Goal: Task Accomplishment & Management: Use online tool/utility

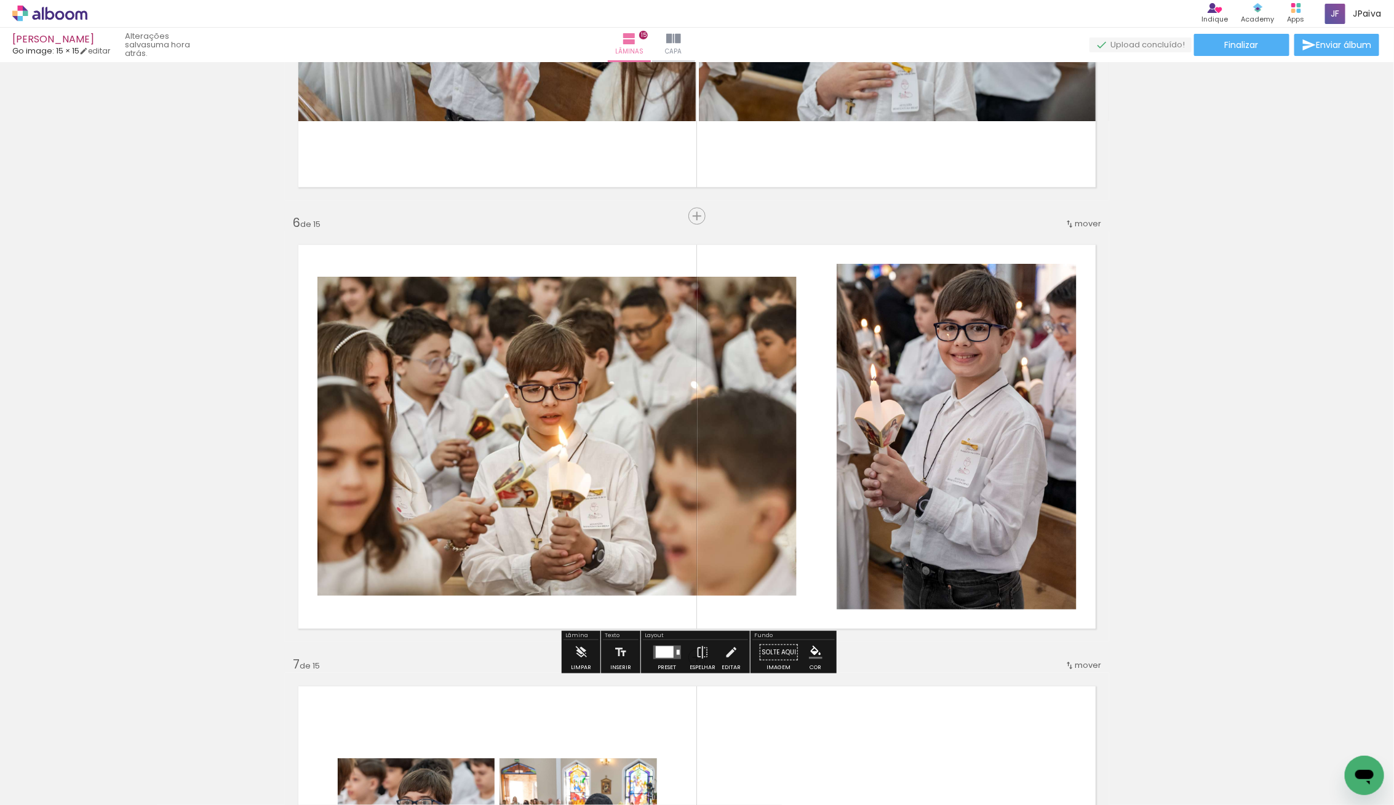
scroll to position [2056, 0]
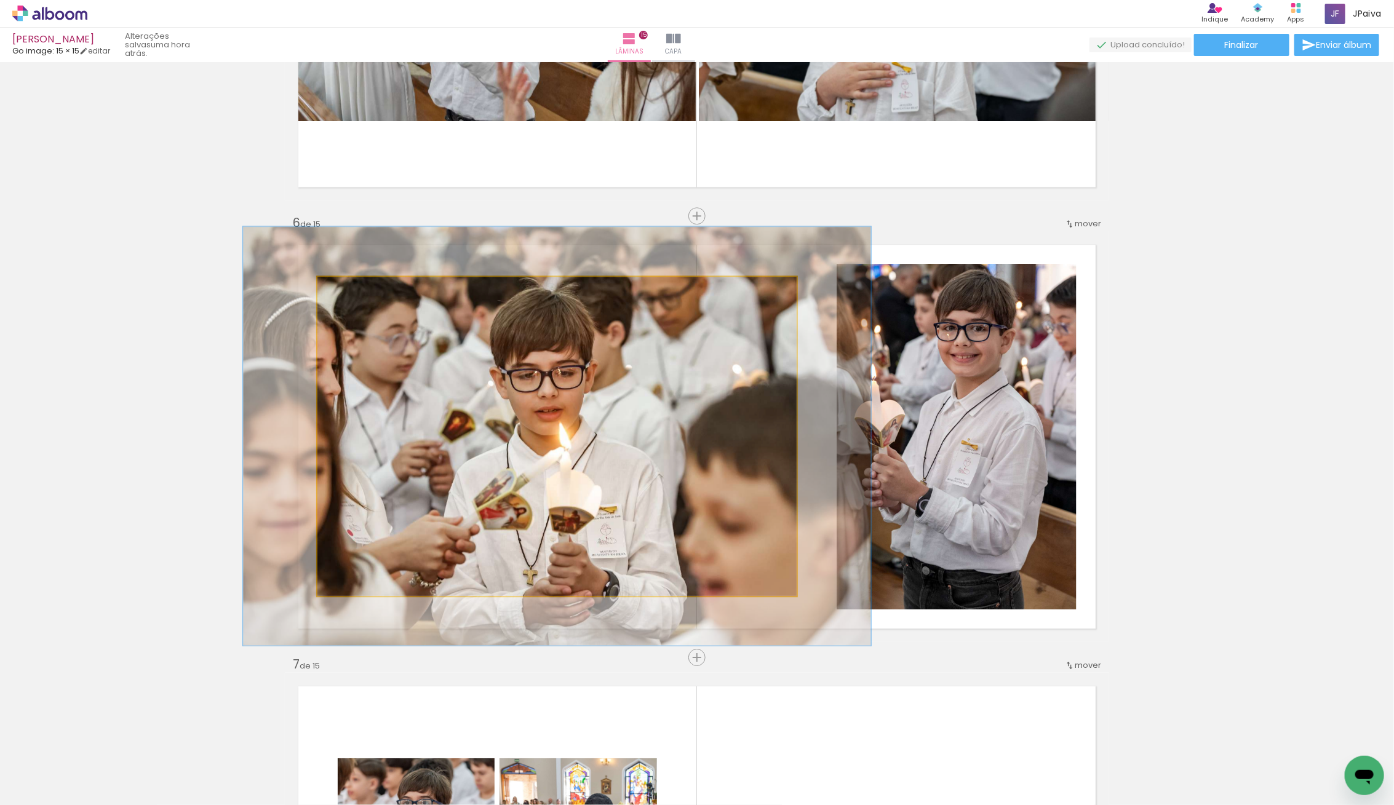
type paper-slider "131"
drag, startPoint x: 354, startPoint y: 292, endPoint x: 364, endPoint y: 293, distance: 10.0
click at [364, 293] on div at bounding box center [360, 290] width 20 height 20
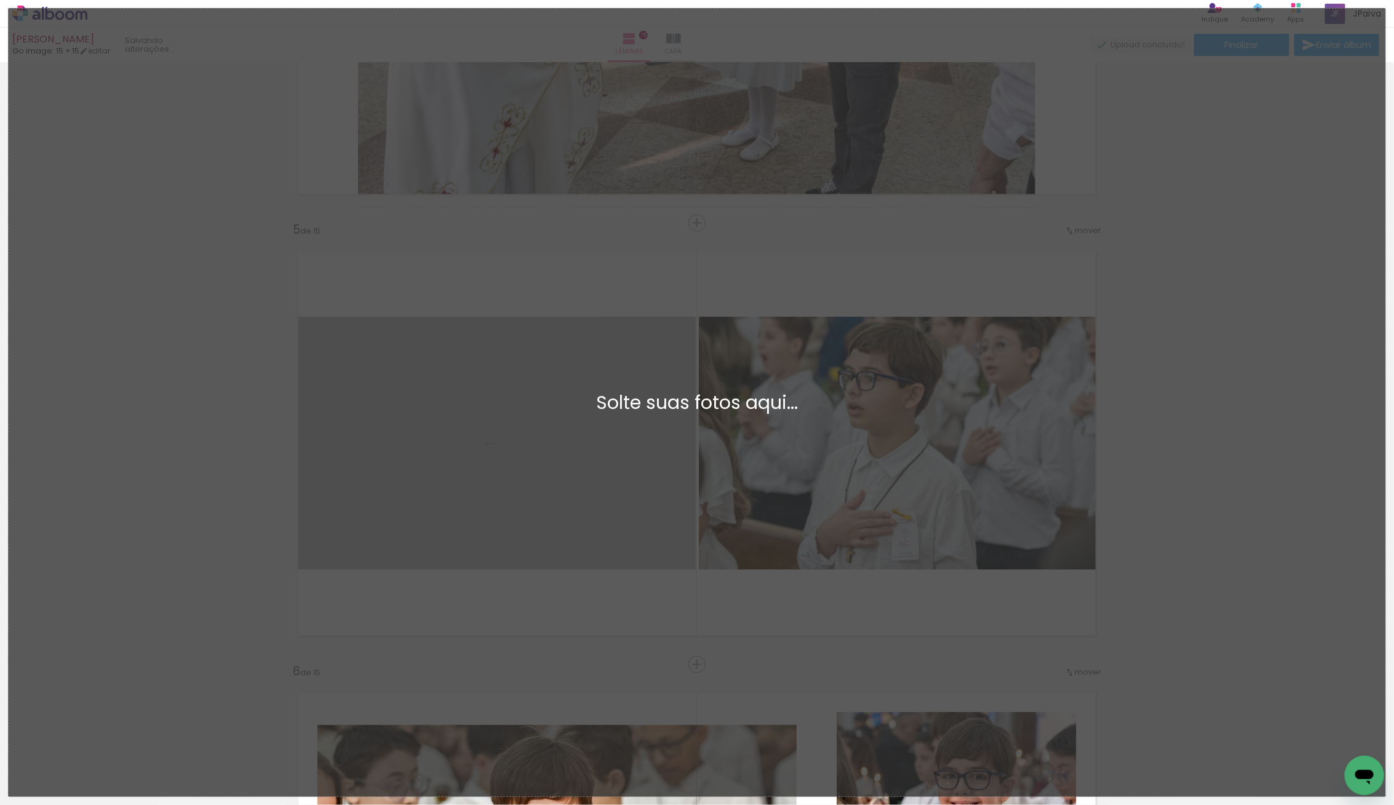
scroll to position [0, 0]
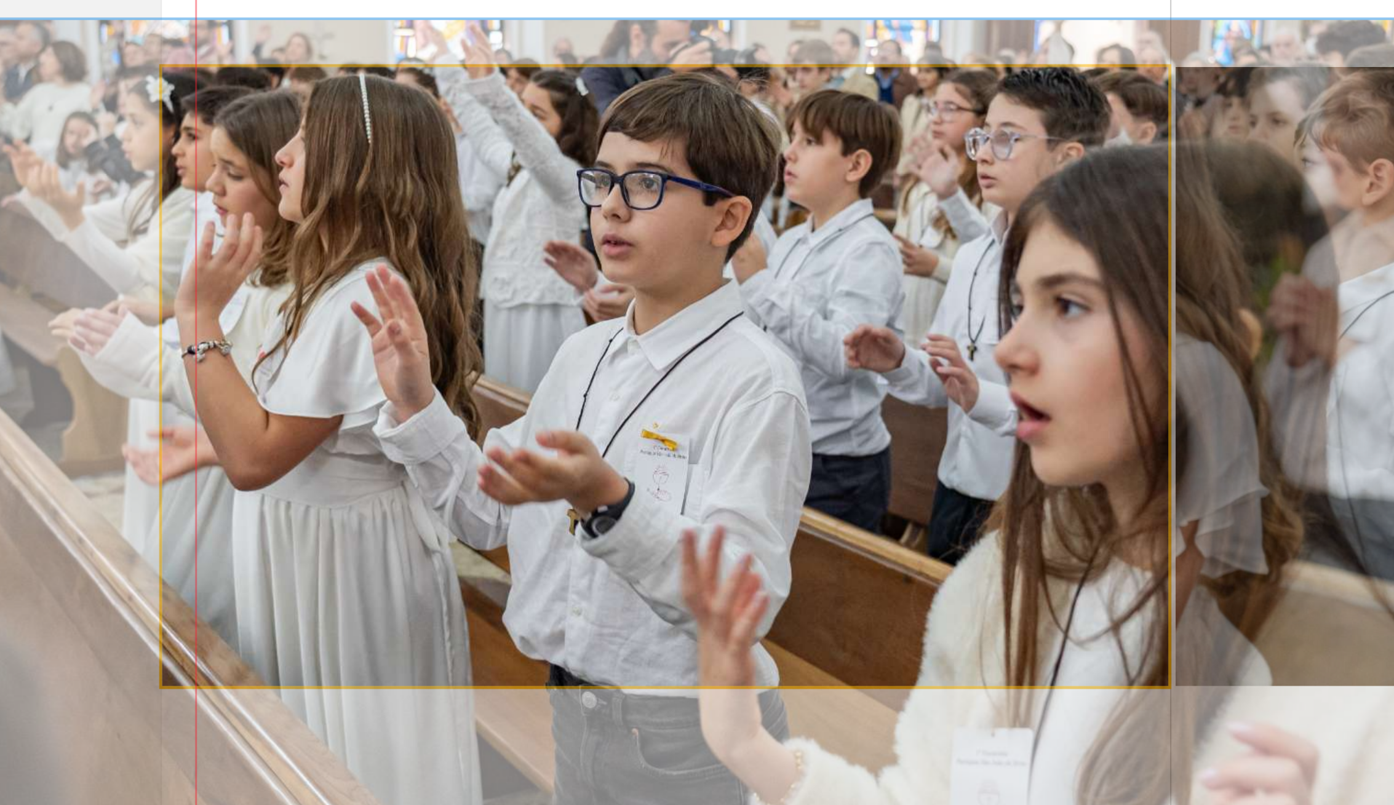
type paper-slider "146"
click at [336, 330] on div at bounding box center [335, 329] width 11 height 11
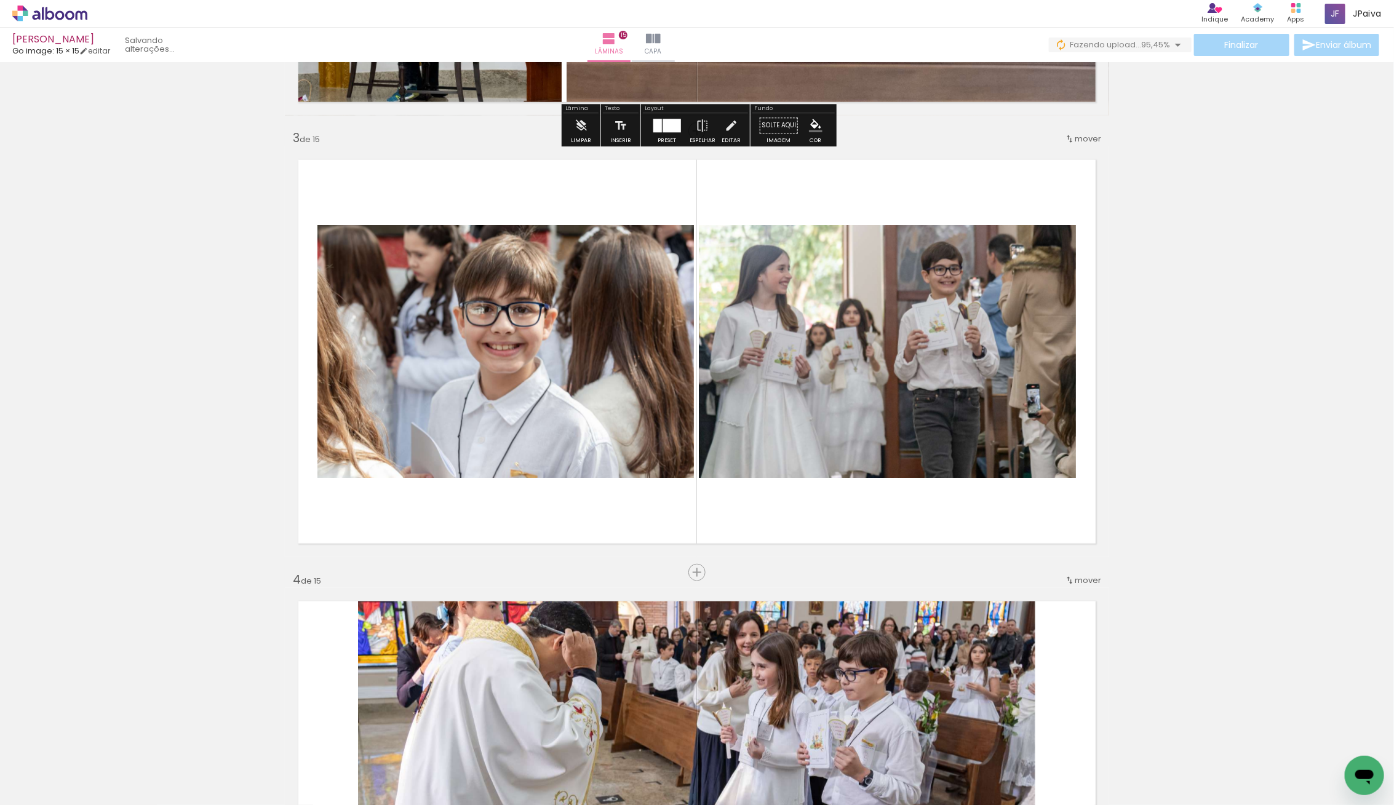
scroll to position [842, 0]
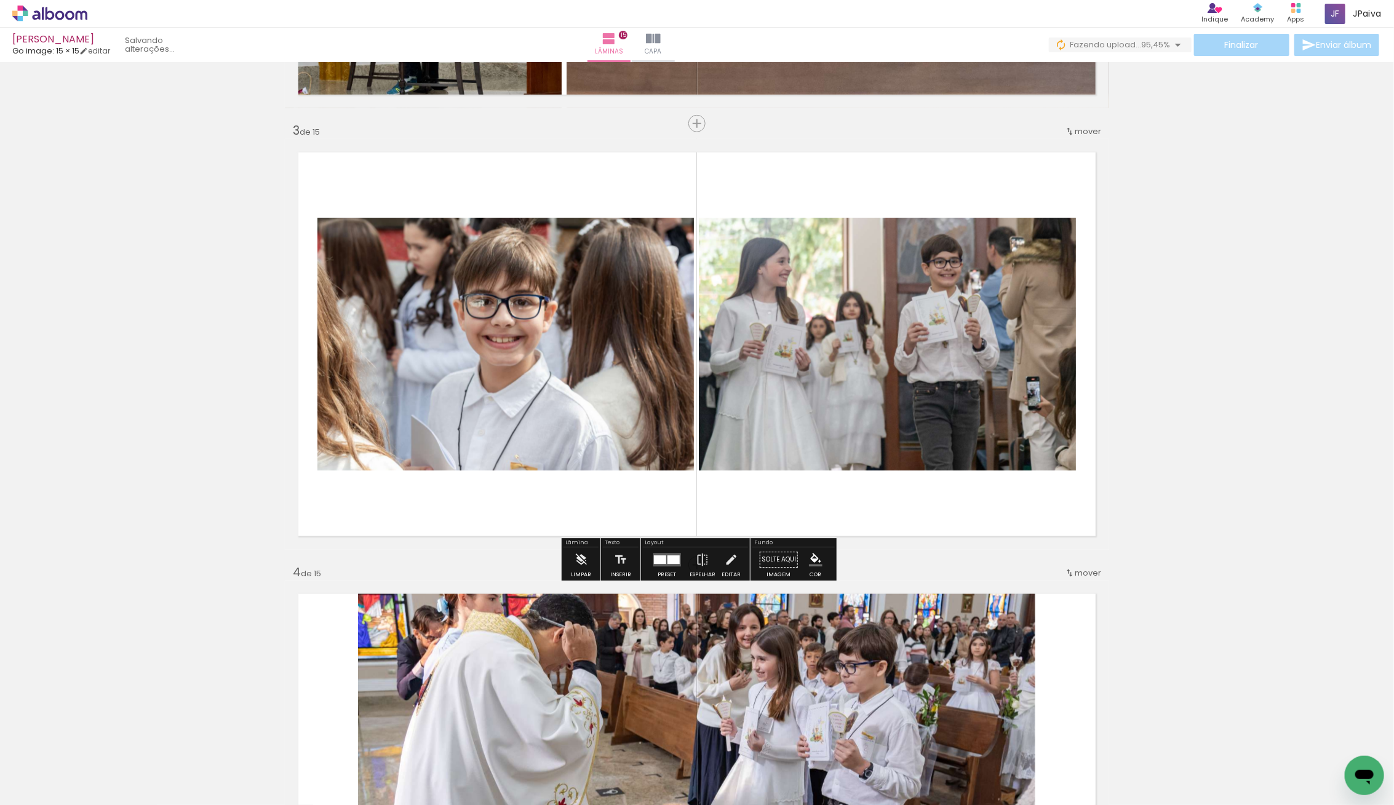
click at [455, 340] on quentale-photo at bounding box center [505, 344] width 376 height 253
click at [386, 343] on quentale-photo at bounding box center [505, 344] width 376 height 253
click at [389, 343] on quentale-photo at bounding box center [505, 344] width 376 height 253
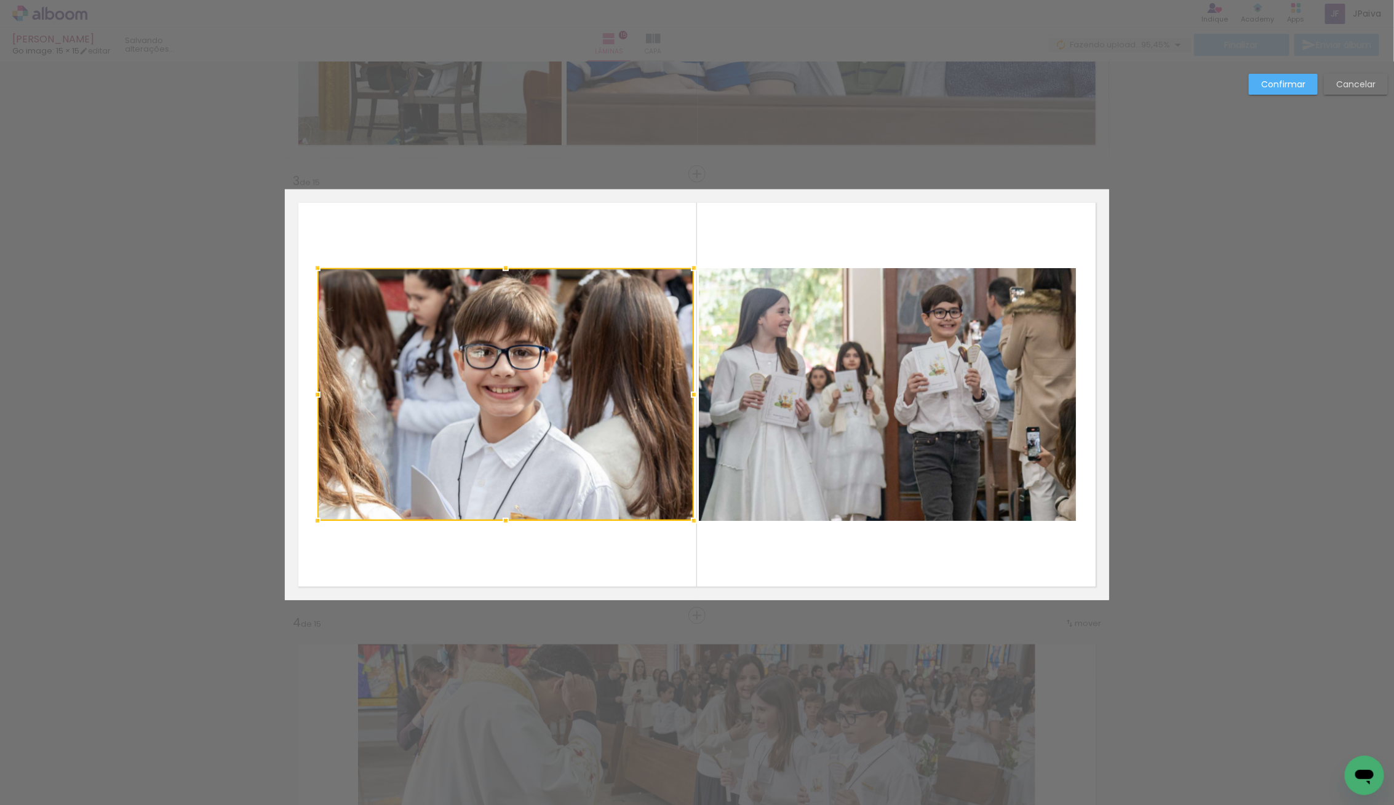
scroll to position [791, 0]
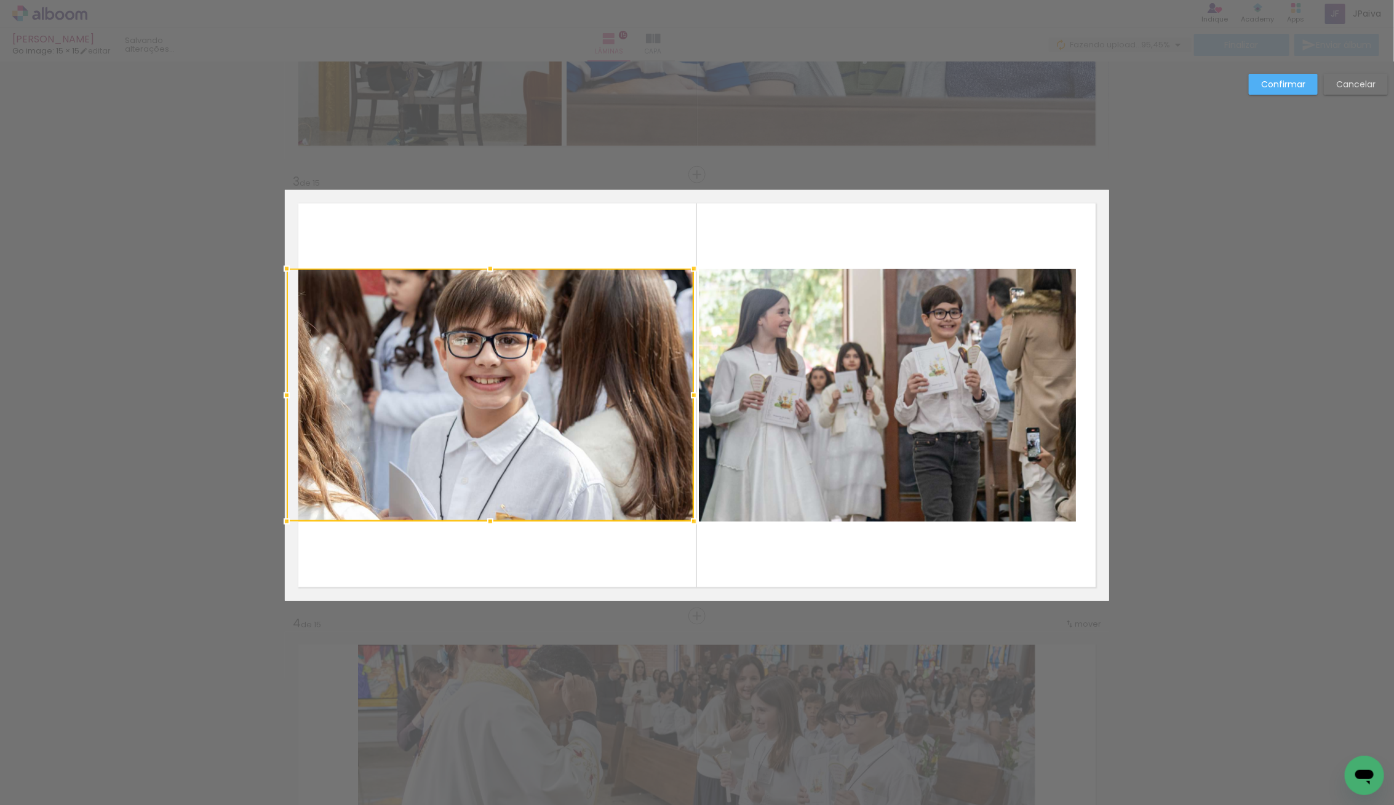
drag, startPoint x: 313, startPoint y: 392, endPoint x: 280, endPoint y: 389, distance: 33.4
click at [279, 389] on div at bounding box center [286, 395] width 25 height 25
click at [968, 470] on quentale-photo at bounding box center [887, 395] width 377 height 253
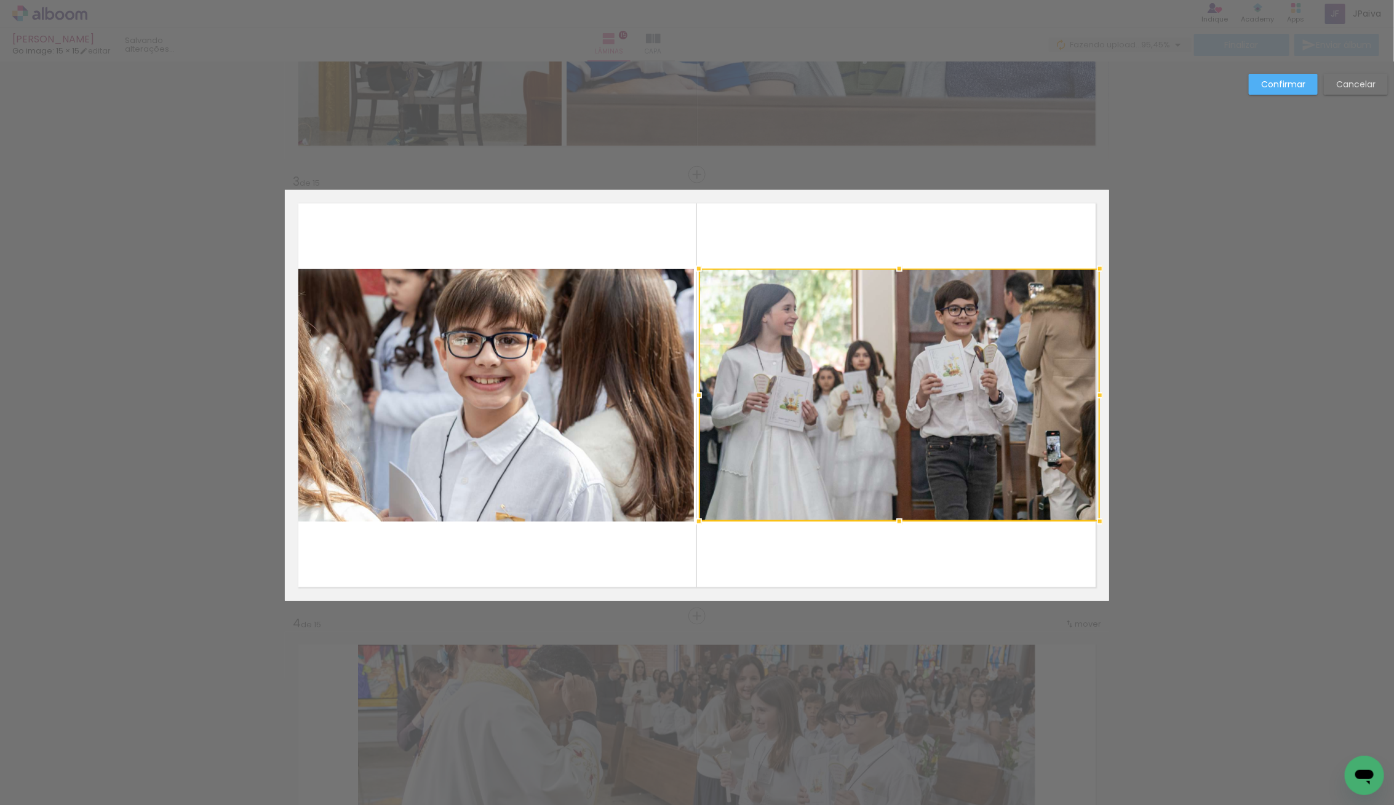
drag, startPoint x: 1079, startPoint y: 396, endPoint x: 1120, endPoint y: 405, distance: 42.1
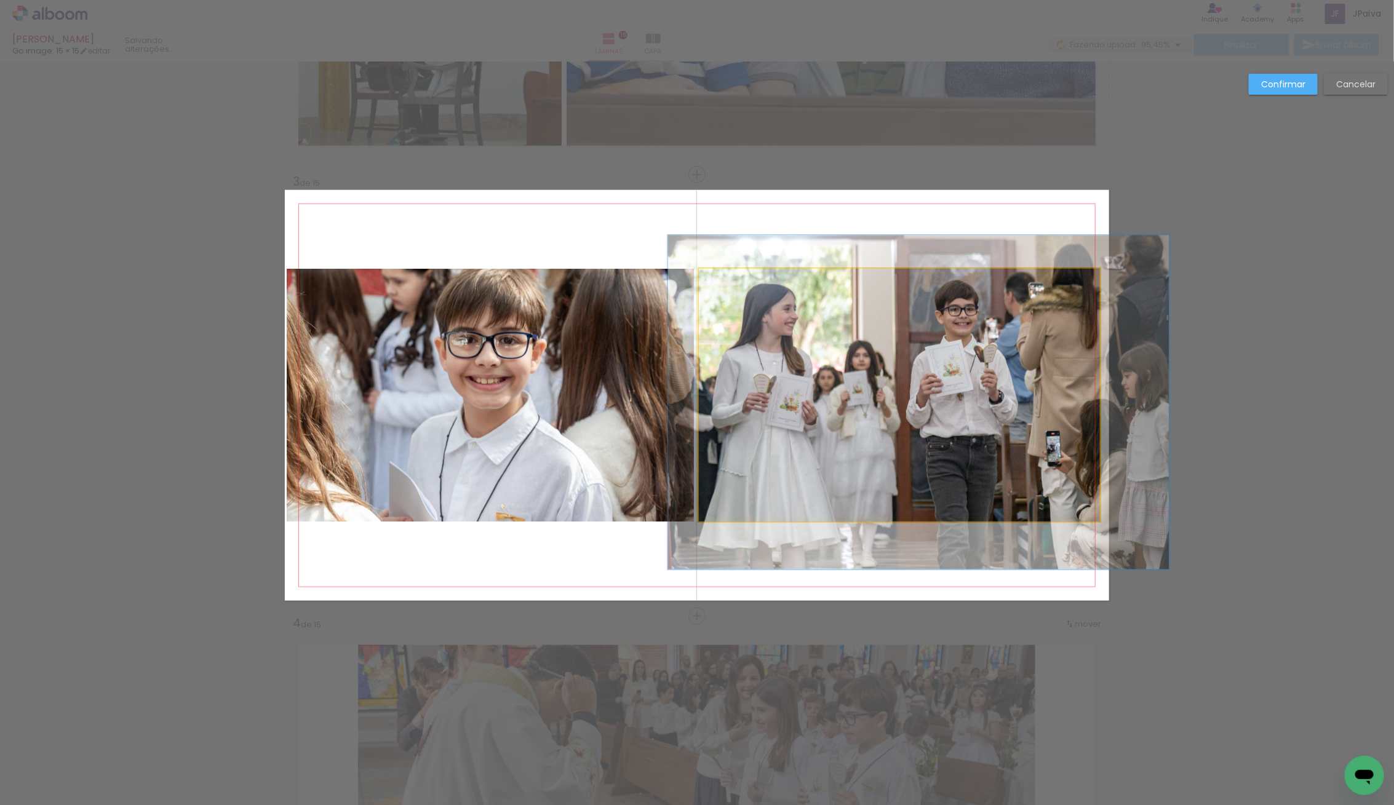
click at [1082, 403] on quentale-photo at bounding box center [899, 395] width 401 height 253
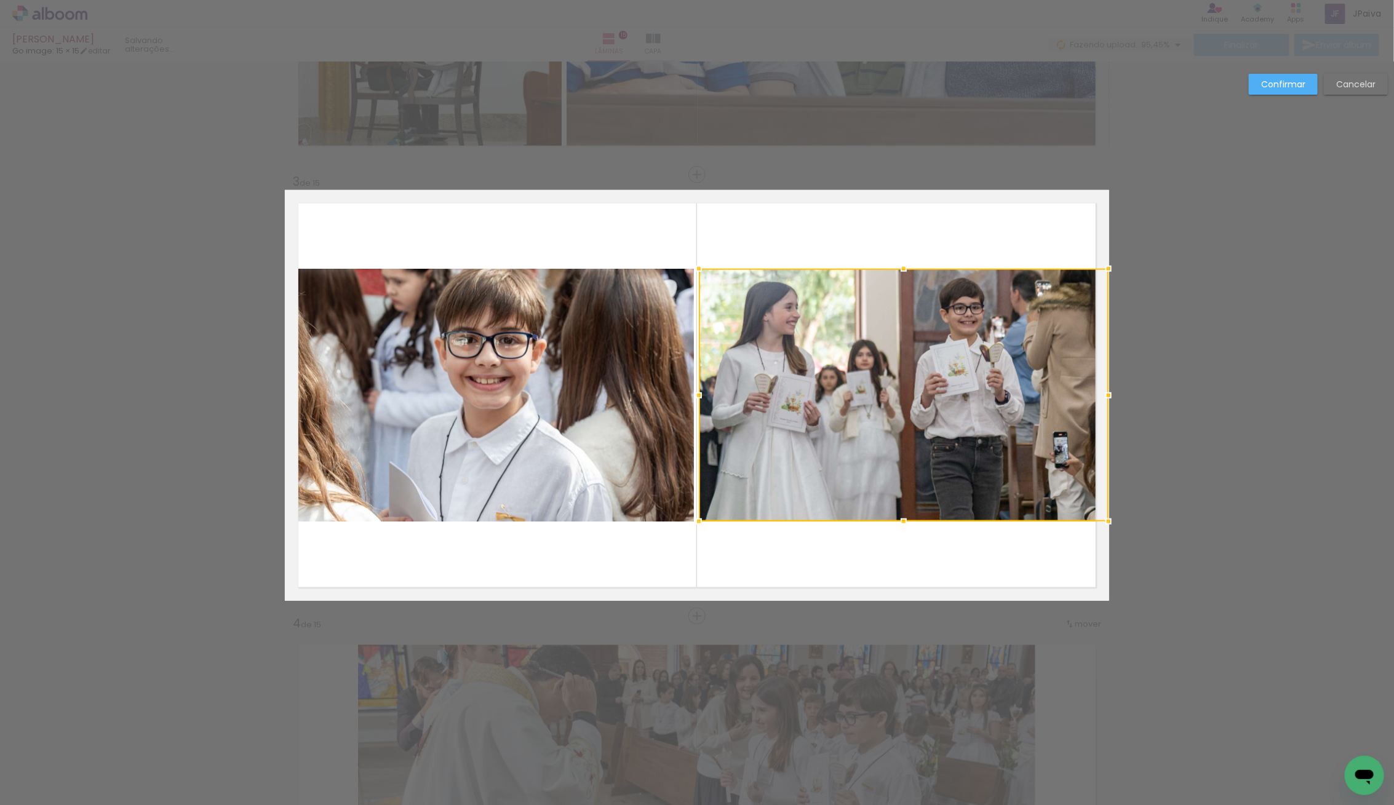
drag, startPoint x: 1109, startPoint y: 400, endPoint x: 1094, endPoint y: 399, distance: 14.8
click at [1094, 399] on div at bounding box center [904, 395] width 410 height 253
click at [0, 0] on slot "Confirmar" at bounding box center [0, 0] width 0 height 0
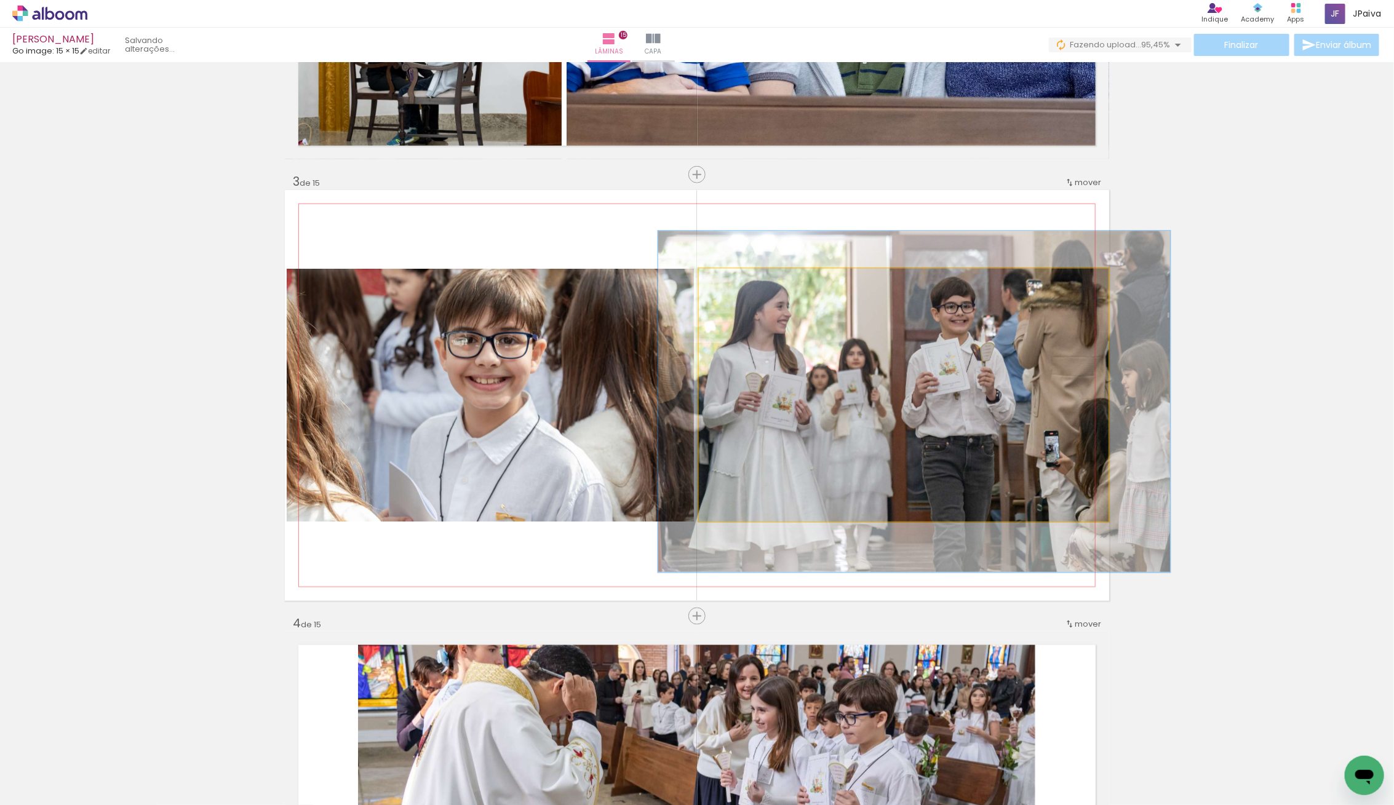
drag, startPoint x: 827, startPoint y: 439, endPoint x: 817, endPoint y: 438, distance: 9.9
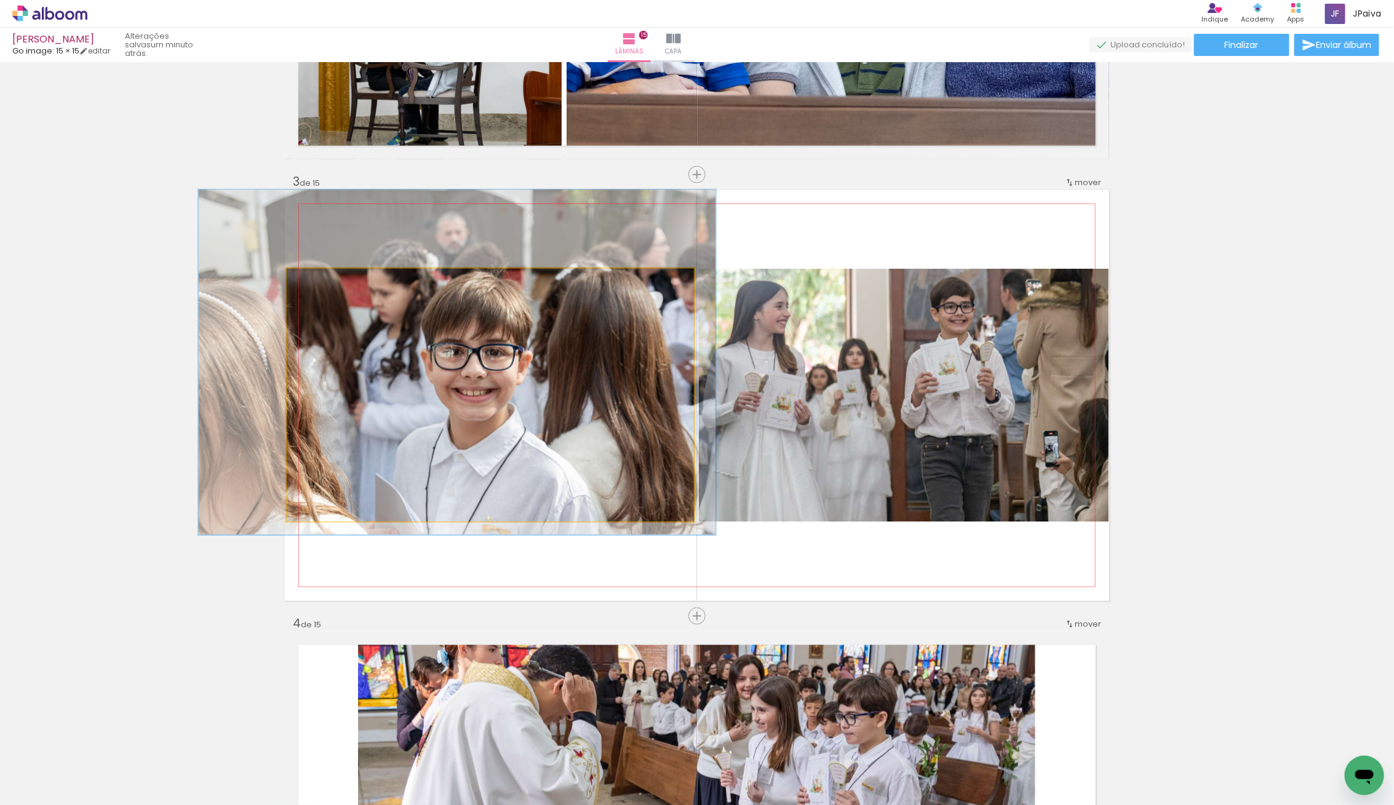
drag, startPoint x: 522, startPoint y: 436, endPoint x: 507, endPoint y: 447, distance: 18.9
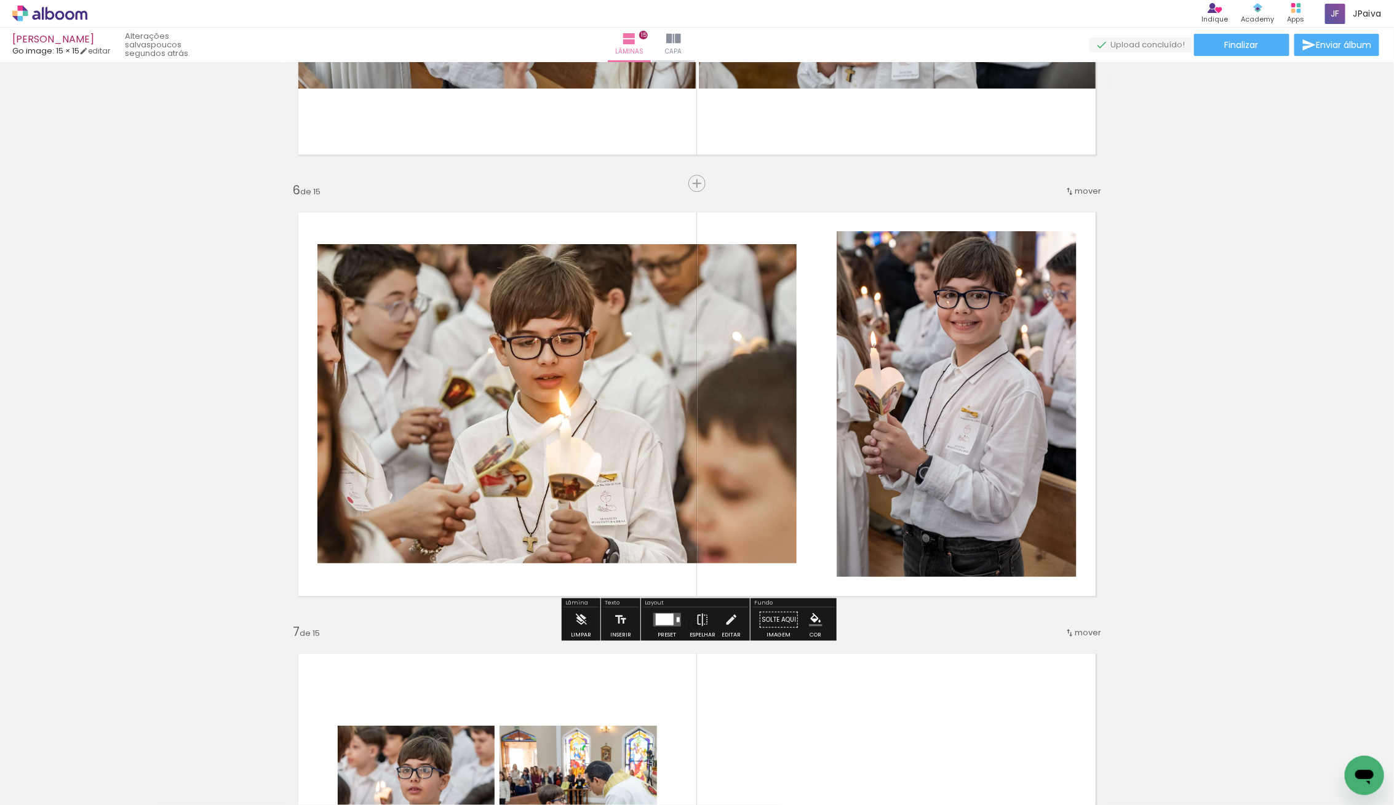
scroll to position [2106, 0]
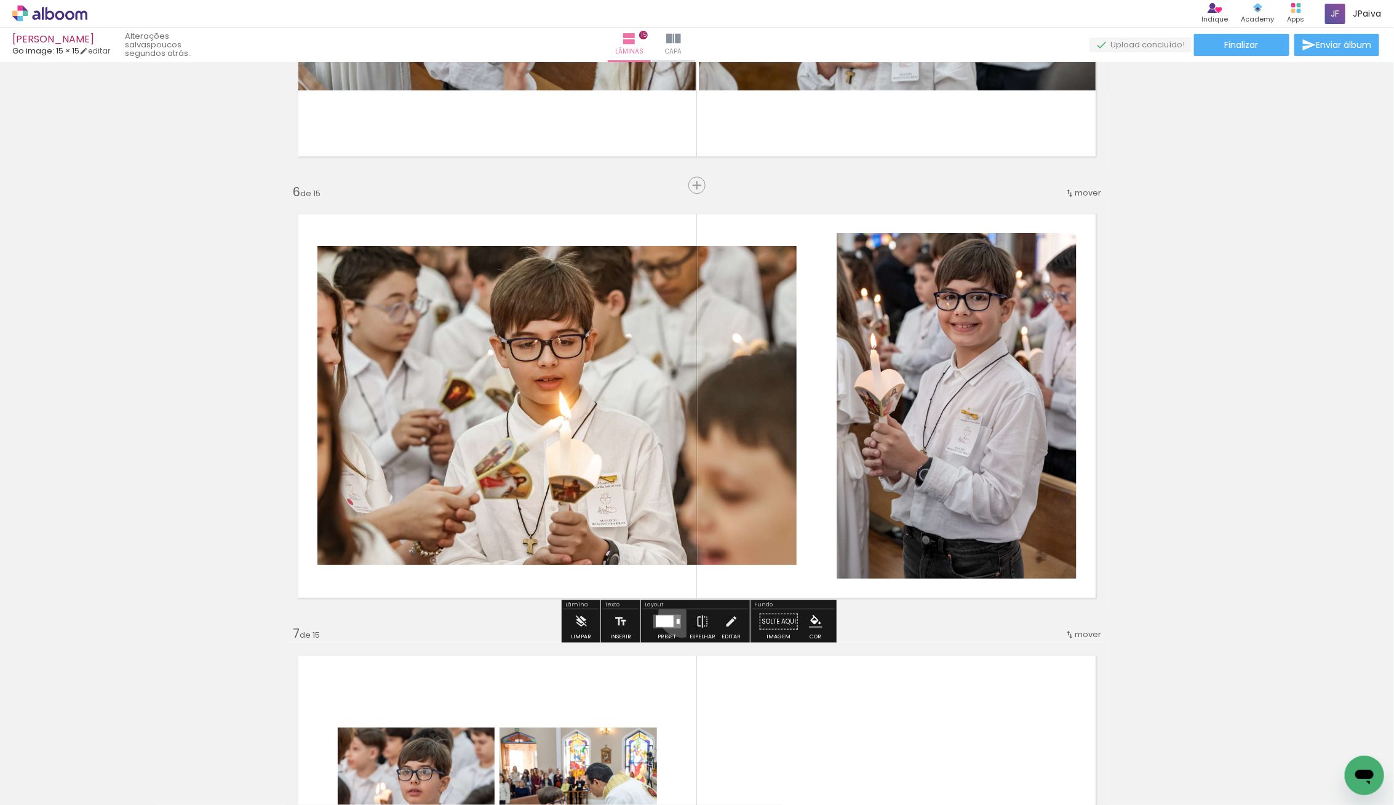
click at [679, 613] on div at bounding box center [666, 622] width 33 height 25
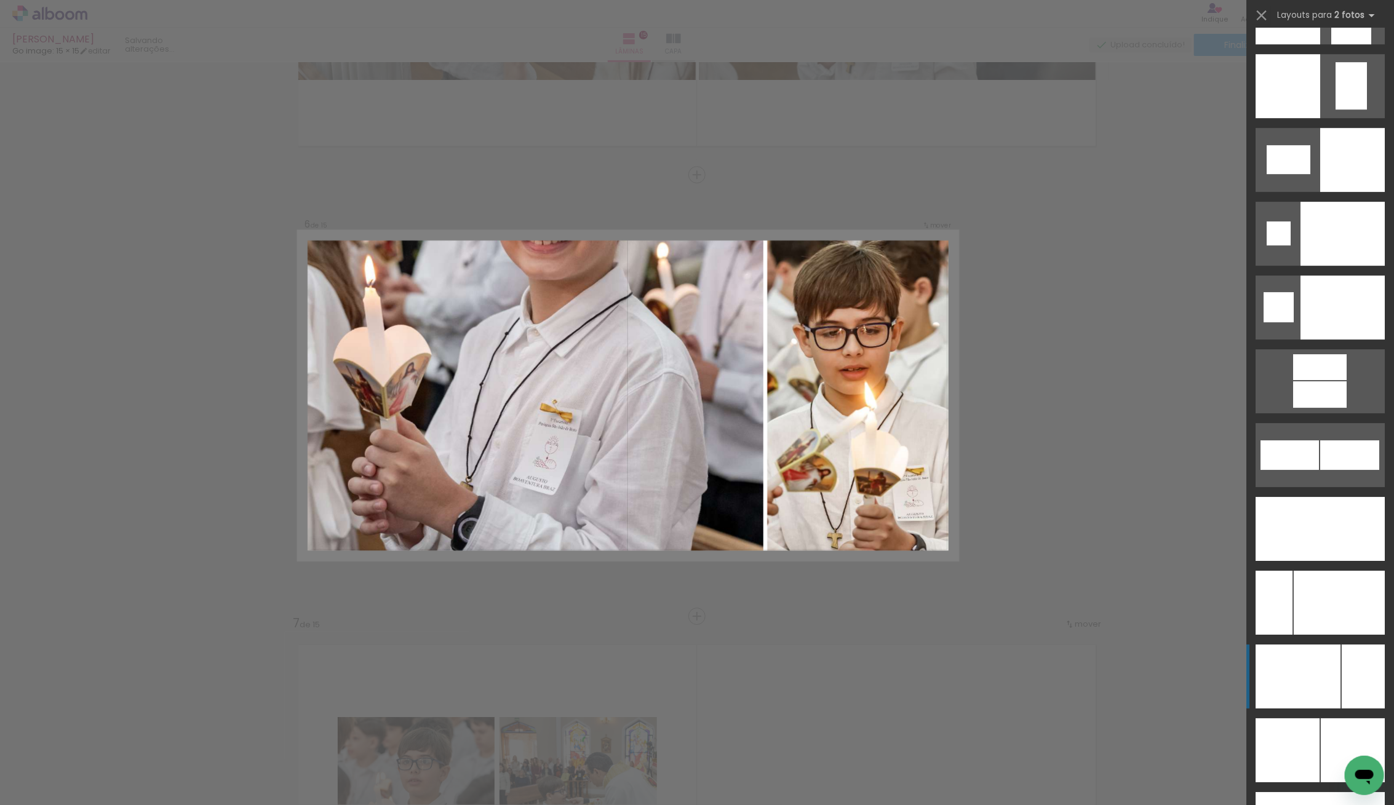
scroll to position [5077, 0]
click at [1319, 620] on div at bounding box center [1339, 602] width 91 height 64
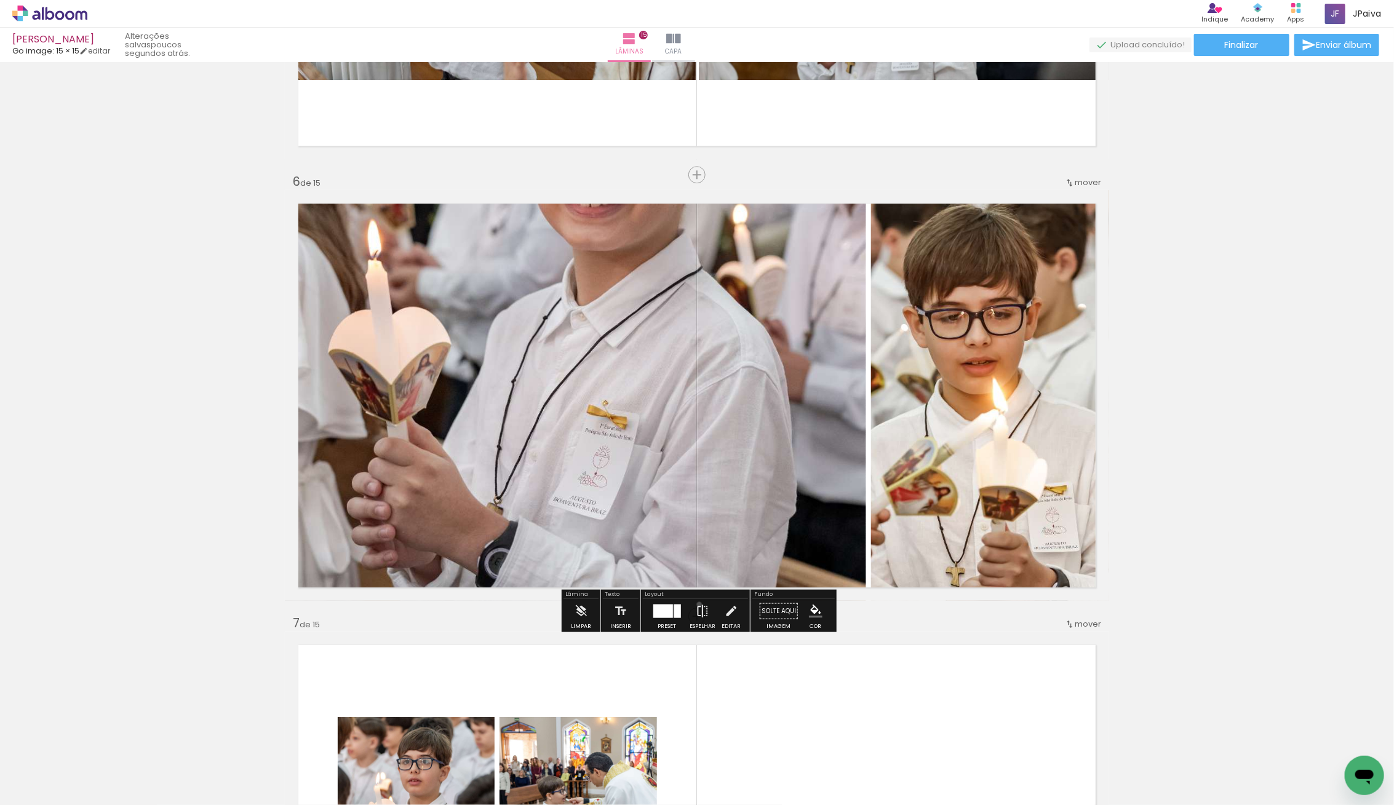
click at [696, 604] on iron-icon at bounding box center [703, 611] width 14 height 25
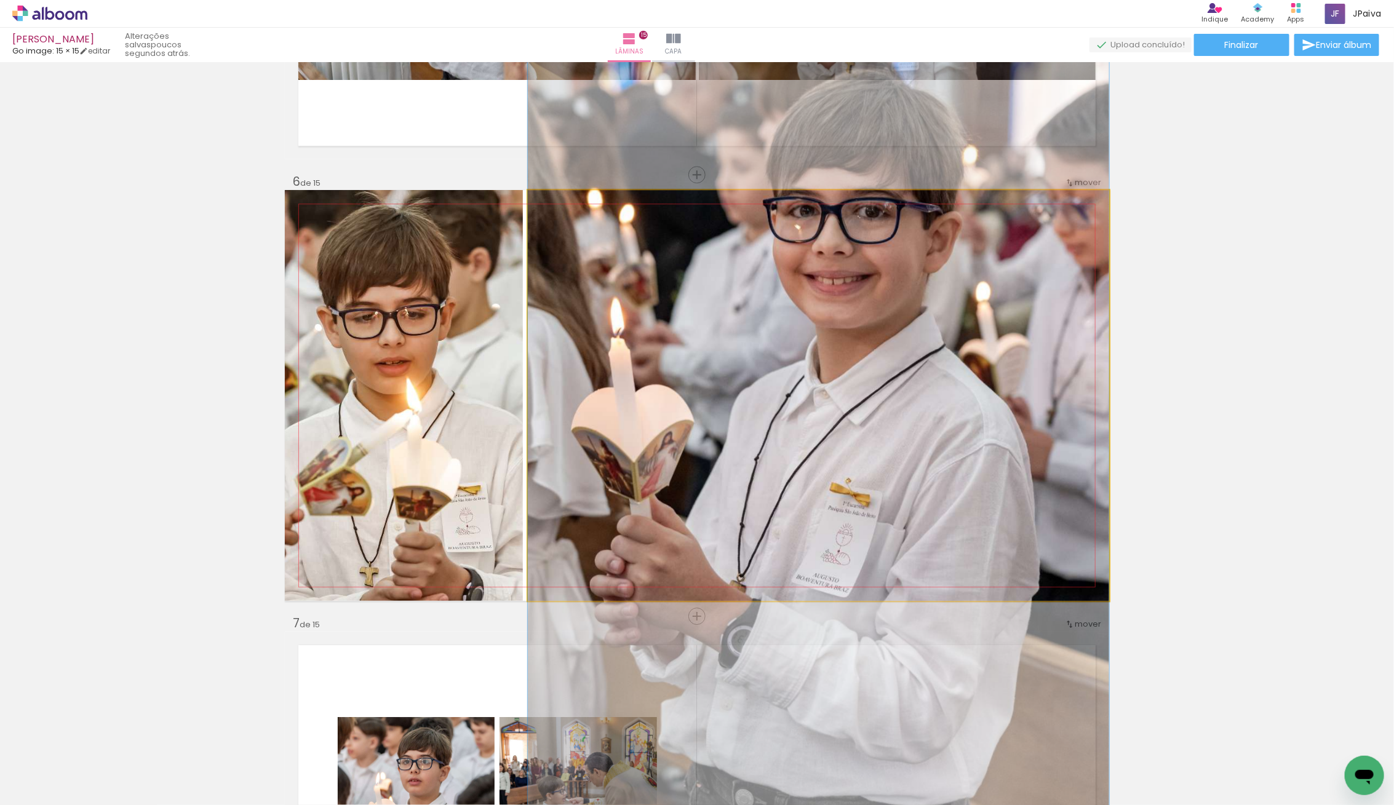
drag, startPoint x: 889, startPoint y: 450, endPoint x: 899, endPoint y: 520, distance: 70.9
click at [903, 523] on div at bounding box center [818, 473] width 581 height 872
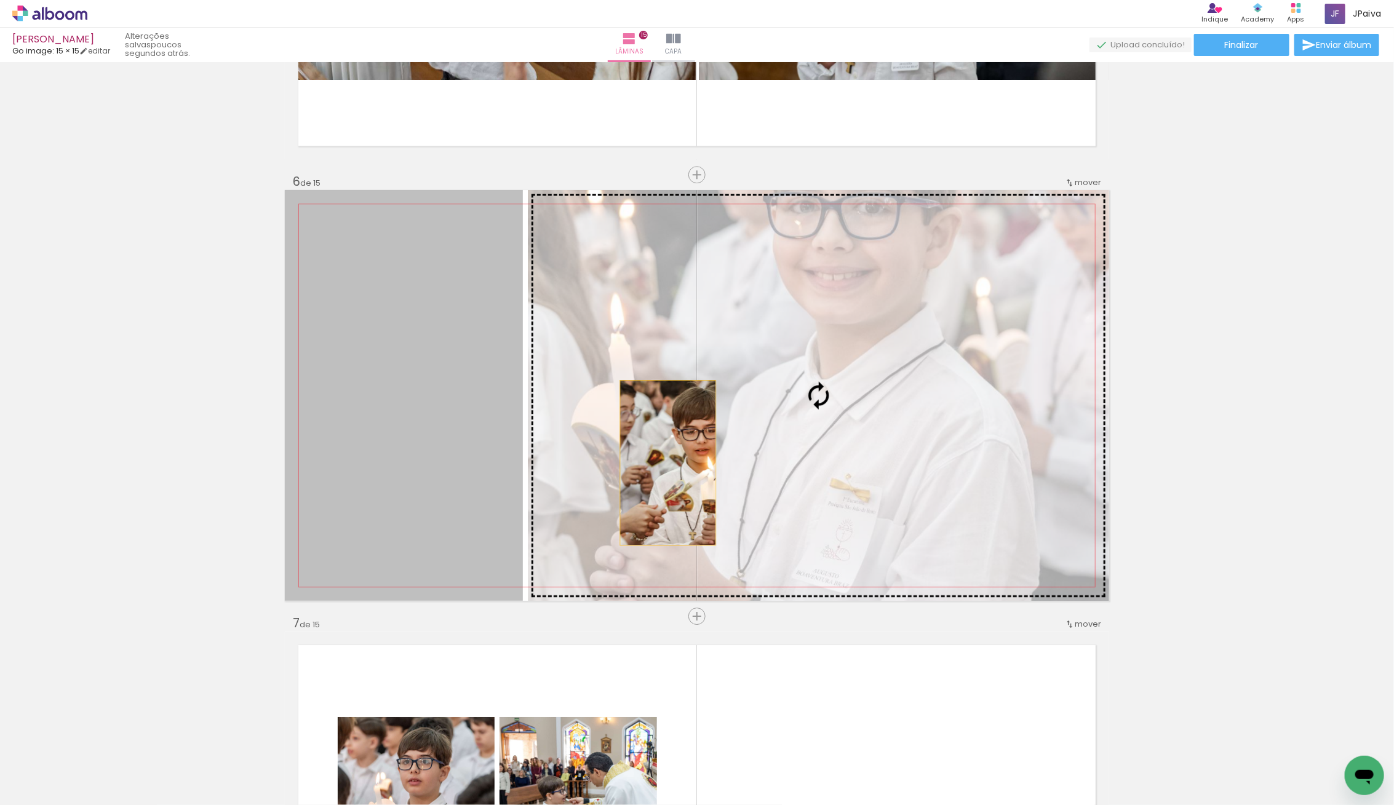
drag, startPoint x: 415, startPoint y: 463, endPoint x: 810, endPoint y: 462, distance: 394.9
click at [0, 0] on slot at bounding box center [0, 0] width 0 height 0
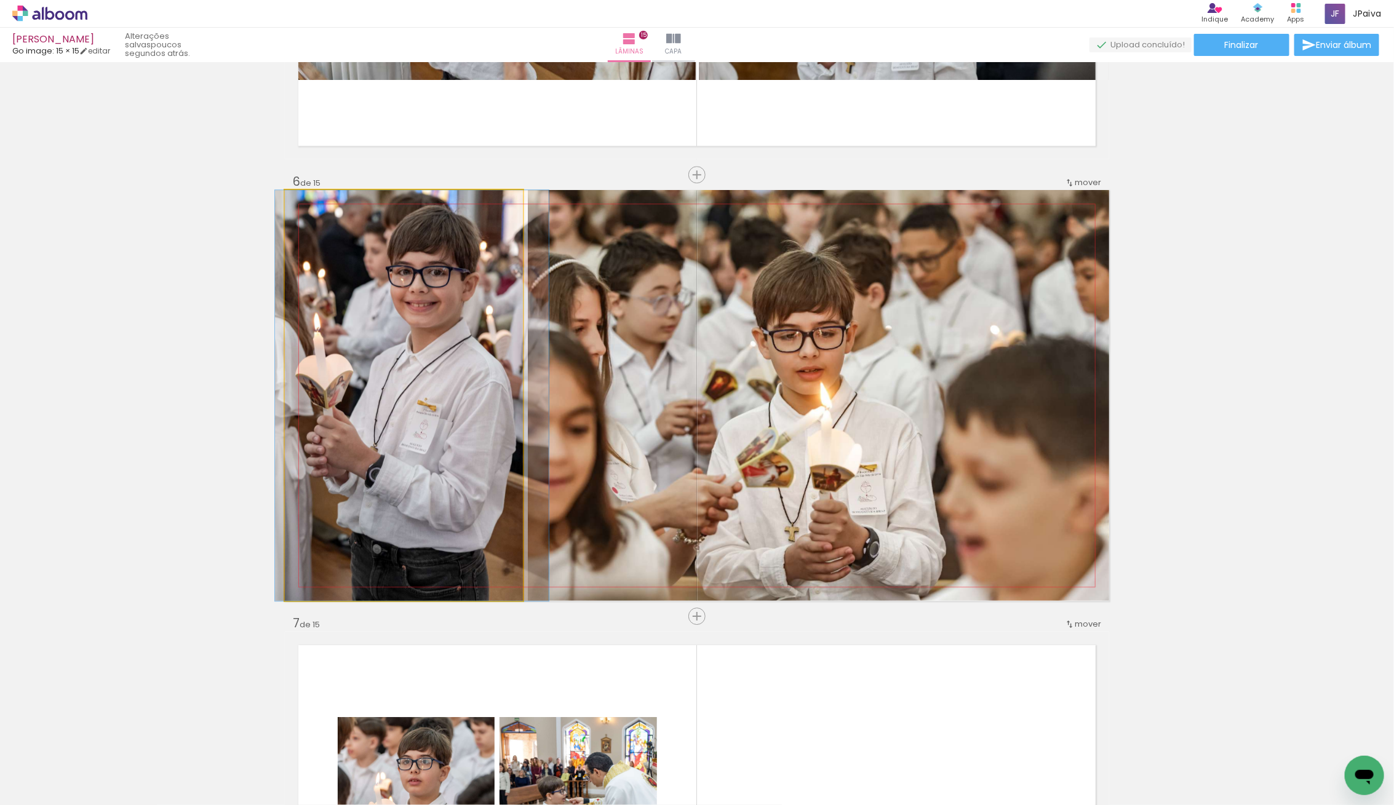
drag, startPoint x: 437, startPoint y: 463, endPoint x: 445, endPoint y: 467, distance: 9.1
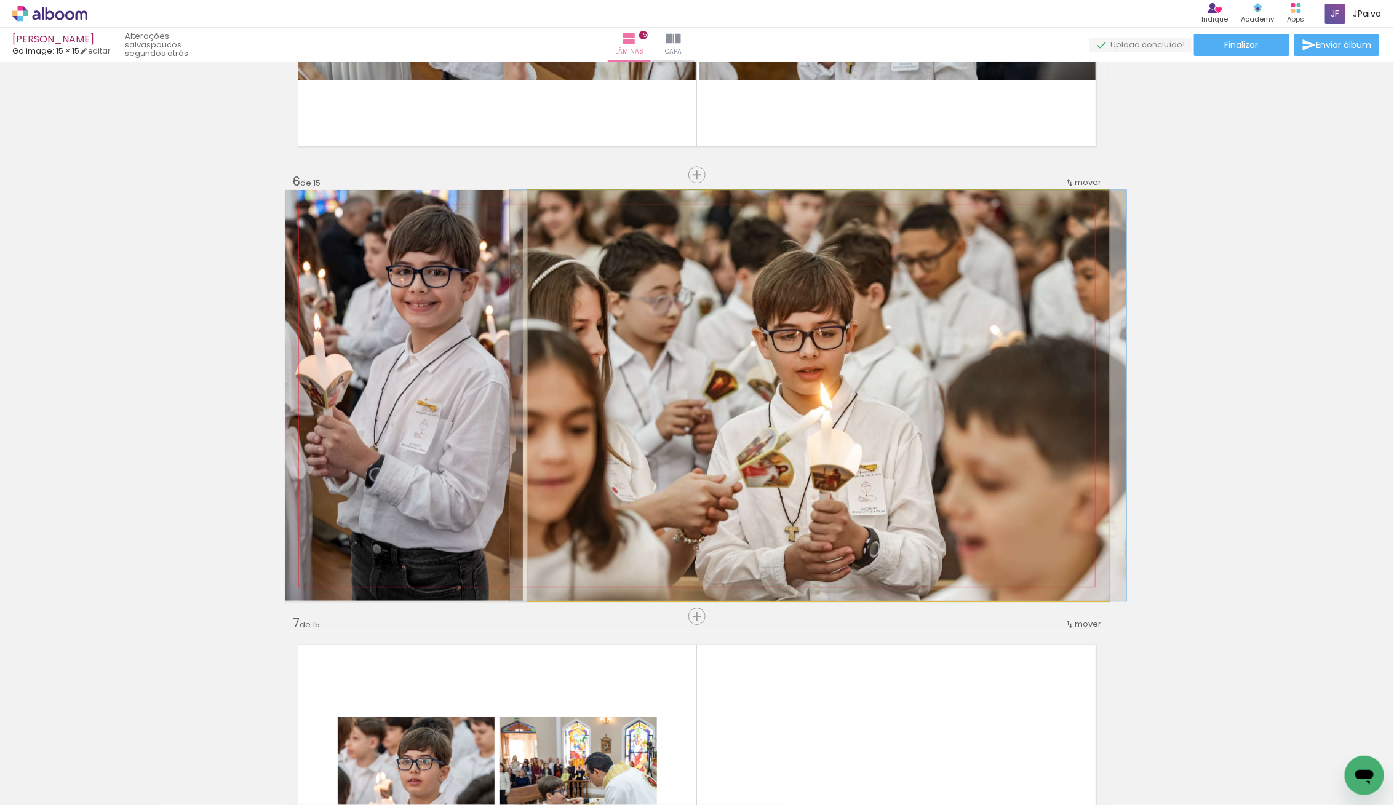
drag, startPoint x: 845, startPoint y: 502, endPoint x: 841, endPoint y: 479, distance: 23.7
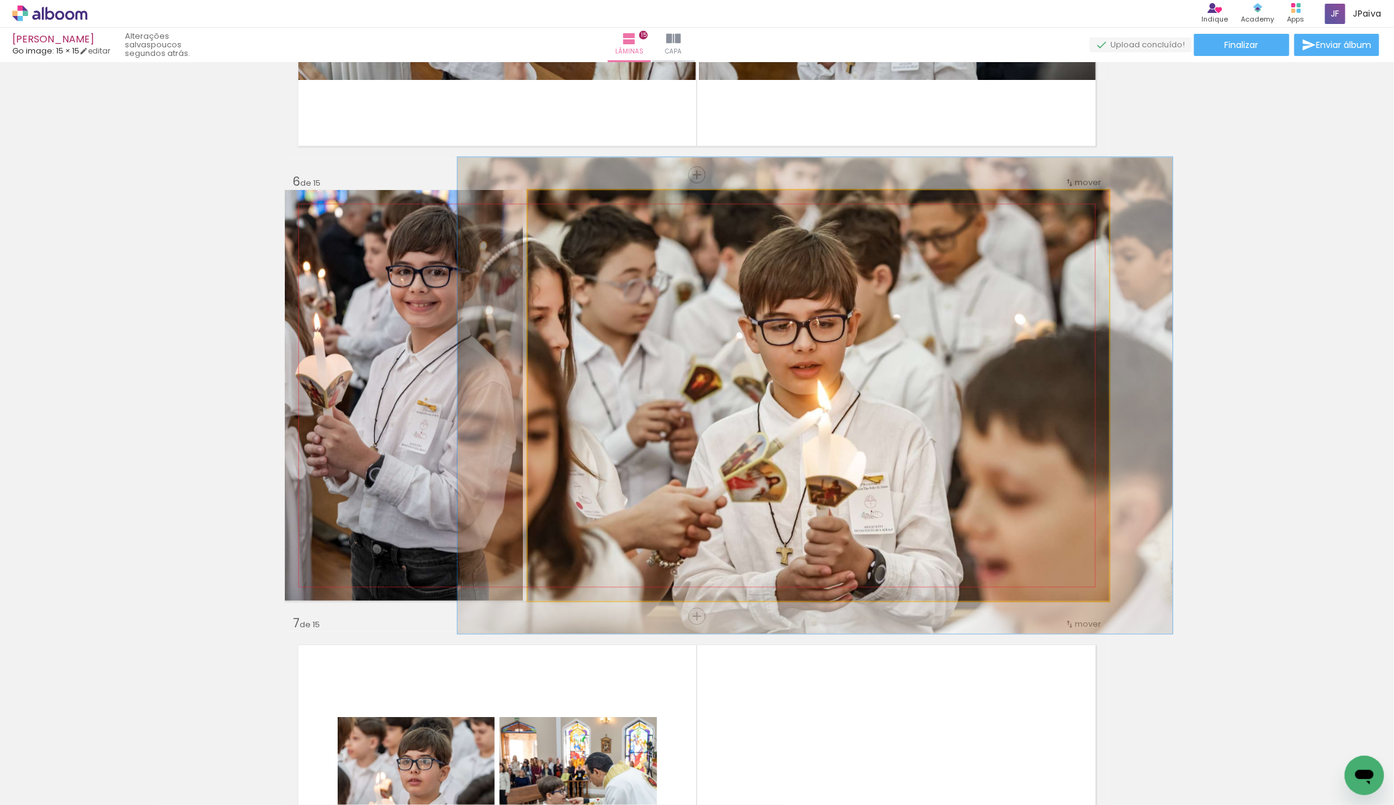
click at [565, 202] on div at bounding box center [563, 202] width 11 height 11
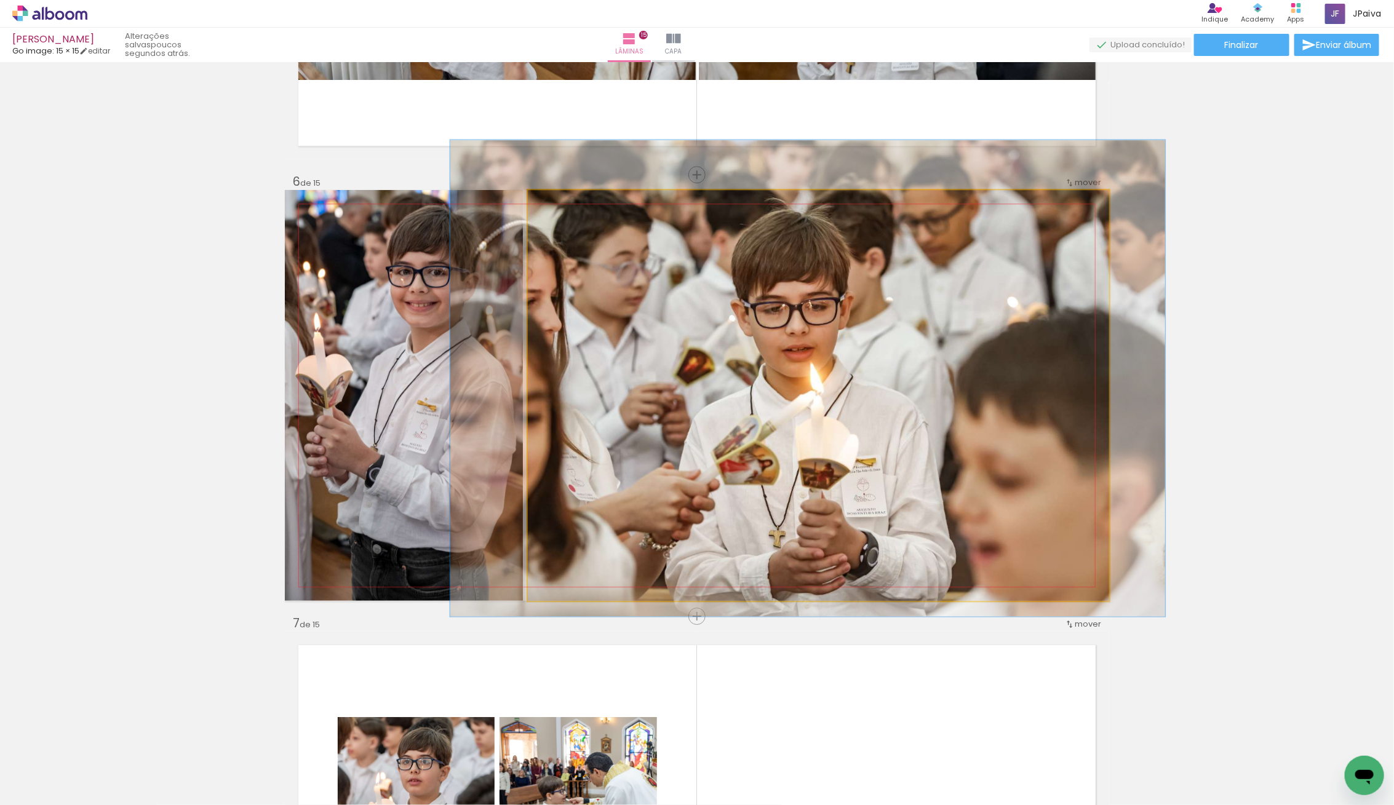
drag, startPoint x: 710, startPoint y: 347, endPoint x: 703, endPoint y: 332, distance: 16.8
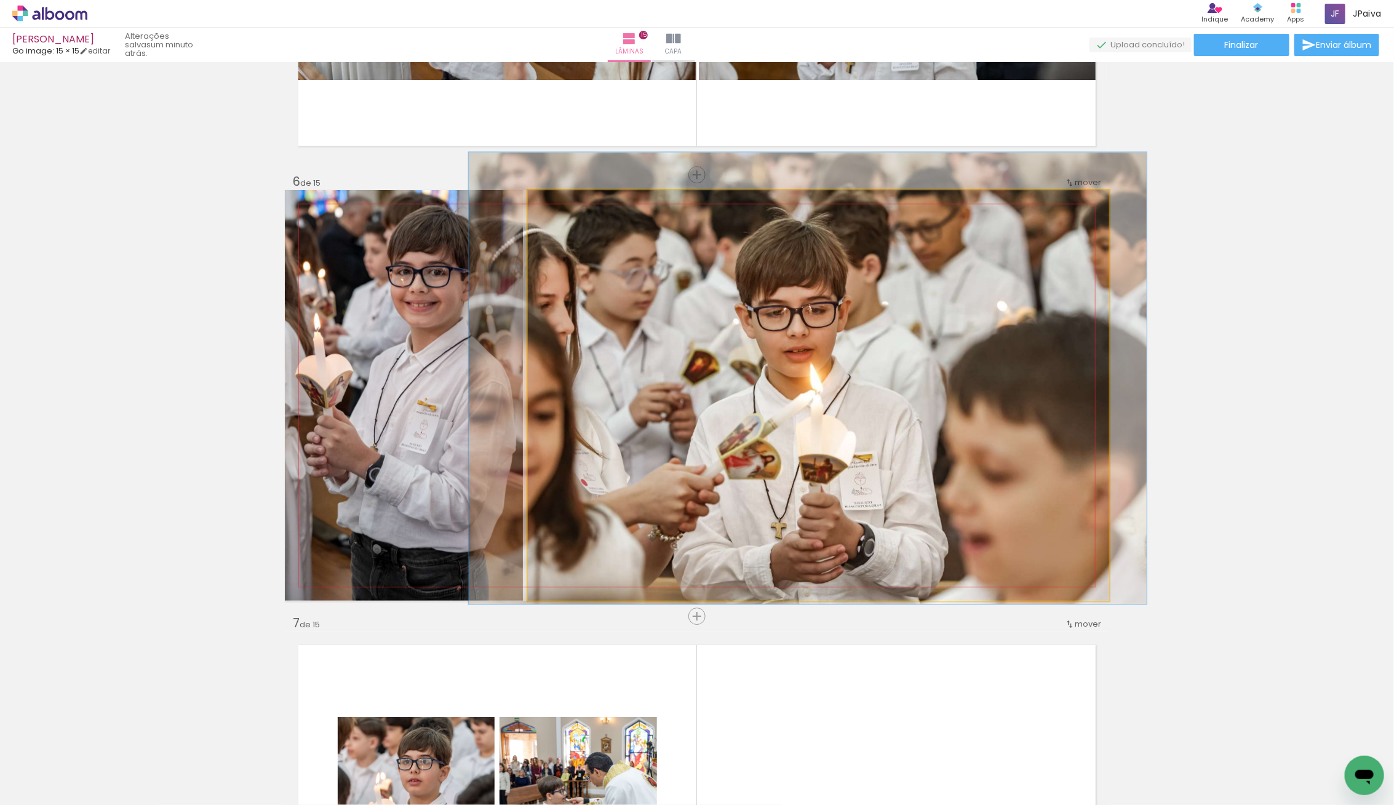
type paper-slider "108"
click at [564, 210] on div at bounding box center [562, 203] width 20 height 20
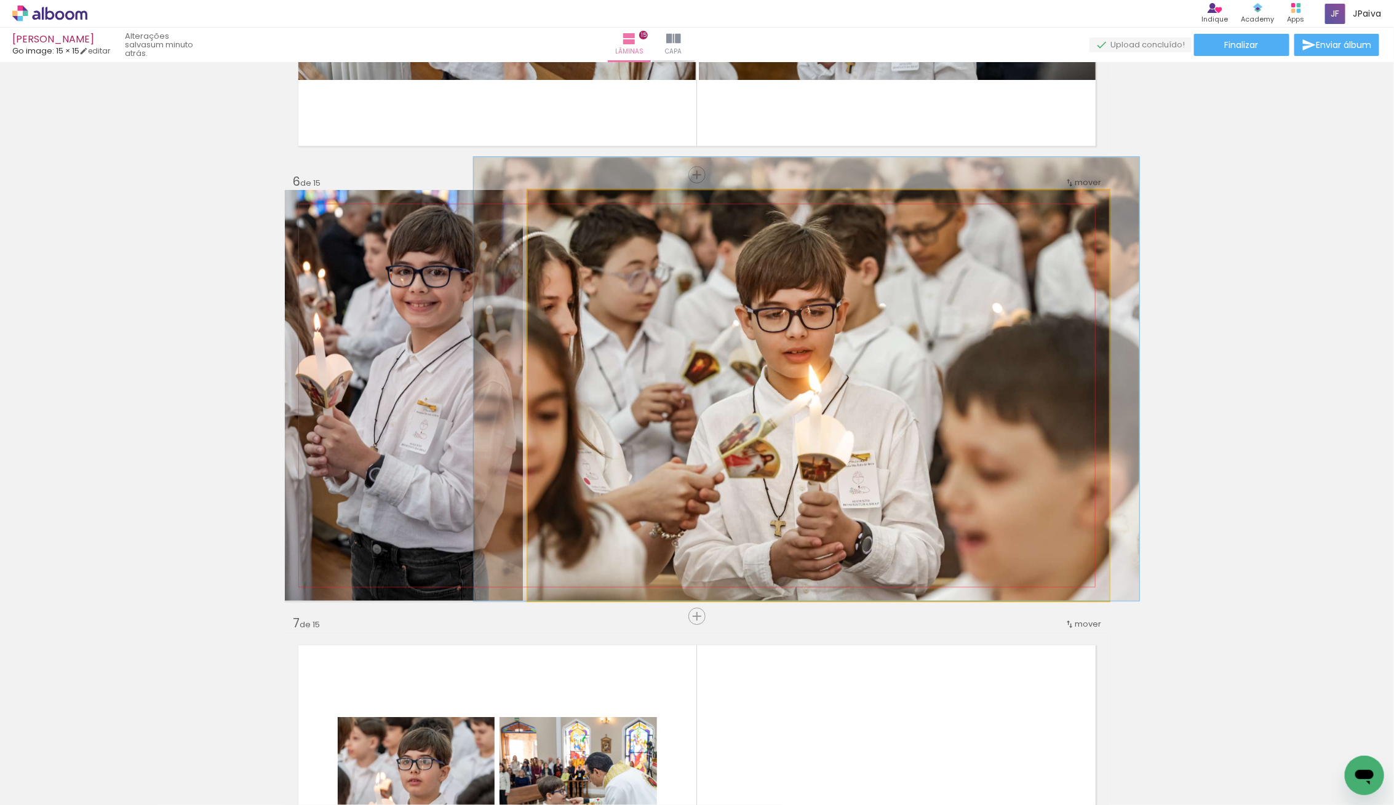
drag, startPoint x: 808, startPoint y: 392, endPoint x: 807, endPoint y: 386, distance: 6.9
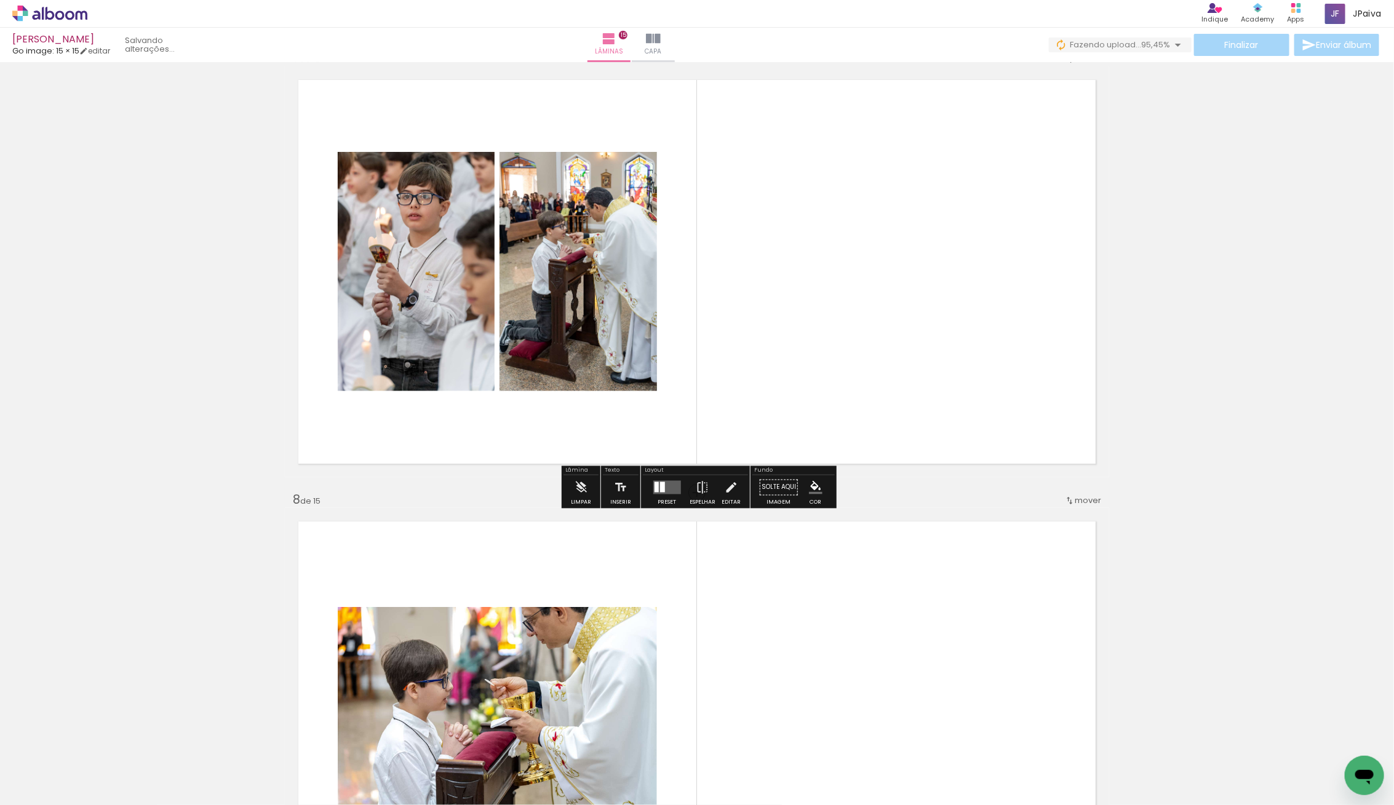
scroll to position [2684, 0]
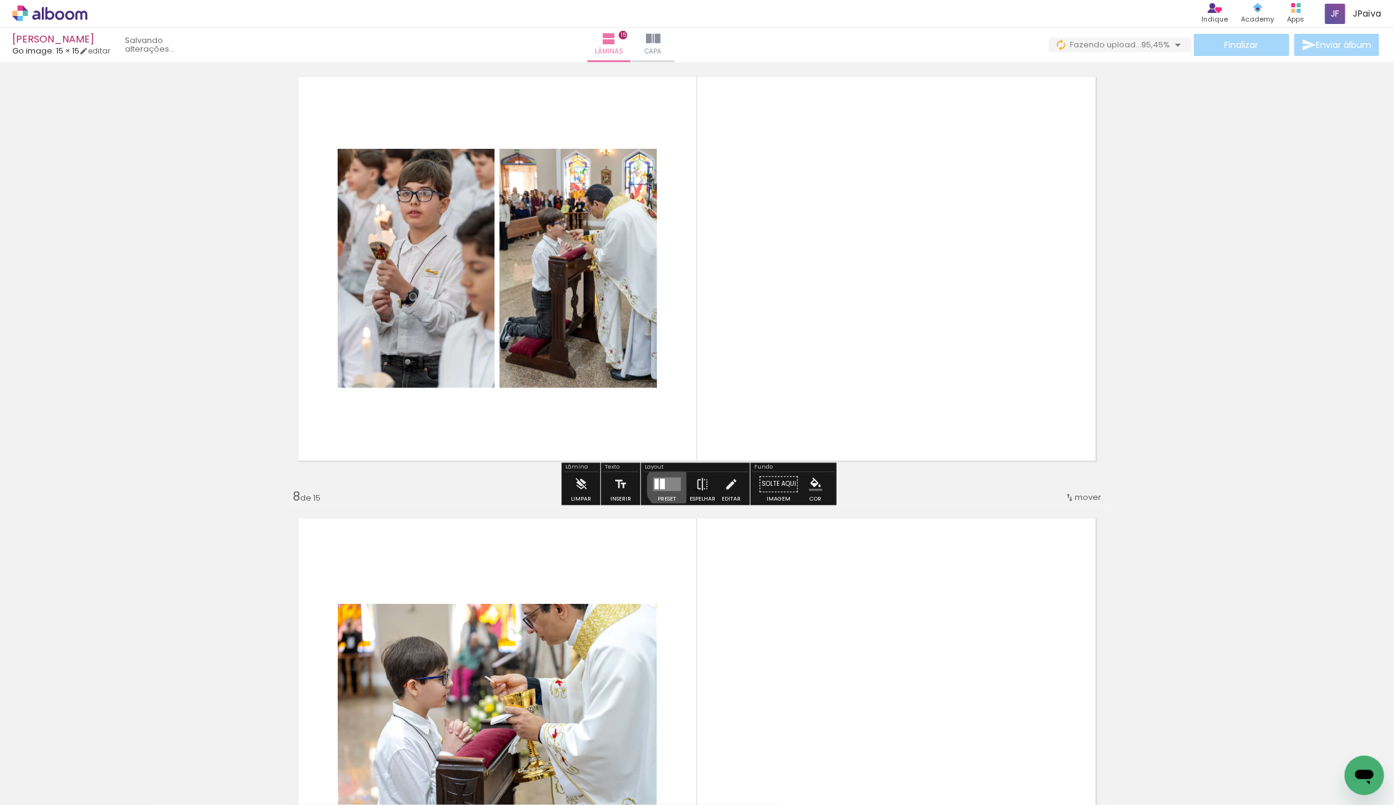
click at [668, 485] on quentale-layouter at bounding box center [667, 485] width 28 height 14
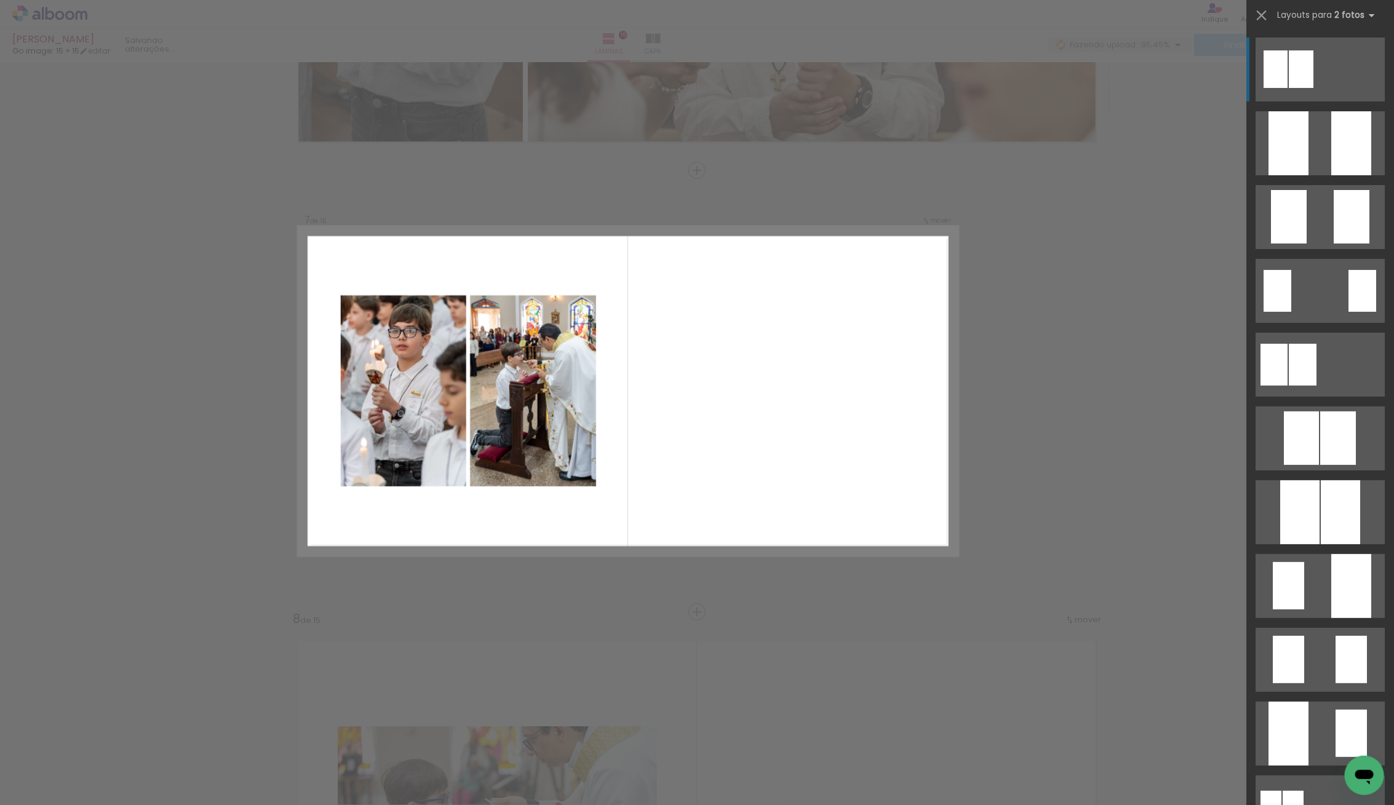
scroll to position [2558, 0]
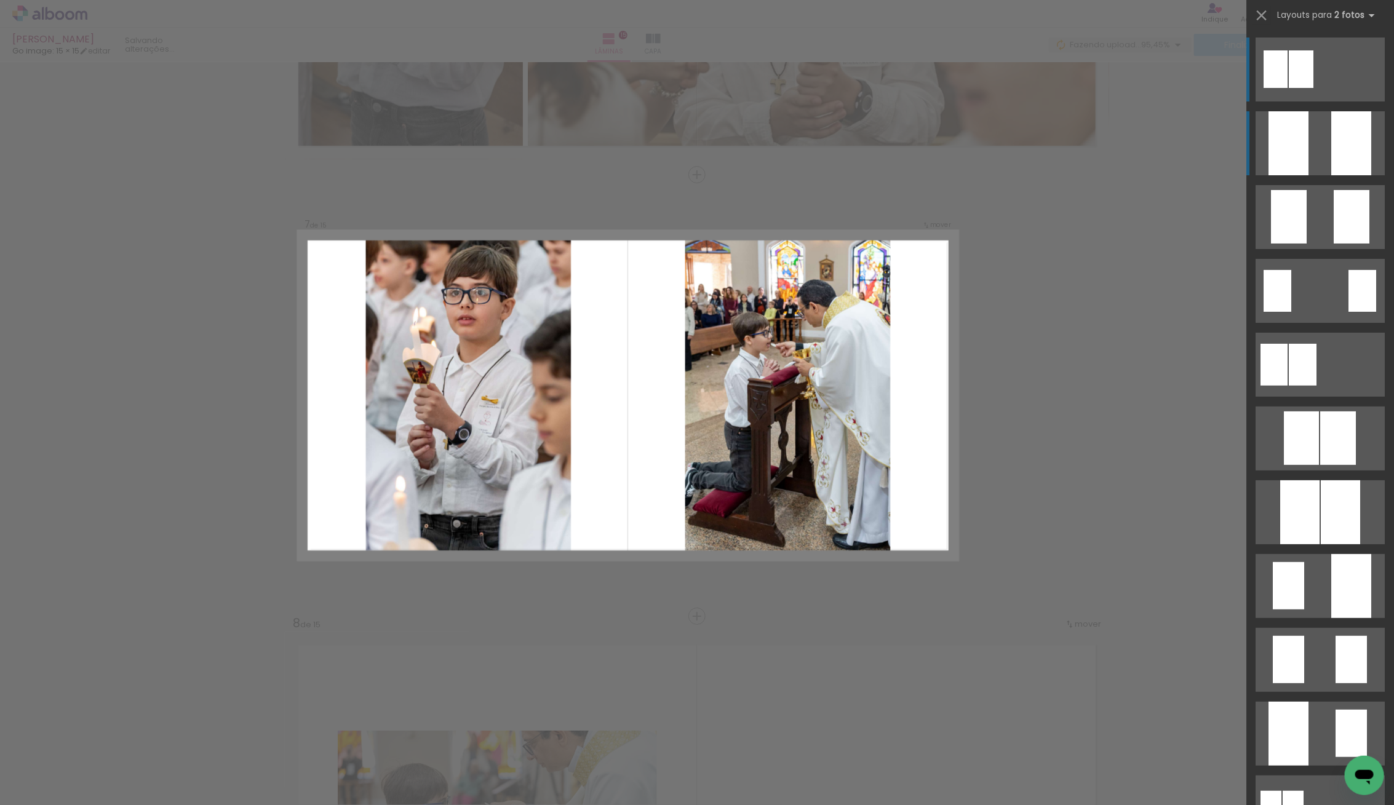
click at [1283, 154] on div at bounding box center [1288, 143] width 40 height 64
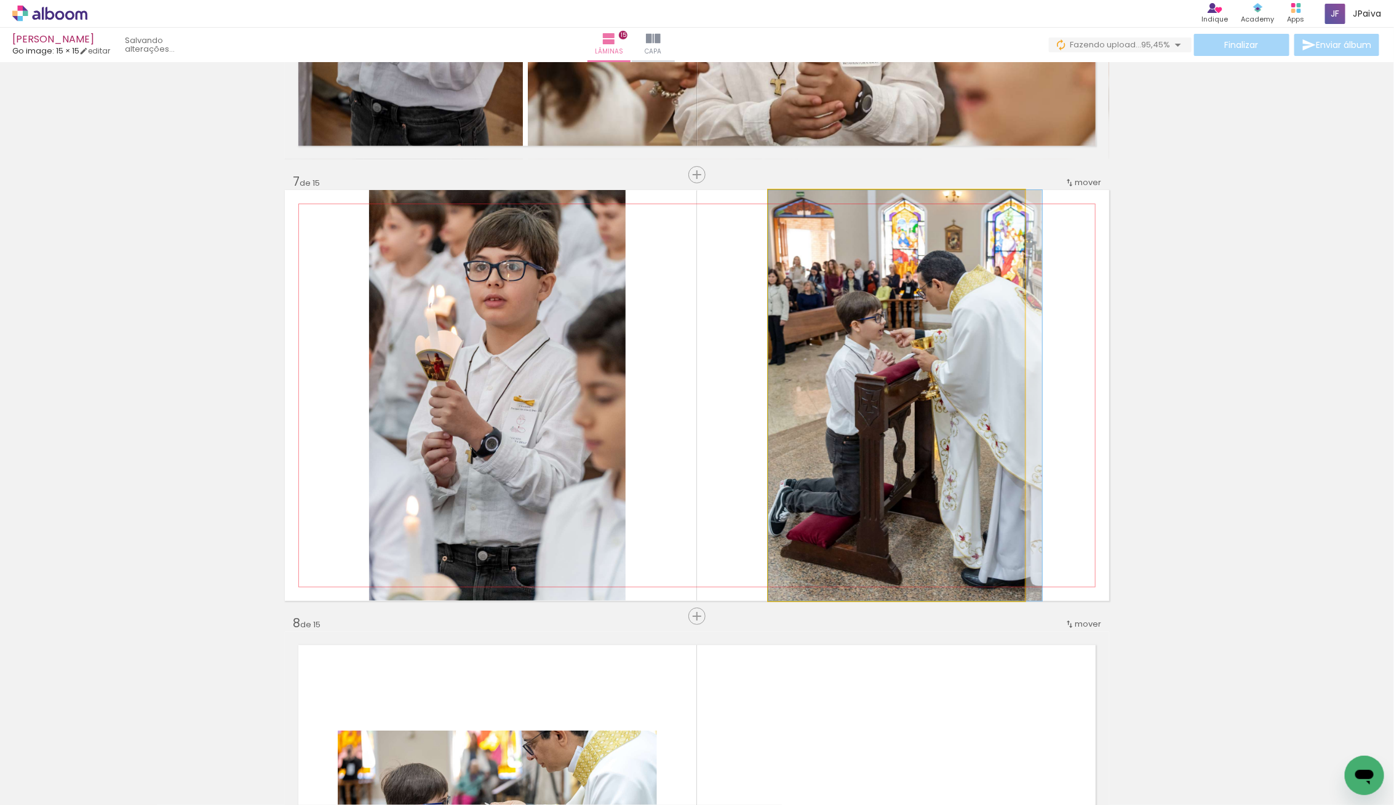
drag, startPoint x: 899, startPoint y: 443, endPoint x: 909, endPoint y: 447, distance: 9.7
drag, startPoint x: 892, startPoint y: 449, endPoint x: 907, endPoint y: 450, distance: 14.8
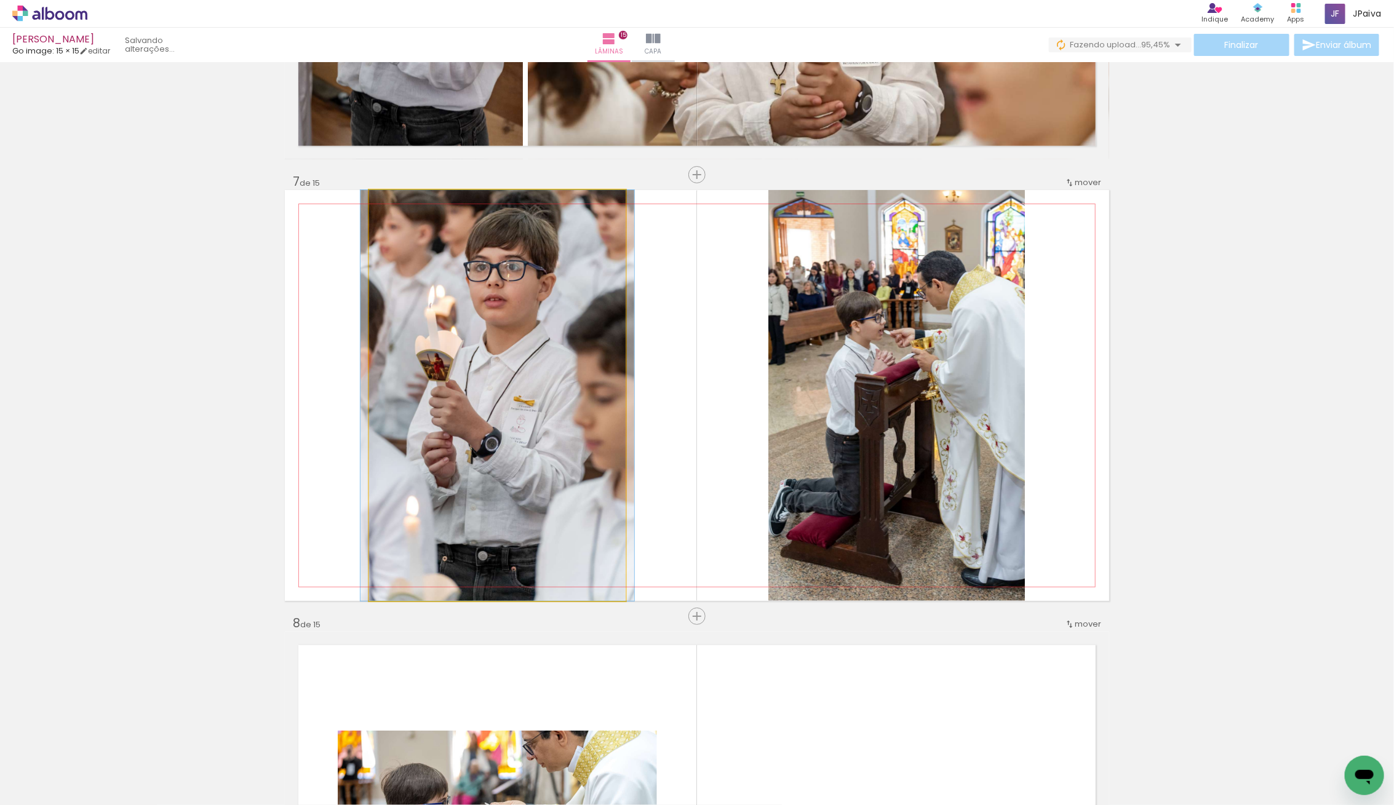
click at [519, 461] on quentale-photo at bounding box center [497, 395] width 256 height 411
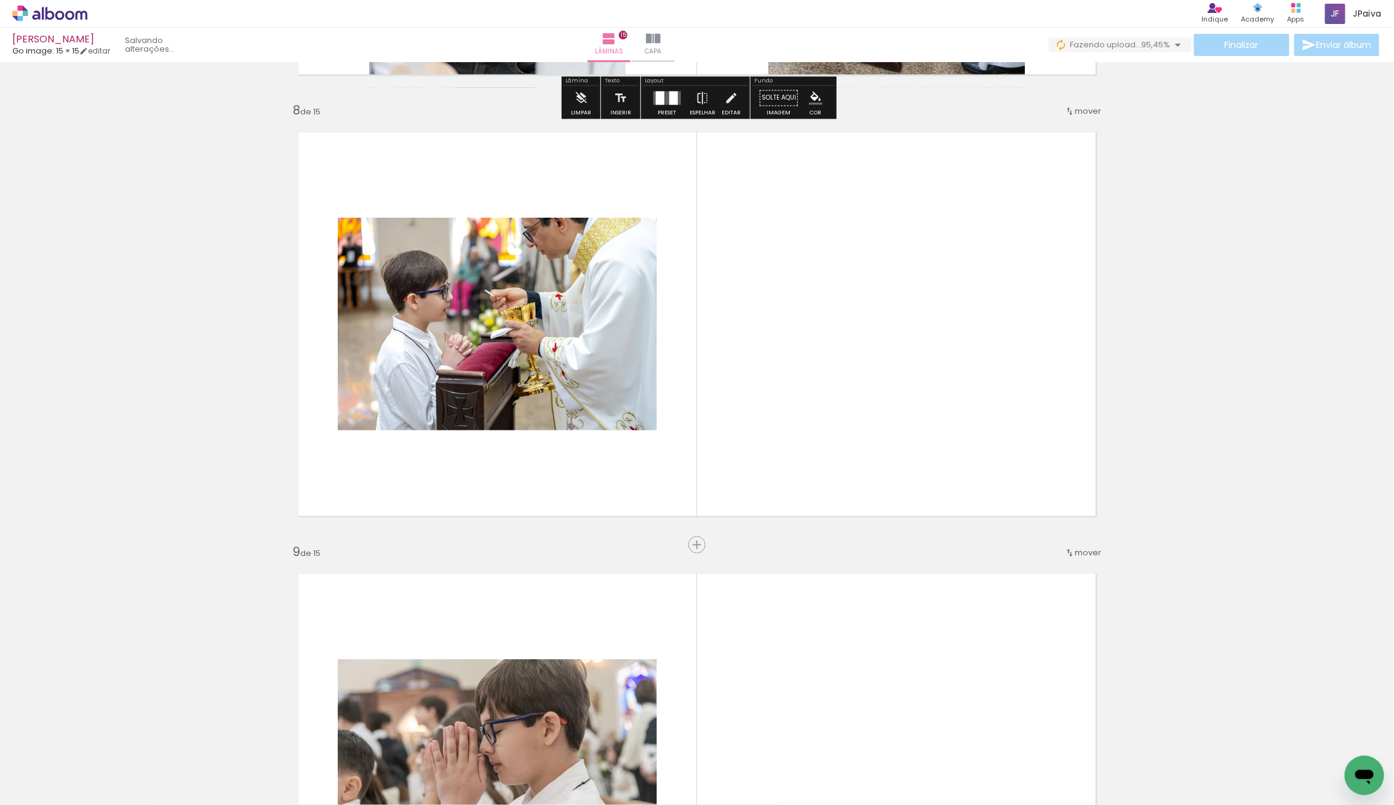
scroll to position [3071, 0]
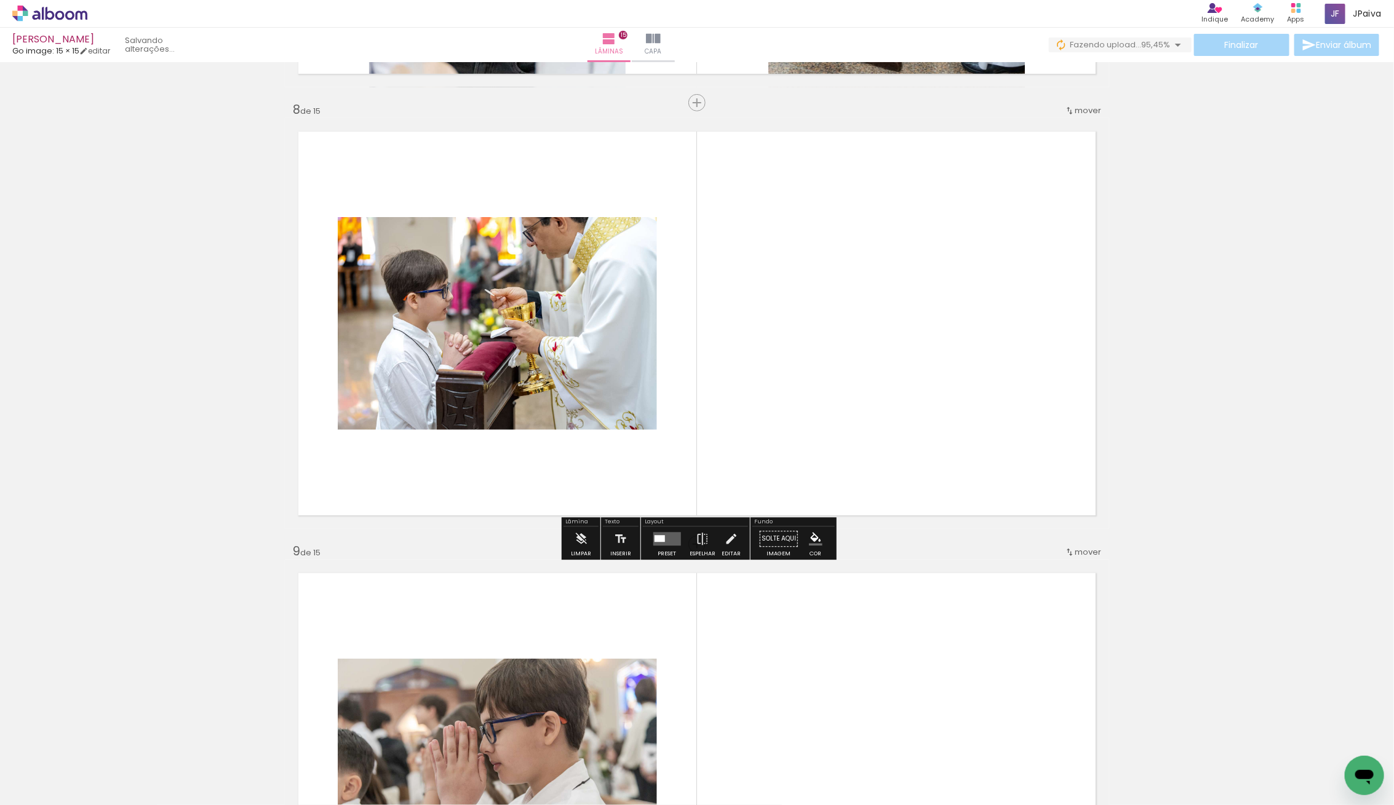
click at [659, 533] on quentale-layouter at bounding box center [667, 540] width 28 height 14
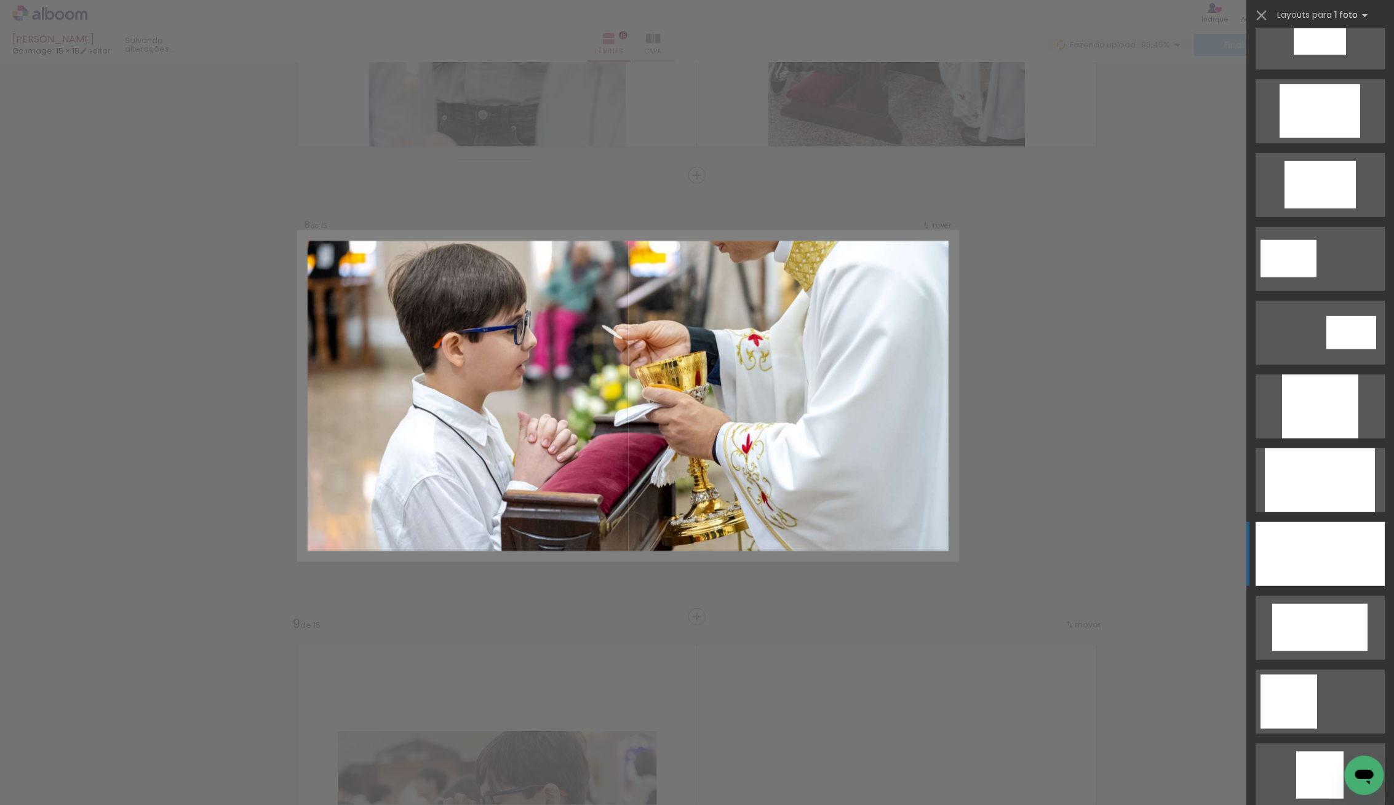
scroll to position [403, 0]
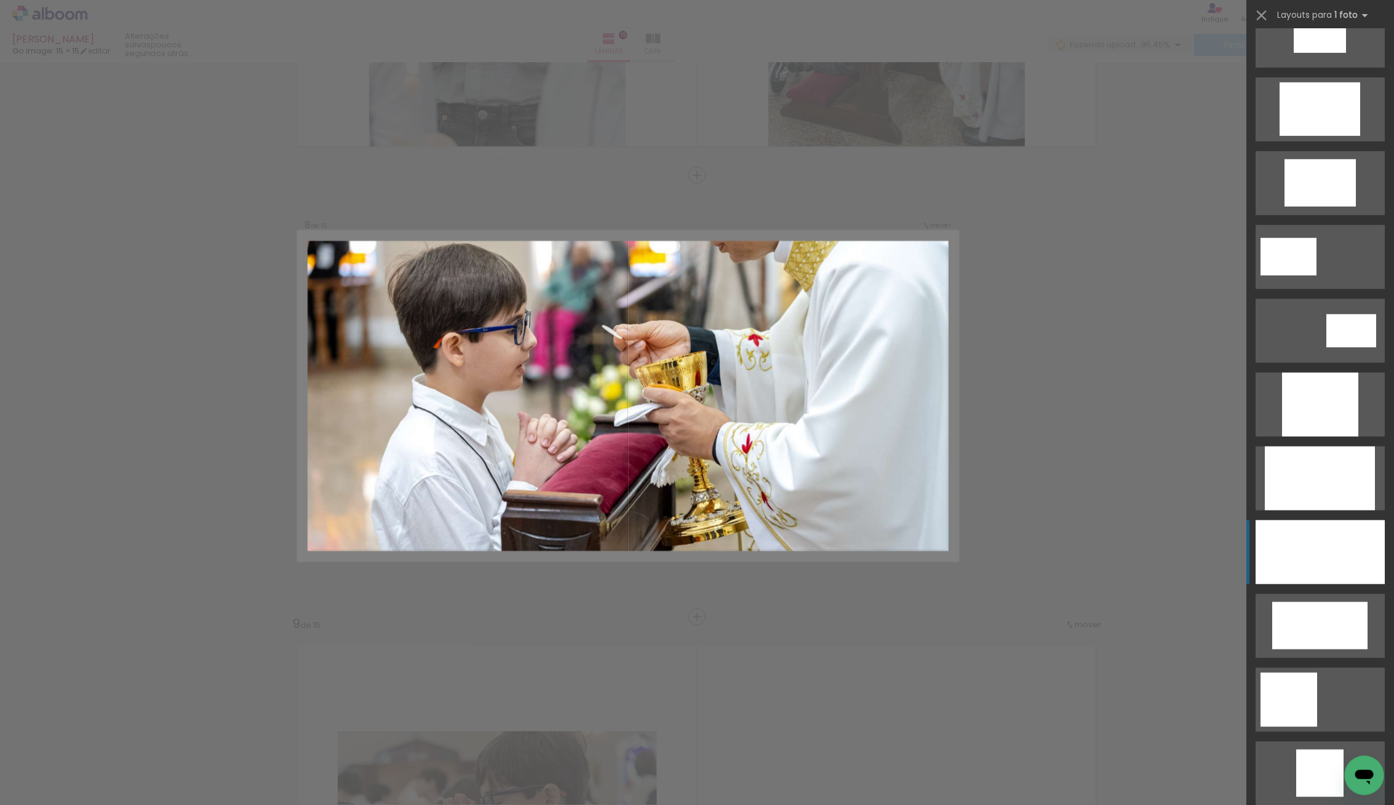
click at [1311, 553] on div at bounding box center [1319, 552] width 129 height 64
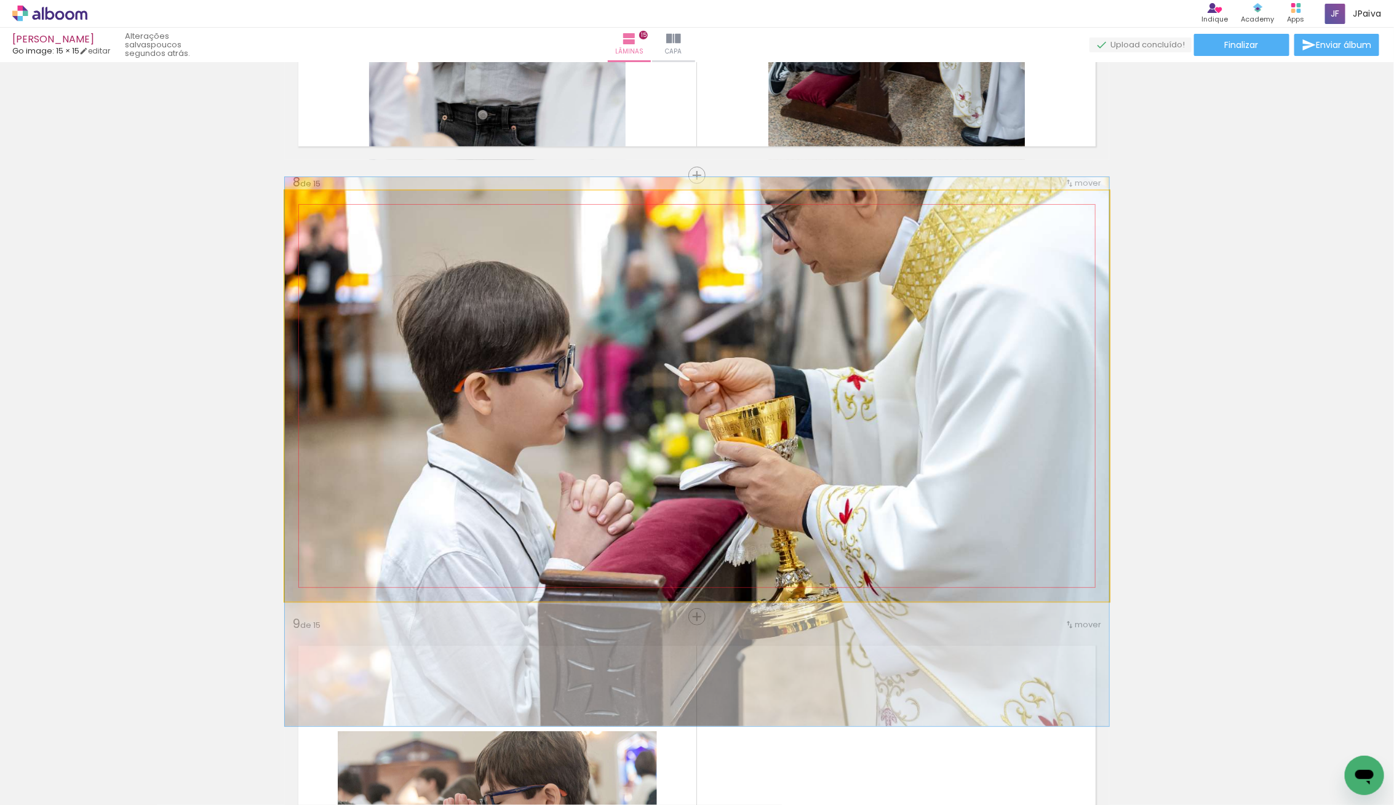
drag, startPoint x: 927, startPoint y: 491, endPoint x: 933, endPoint y: 547, distance: 56.3
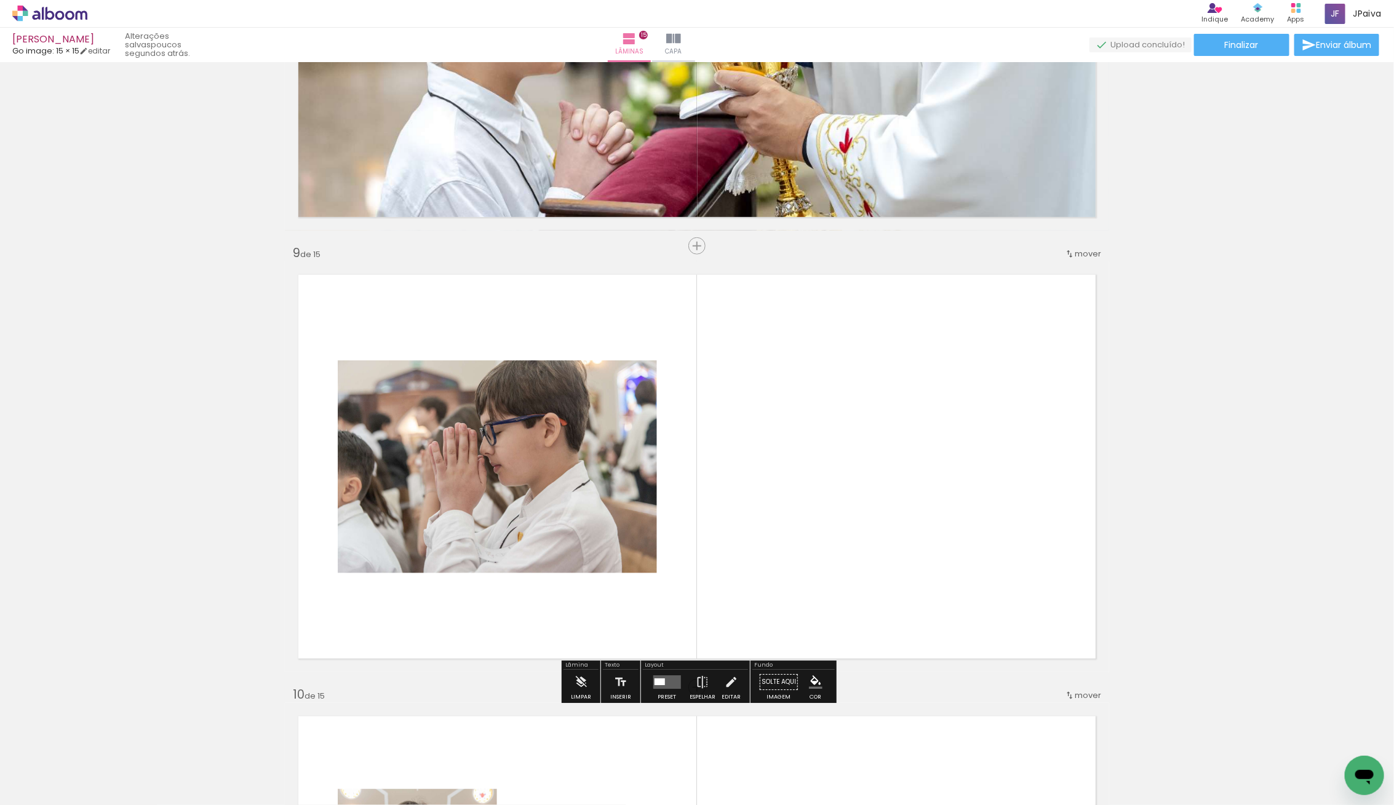
scroll to position [3384, 0]
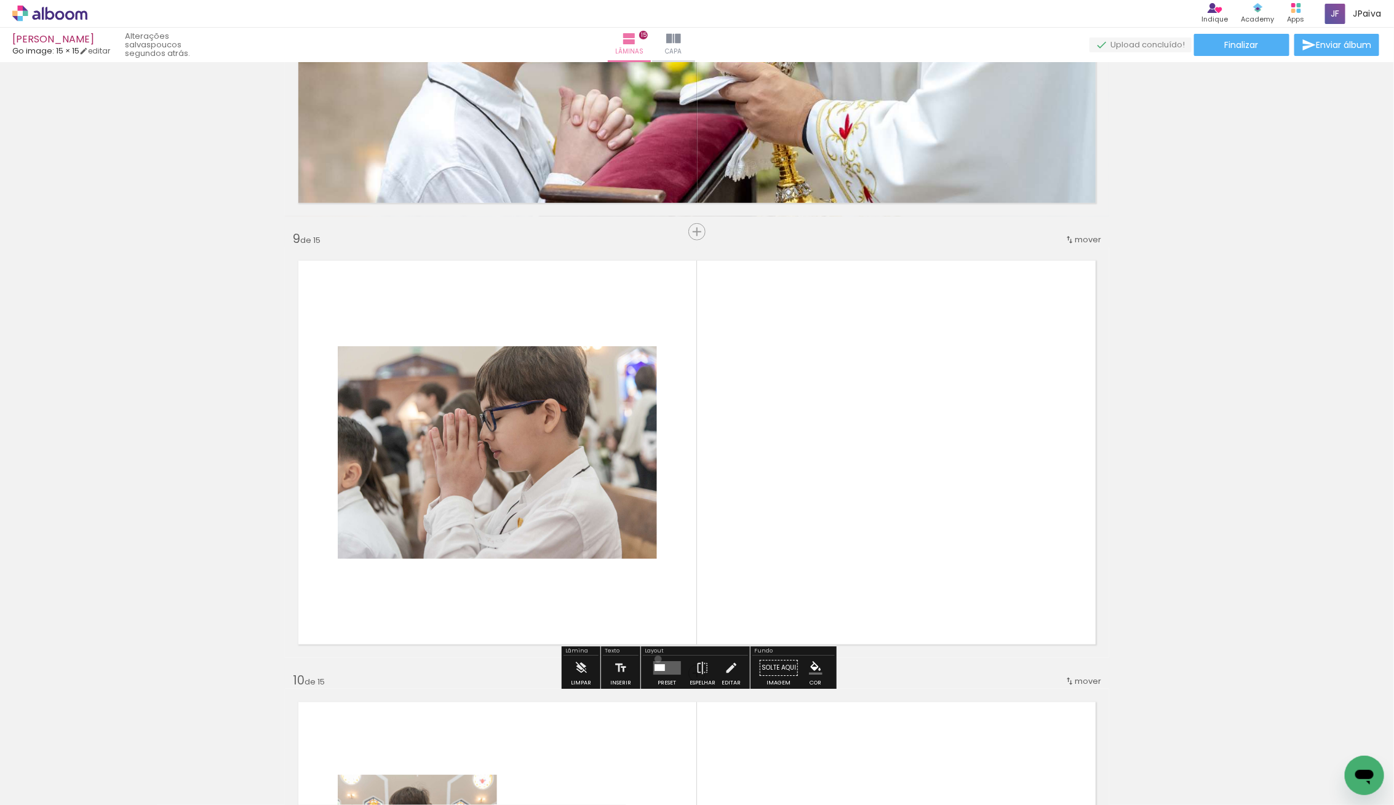
click at [655, 659] on div at bounding box center [666, 668] width 33 height 25
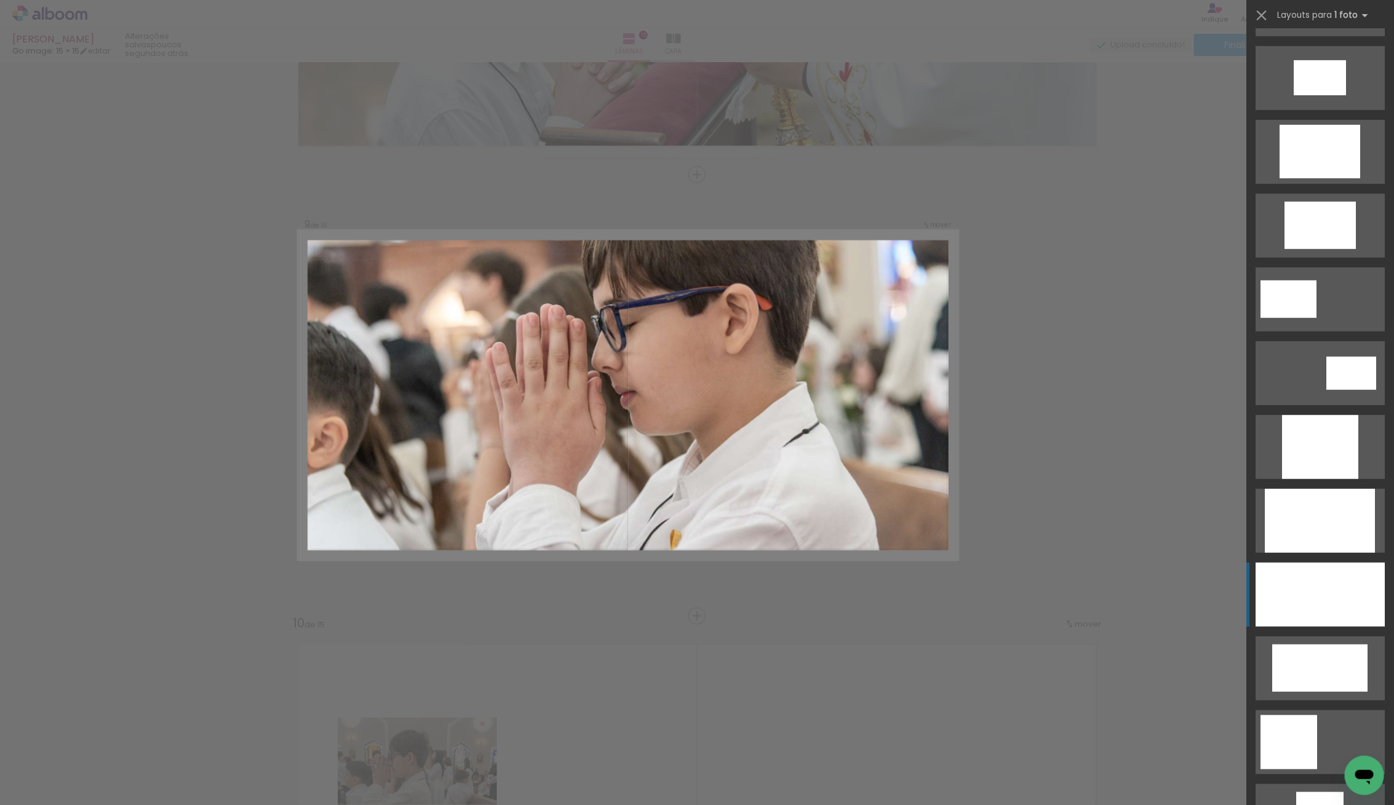
scroll to position [362, 0]
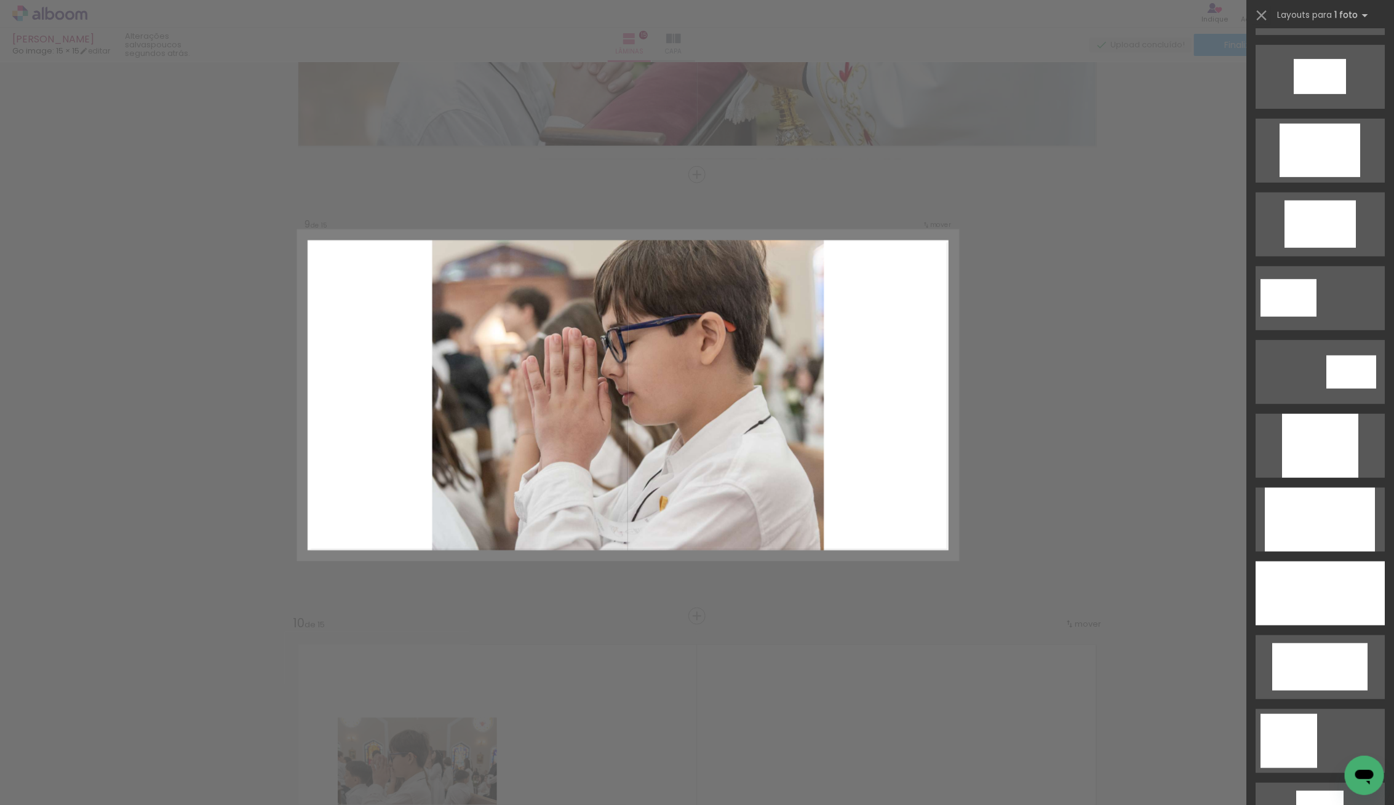
drag, startPoint x: 1319, startPoint y: 439, endPoint x: 1285, endPoint y: 437, distance: 33.9
click at [1317, 440] on div at bounding box center [1320, 446] width 76 height 64
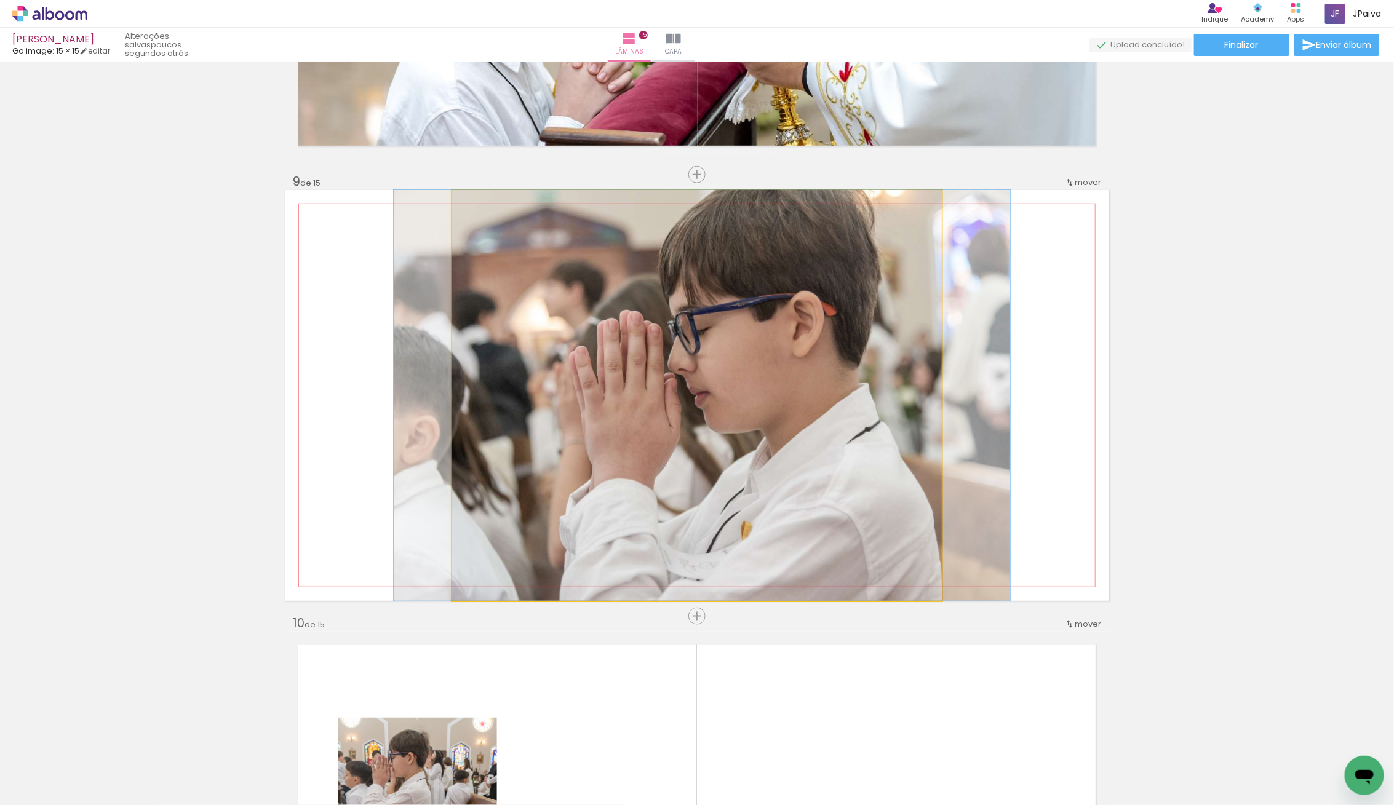
drag, startPoint x: 740, startPoint y: 368, endPoint x: 745, endPoint y: 424, distance: 56.8
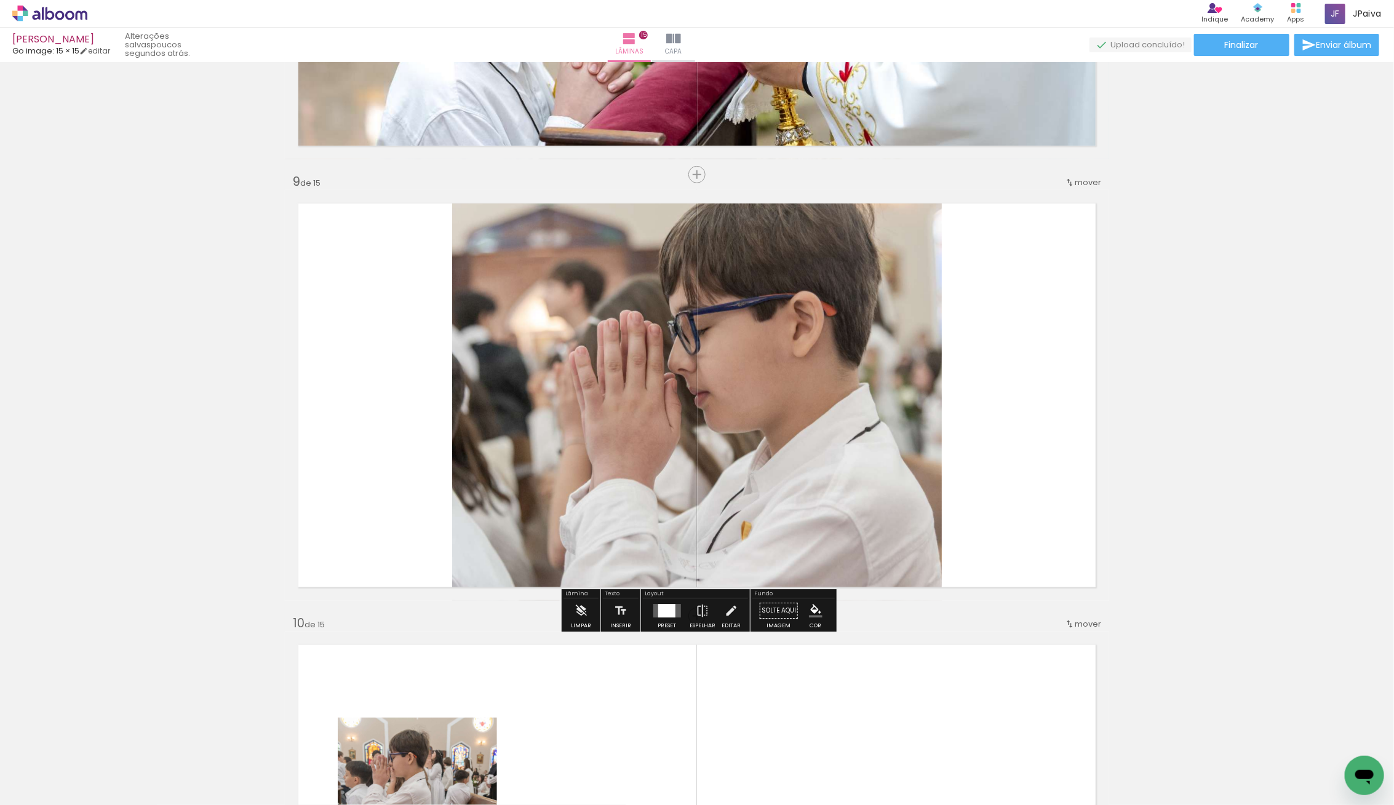
click at [669, 606] on div at bounding box center [666, 611] width 17 height 14
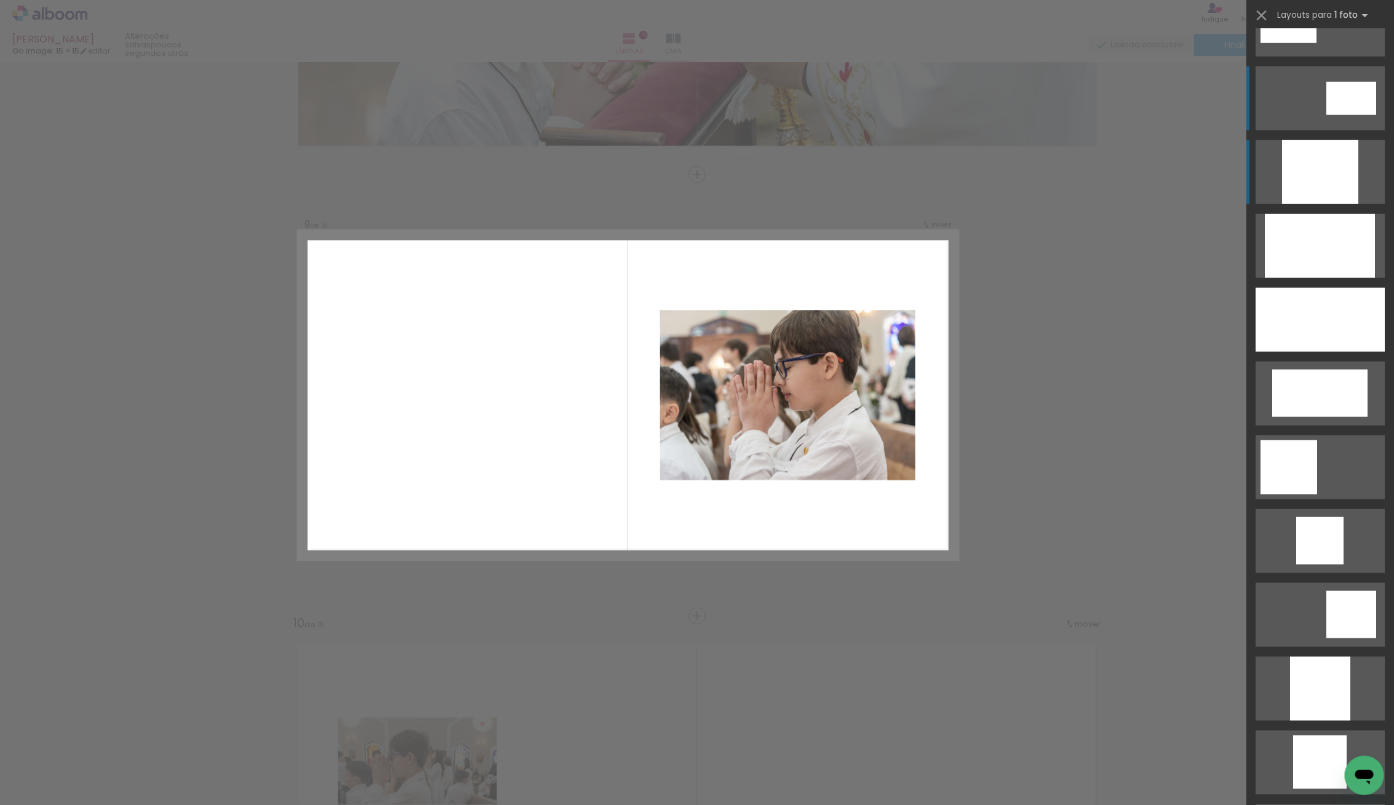
scroll to position [641, 0]
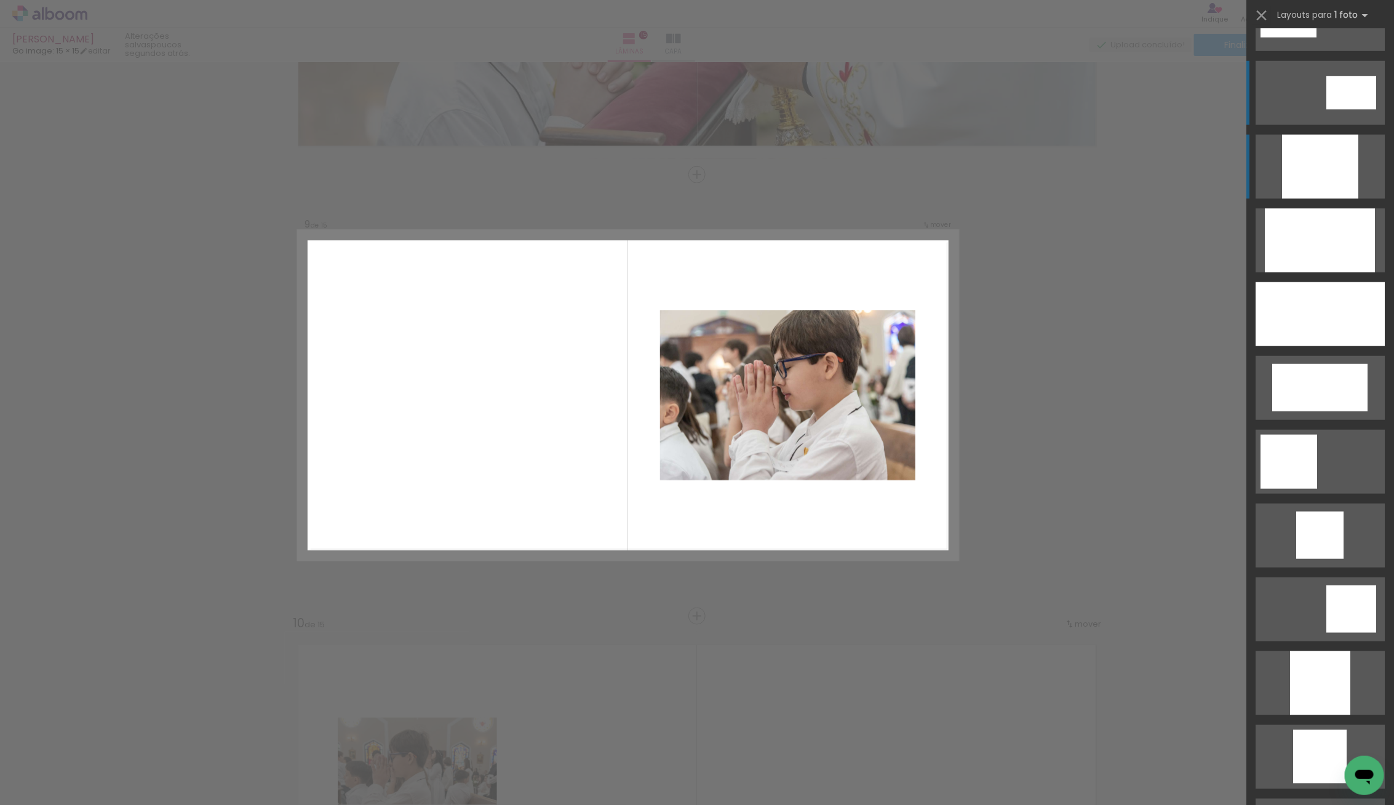
click at [1342, 87] on div at bounding box center [1351, 92] width 50 height 33
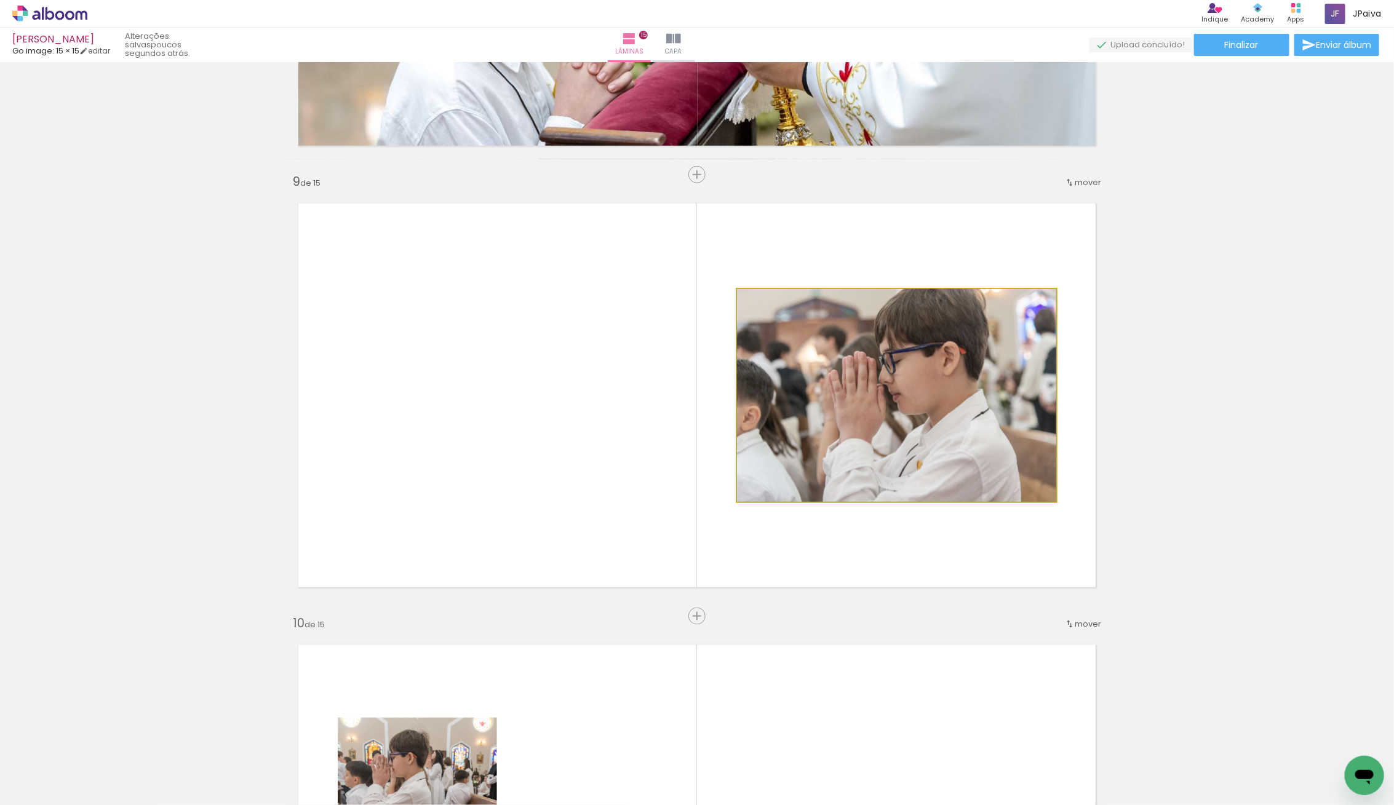
click at [904, 406] on quentale-photo at bounding box center [896, 395] width 319 height 213
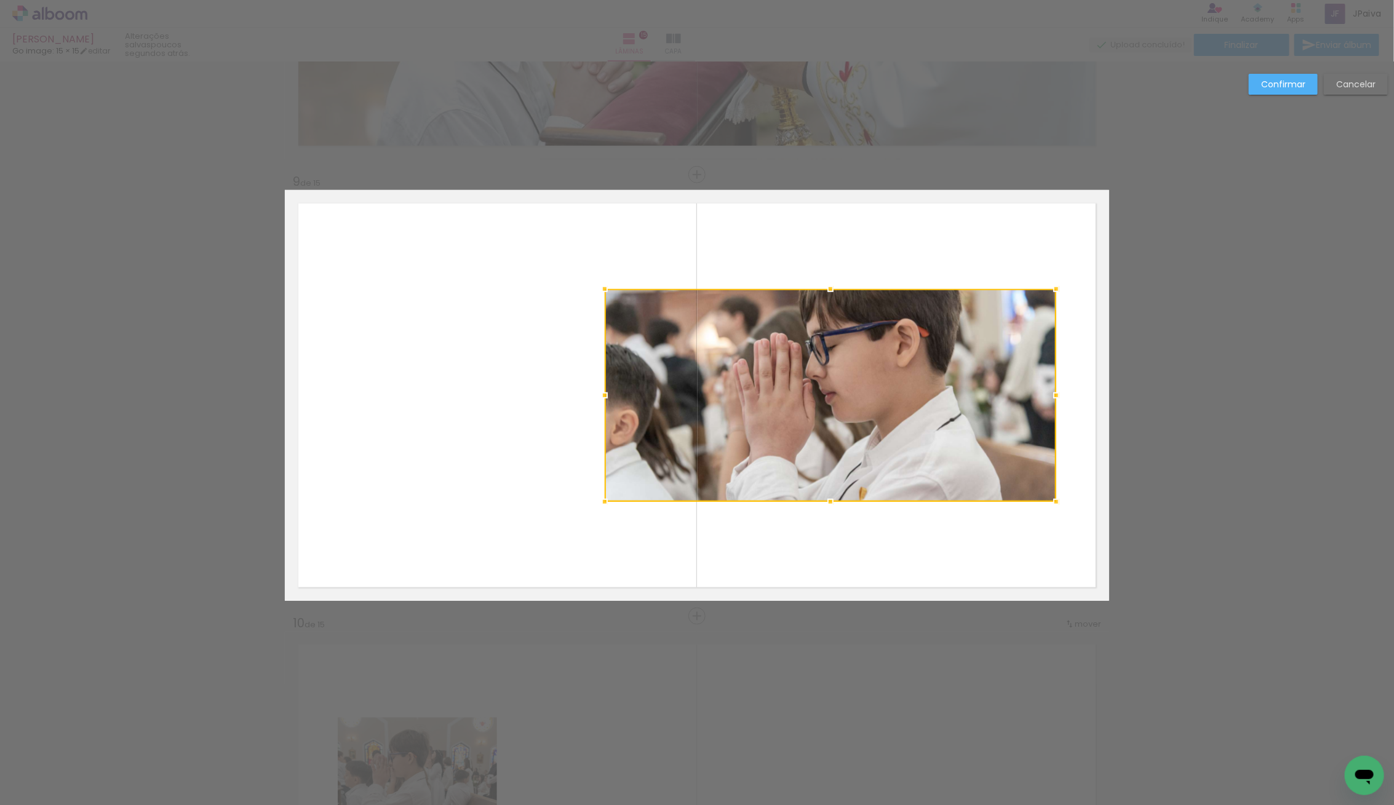
drag, startPoint x: 732, startPoint y: 399, endPoint x: 600, endPoint y: 408, distance: 132.6
click at [600, 407] on div at bounding box center [604, 395] width 25 height 25
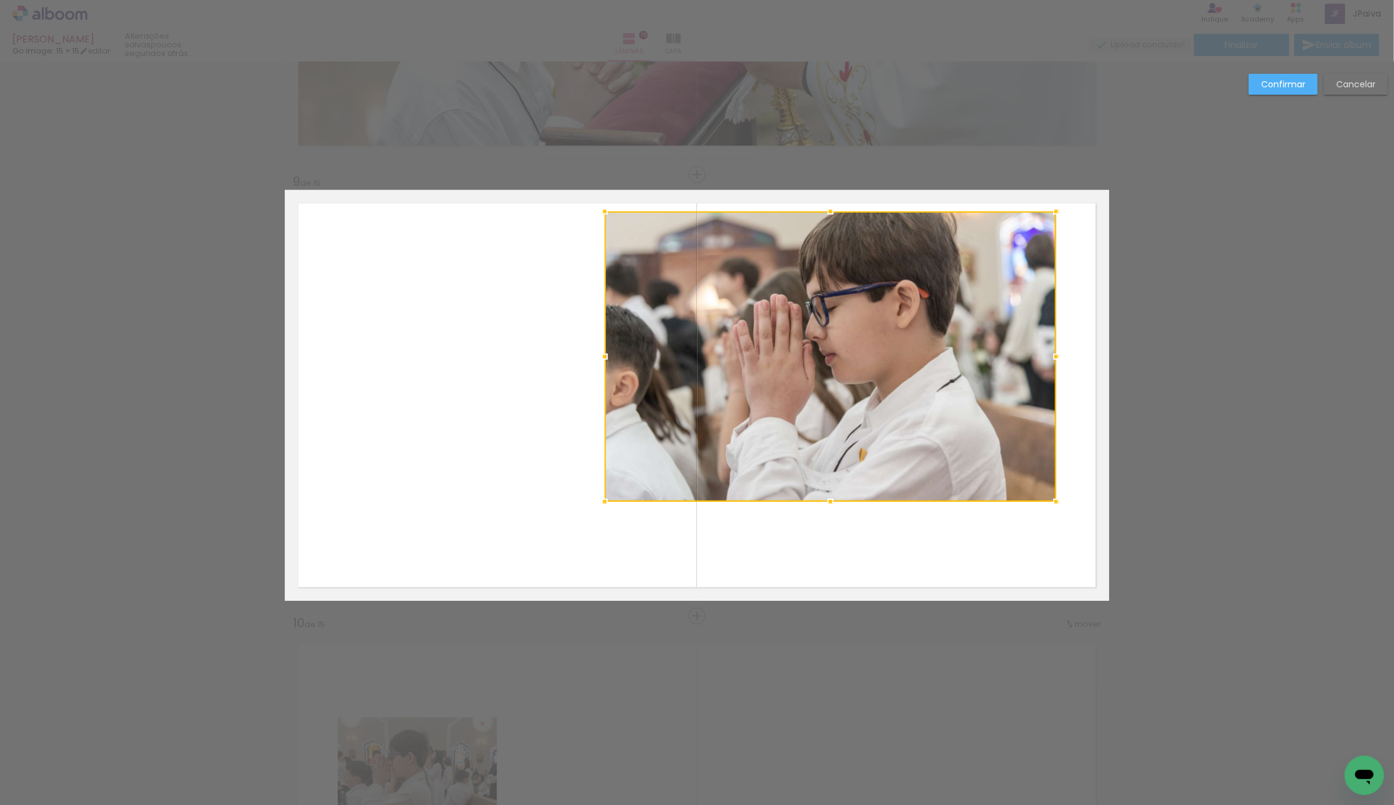
drag, startPoint x: 829, startPoint y: 291, endPoint x: 837, endPoint y: 213, distance: 78.0
click at [837, 213] on div at bounding box center [830, 211] width 25 height 25
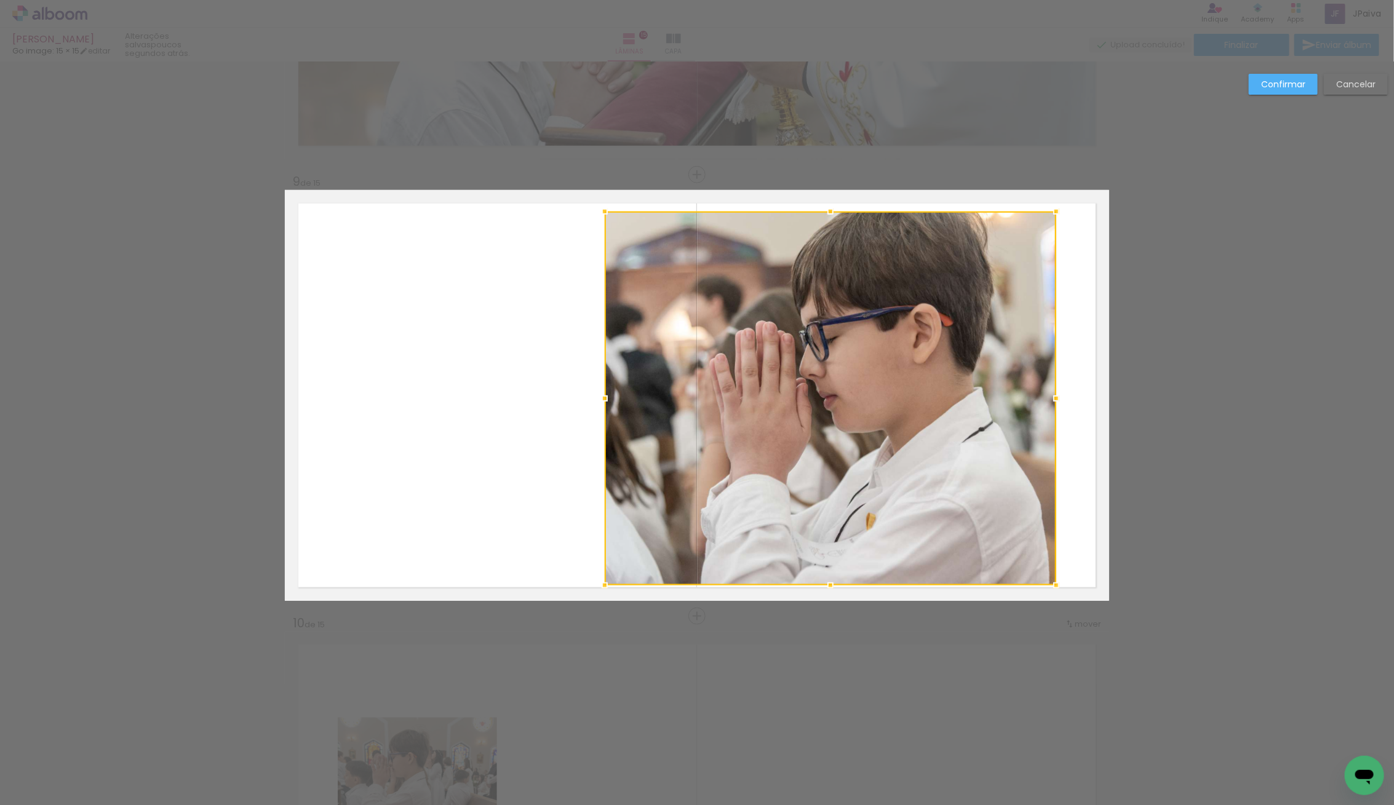
drag, startPoint x: 832, startPoint y: 500, endPoint x: 847, endPoint y: 583, distance: 84.3
click at [847, 583] on div at bounding box center [830, 399] width 451 height 374
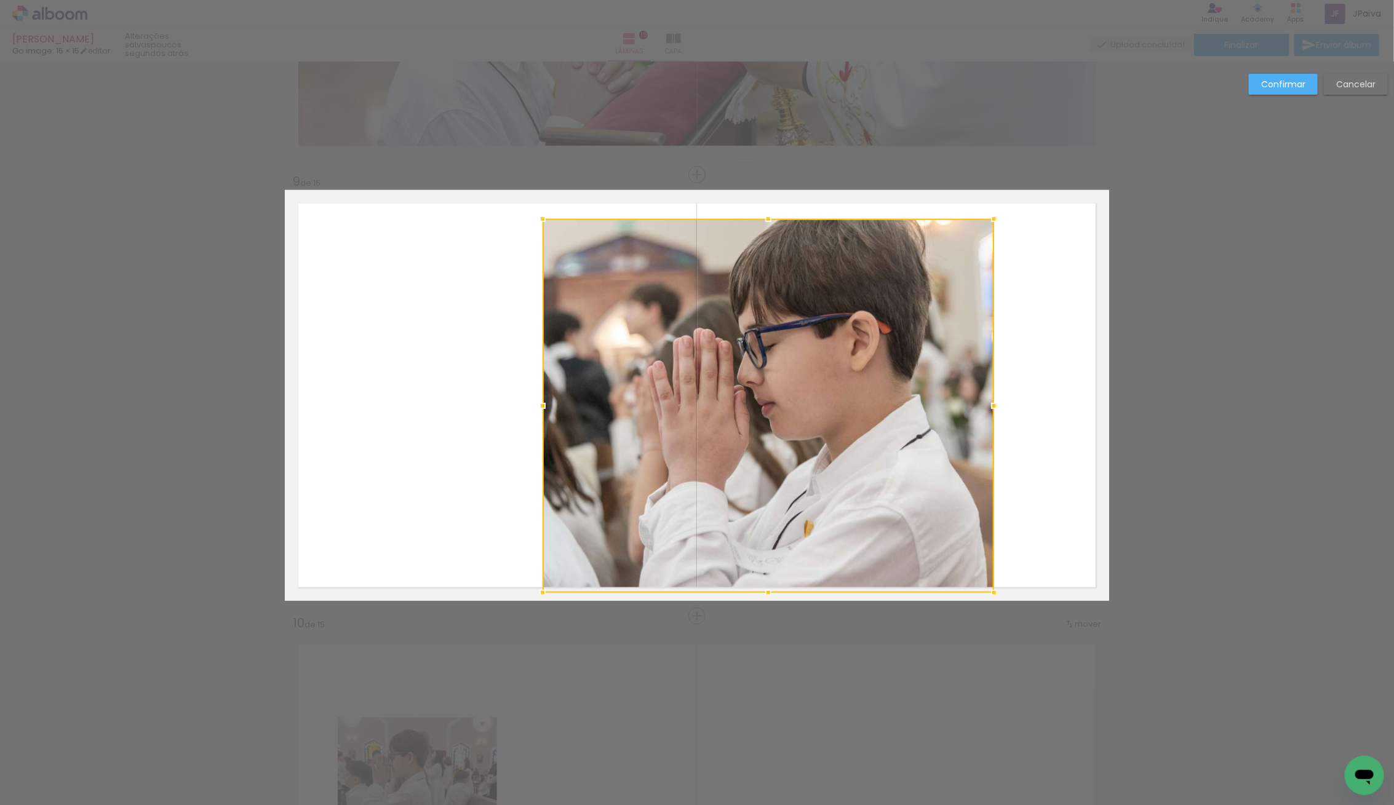
drag, startPoint x: 834, startPoint y: 439, endPoint x: 774, endPoint y: 447, distance: 60.1
click at [774, 447] on div at bounding box center [768, 406] width 451 height 374
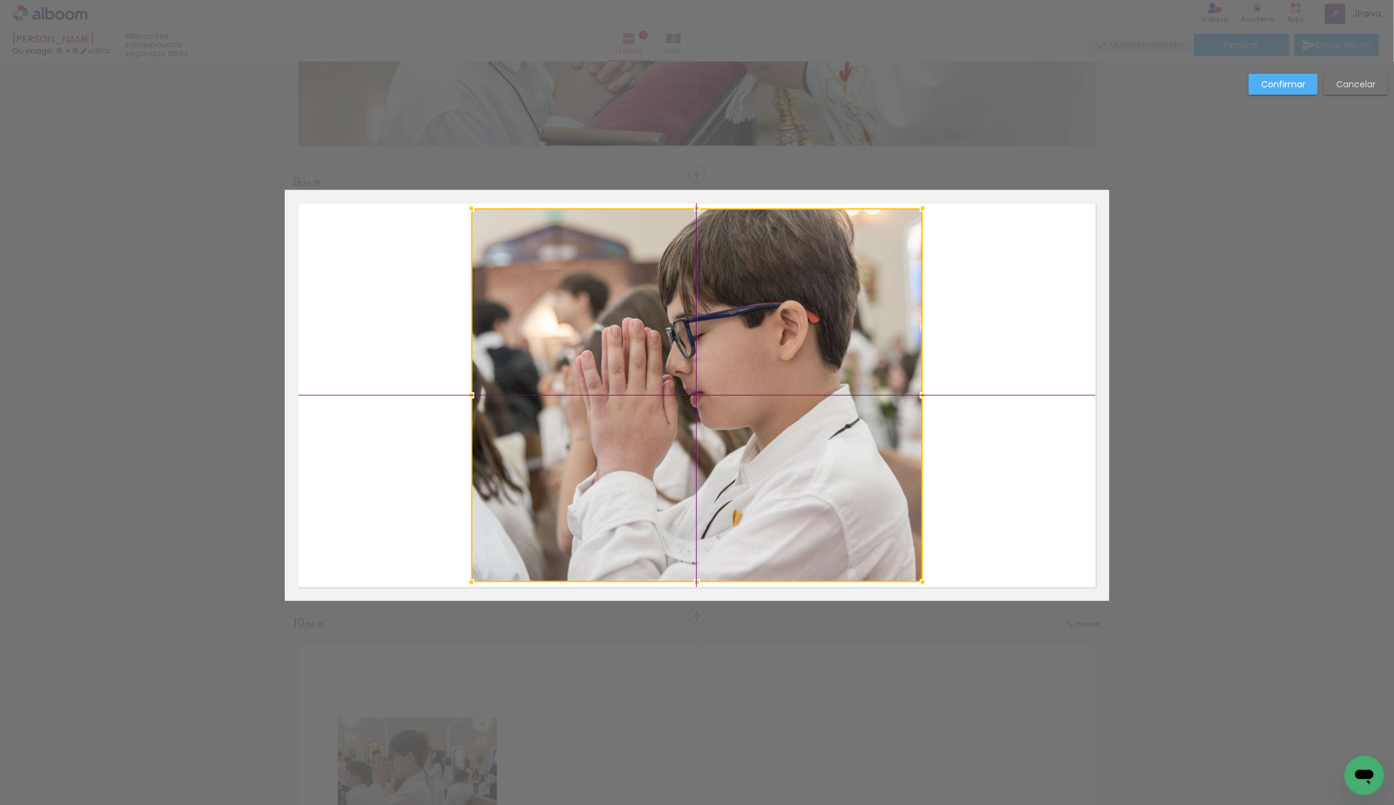
drag, startPoint x: 774, startPoint y: 446, endPoint x: 717, endPoint y: 443, distance: 57.9
click at [717, 443] on div at bounding box center [696, 396] width 451 height 374
drag, startPoint x: 748, startPoint y: 408, endPoint x: 749, endPoint y: 418, distance: 9.2
click at [749, 418] on div at bounding box center [696, 396] width 451 height 374
click at [754, 412] on div at bounding box center [696, 396] width 451 height 374
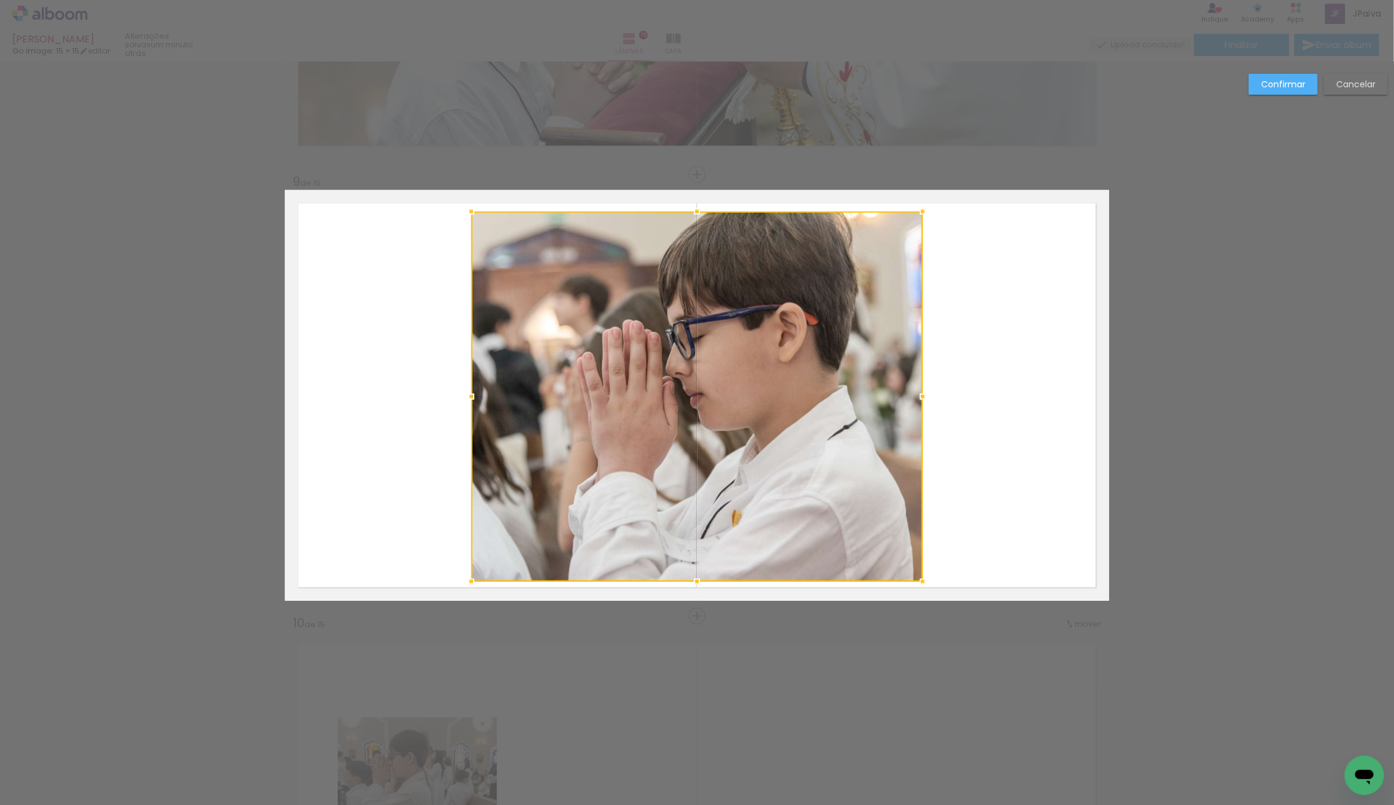
drag, startPoint x: 700, startPoint y: 206, endPoint x: 681, endPoint y: 226, distance: 27.9
click at [694, 204] on div at bounding box center [697, 211] width 25 height 25
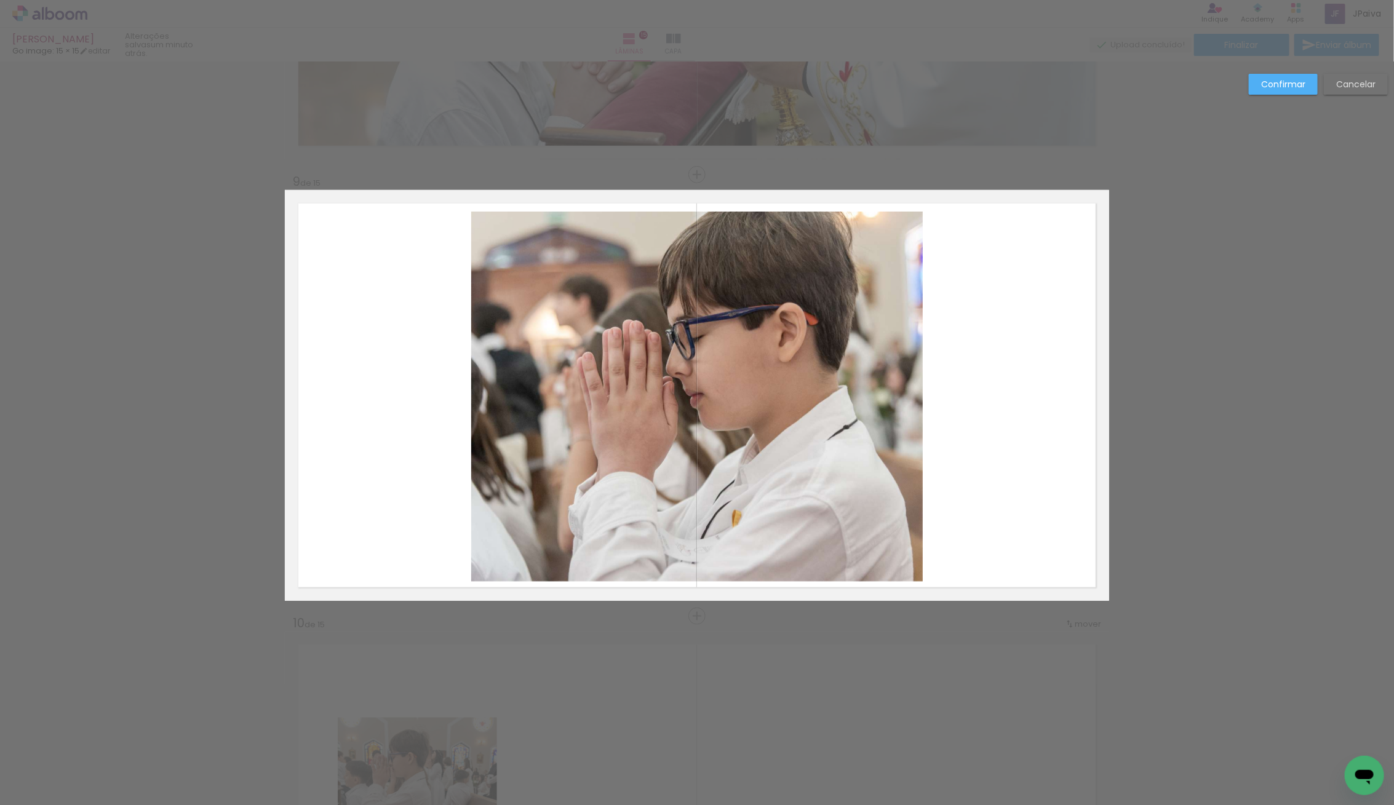
click at [475, 402] on quentale-photo at bounding box center [696, 397] width 451 height 370
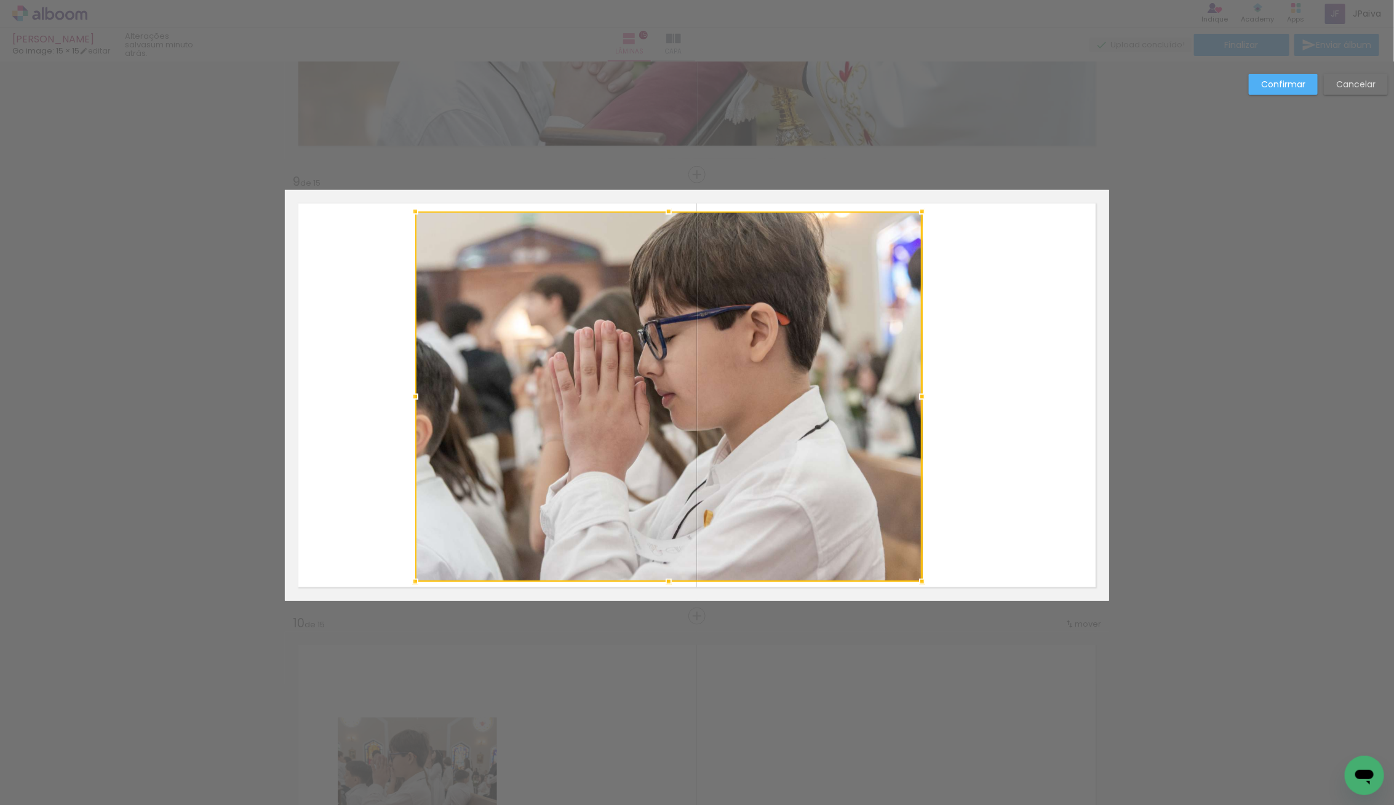
drag, startPoint x: 467, startPoint y: 399, endPoint x: 436, endPoint y: 420, distance: 37.7
click at [436, 420] on album-spread "9 de 15" at bounding box center [697, 395] width 824 height 411
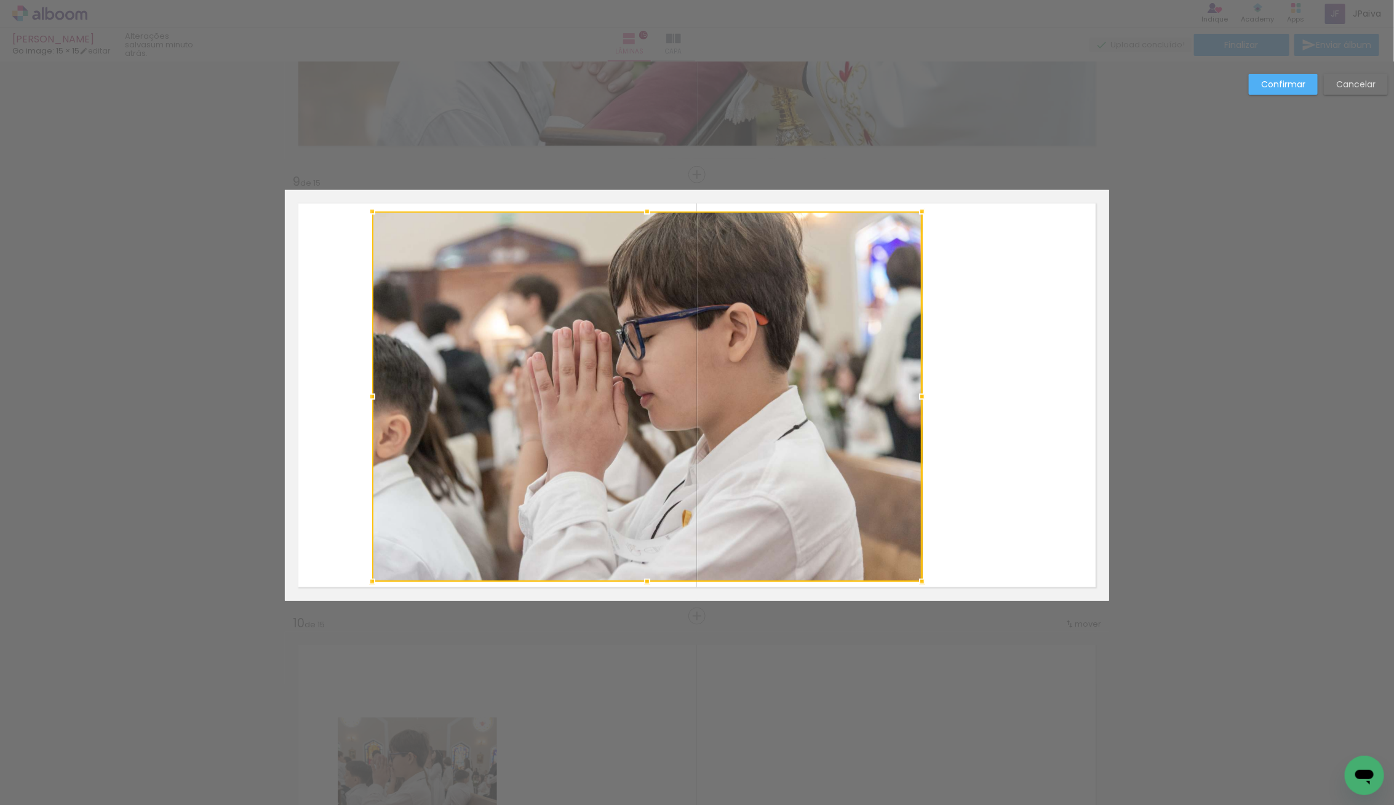
drag, startPoint x: 434, startPoint y: 395, endPoint x: 367, endPoint y: 399, distance: 67.1
click at [367, 399] on div at bounding box center [372, 396] width 25 height 25
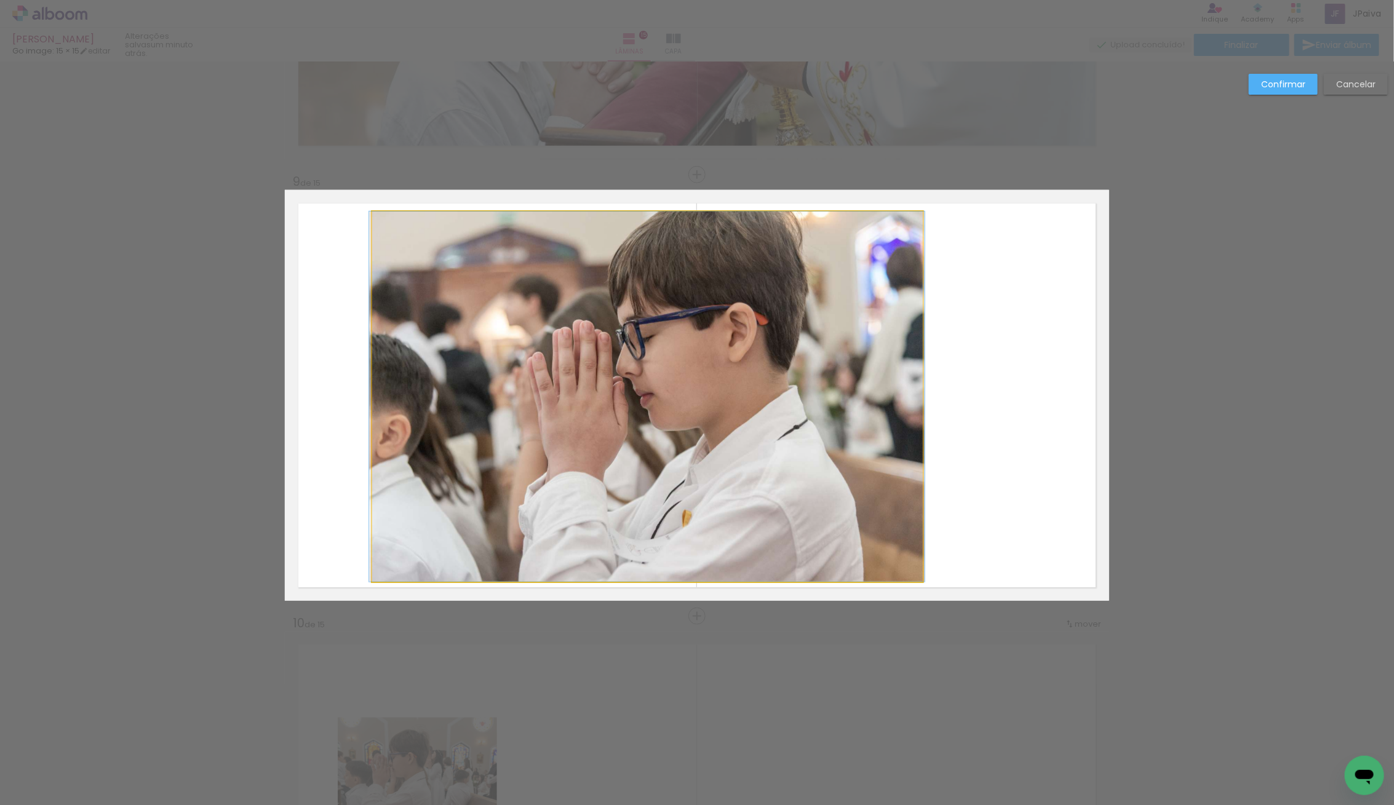
click at [392, 408] on quentale-photo at bounding box center [647, 397] width 550 height 370
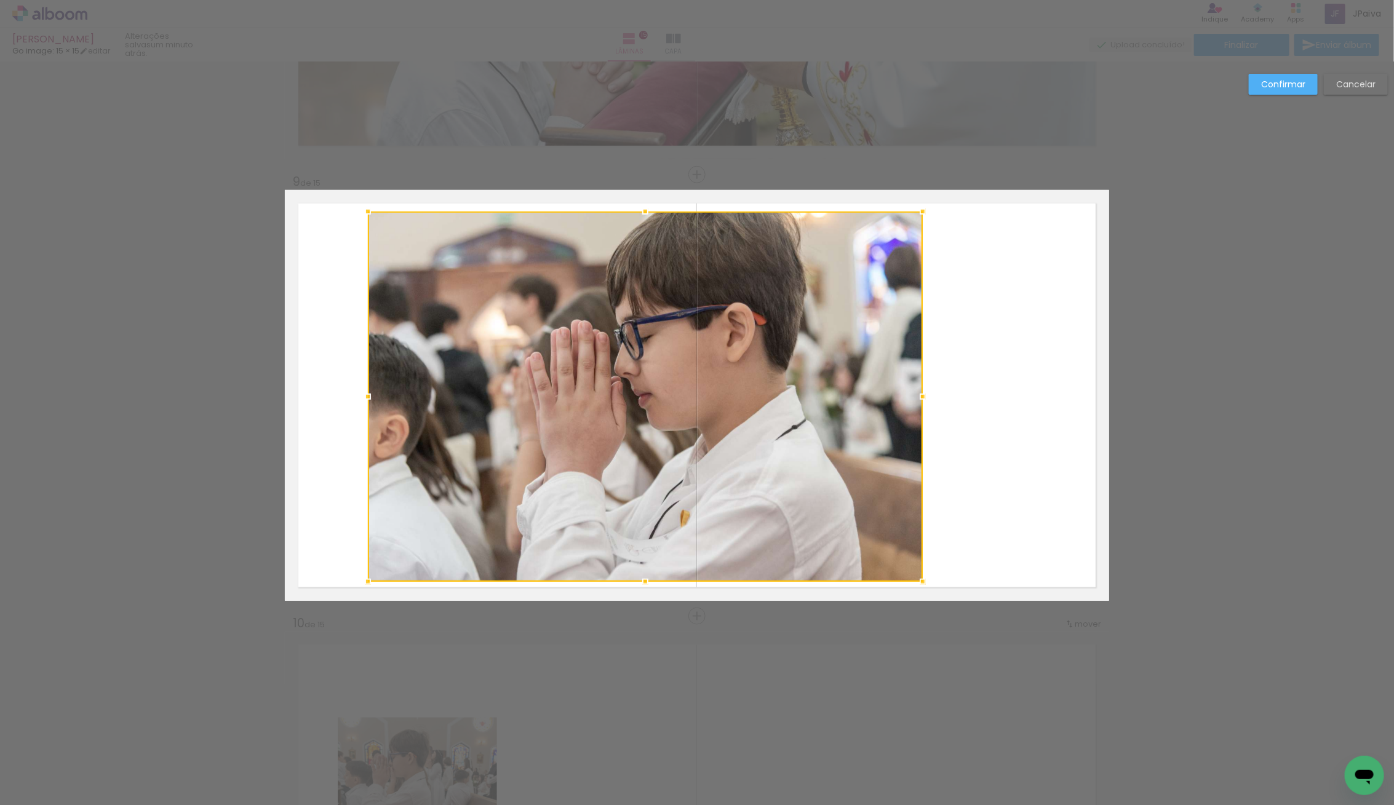
click at [360, 400] on div at bounding box center [368, 396] width 25 height 25
click at [590, 383] on div at bounding box center [645, 397] width 555 height 370
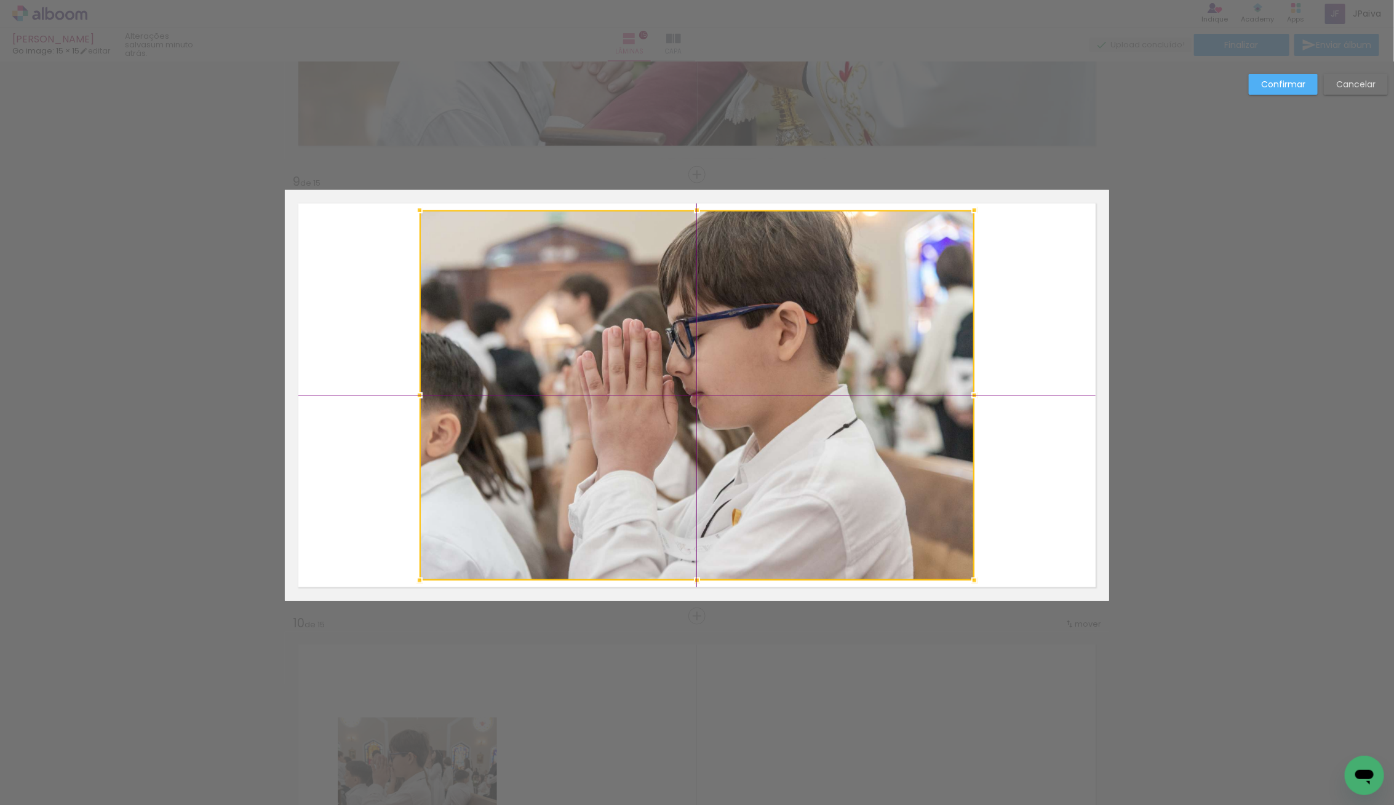
drag, startPoint x: 585, startPoint y: 378, endPoint x: 636, endPoint y: 381, distance: 51.1
click at [636, 381] on div at bounding box center [697, 395] width 555 height 370
drag, startPoint x: 690, startPoint y: 571, endPoint x: 690, endPoint y: 562, distance: 8.6
click at [690, 562] on div at bounding box center [697, 393] width 555 height 367
click at [699, 209] on div at bounding box center [697, 214] width 25 height 25
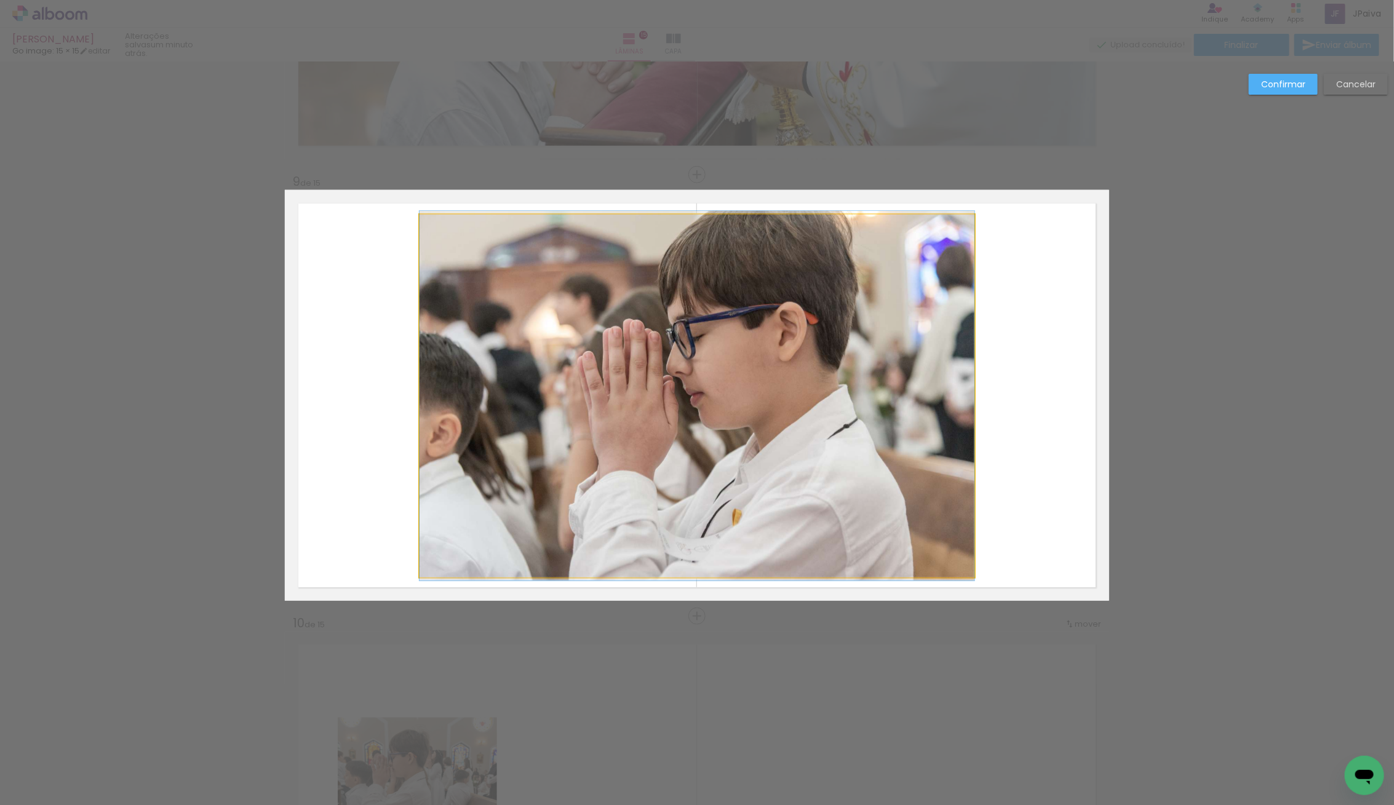
click at [491, 392] on album-spread "9 de 15" at bounding box center [697, 395] width 824 height 411
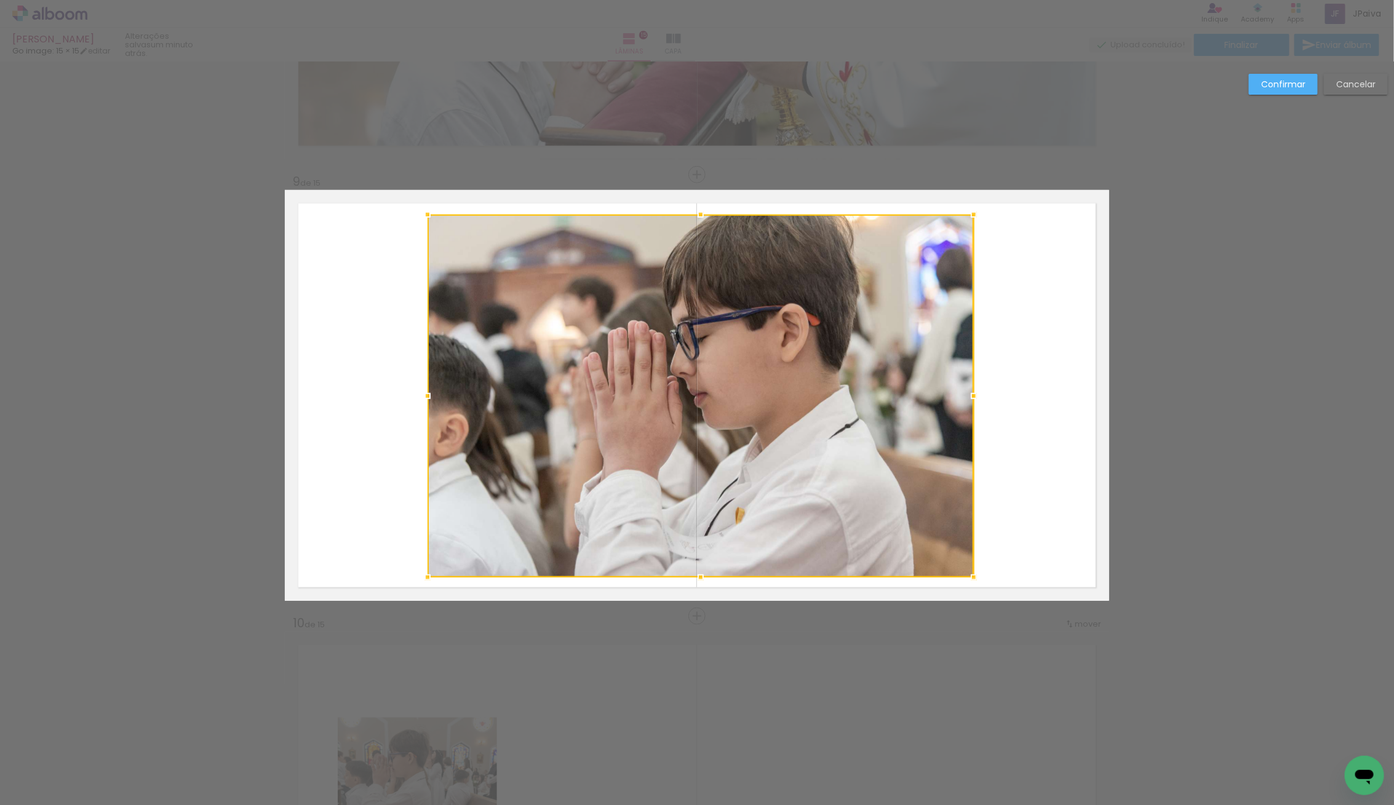
drag, startPoint x: 417, startPoint y: 399, endPoint x: 425, endPoint y: 400, distance: 8.0
click at [425, 400] on div at bounding box center [427, 396] width 25 height 25
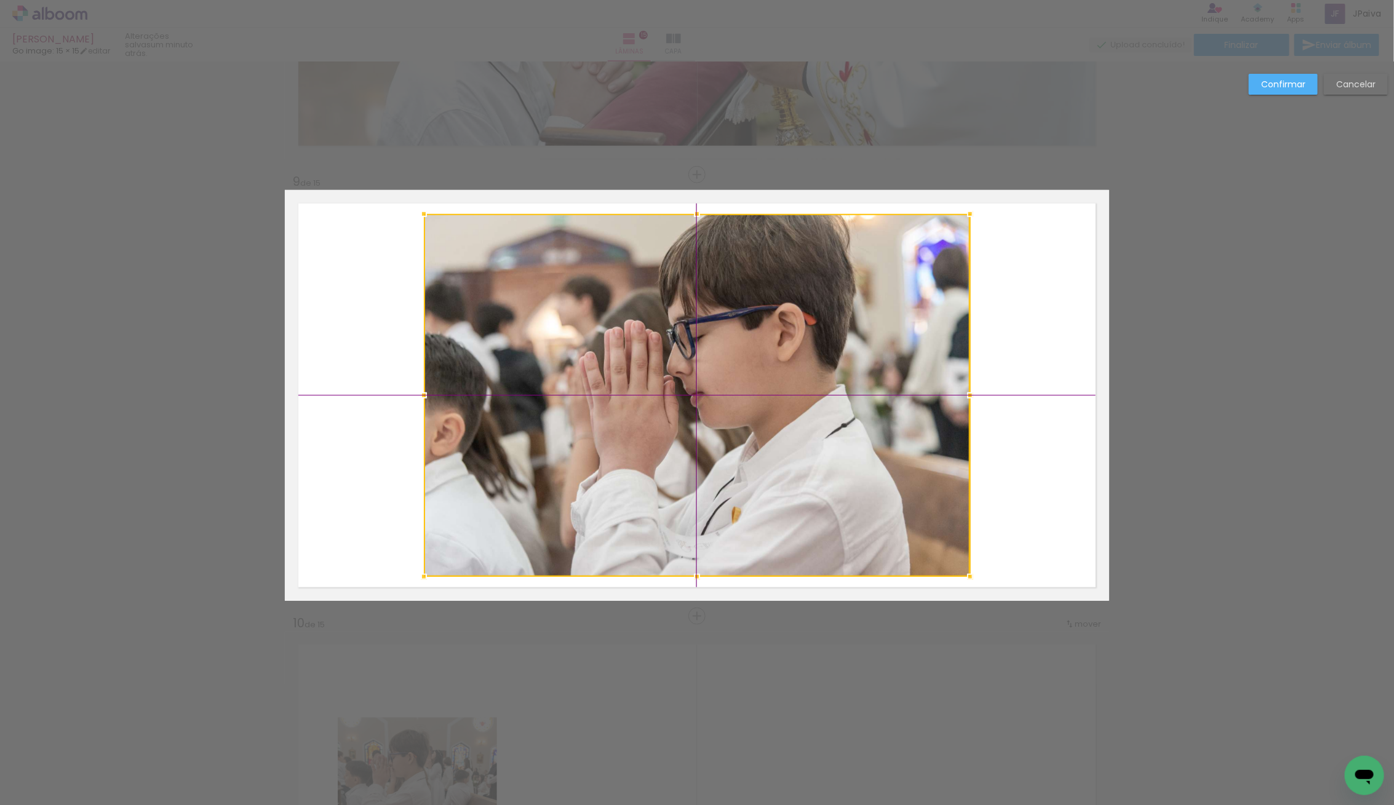
drag, startPoint x: 682, startPoint y: 392, endPoint x: 671, endPoint y: 397, distance: 12.1
click at [672, 397] on div at bounding box center [697, 395] width 546 height 363
click at [0, 0] on slot "Confirmar" at bounding box center [0, 0] width 0 height 0
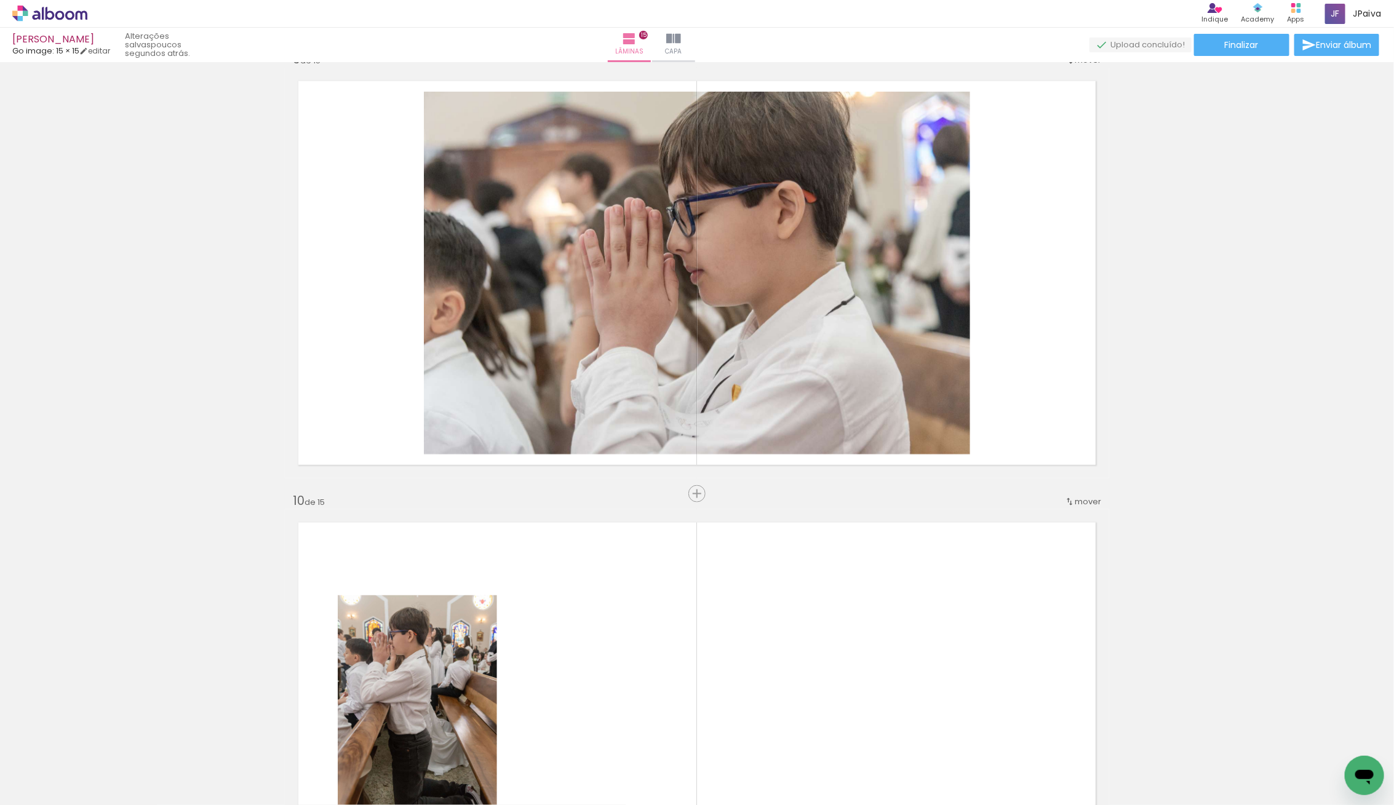
scroll to position [3554, 0]
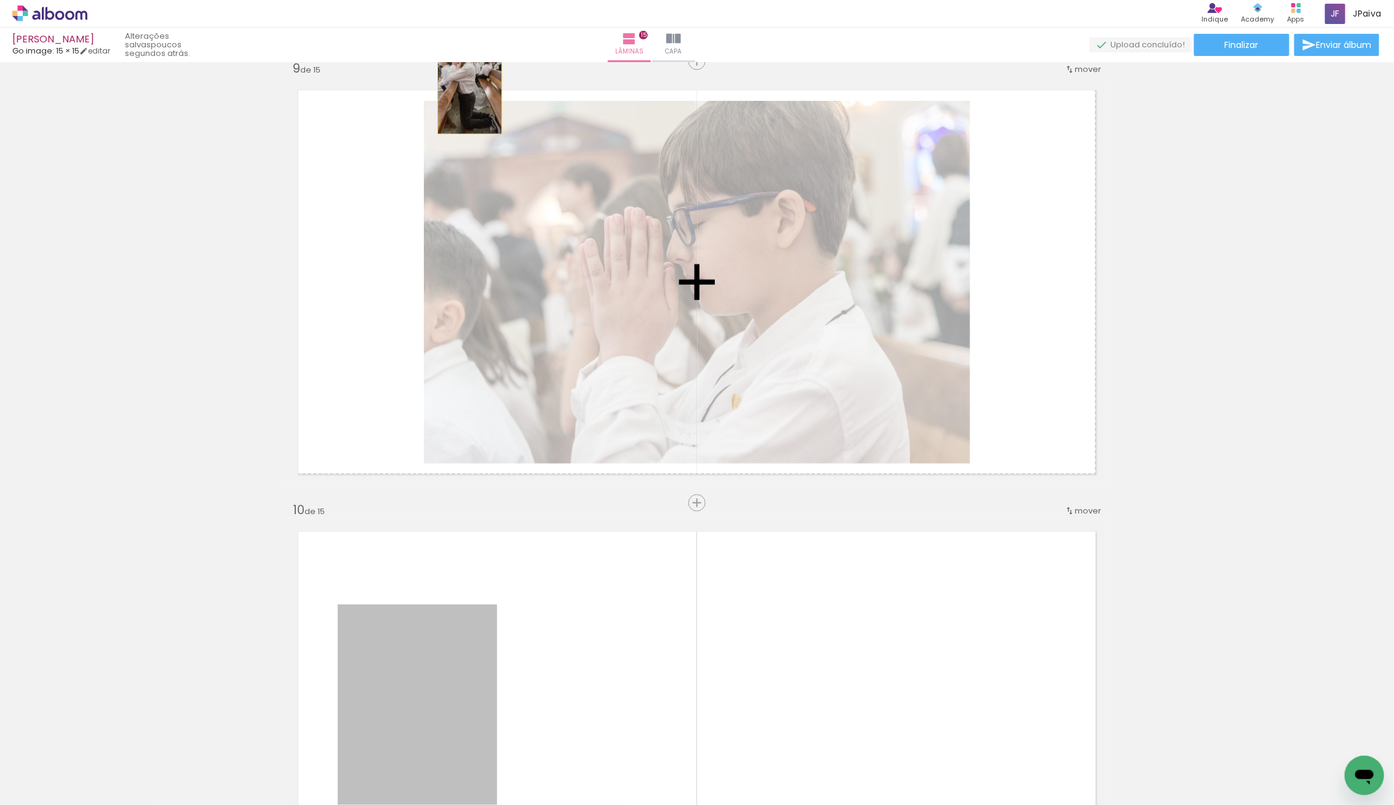
drag, startPoint x: 399, startPoint y: 637, endPoint x: 481, endPoint y: 66, distance: 576.7
click at [479, 63] on div "Inserir lâmina 1 de 15 Inserir lâmina 2 de 15 Inserir lâmina 3 de 15 Inserir lâ…" at bounding box center [697, 45] width 1394 height 7067
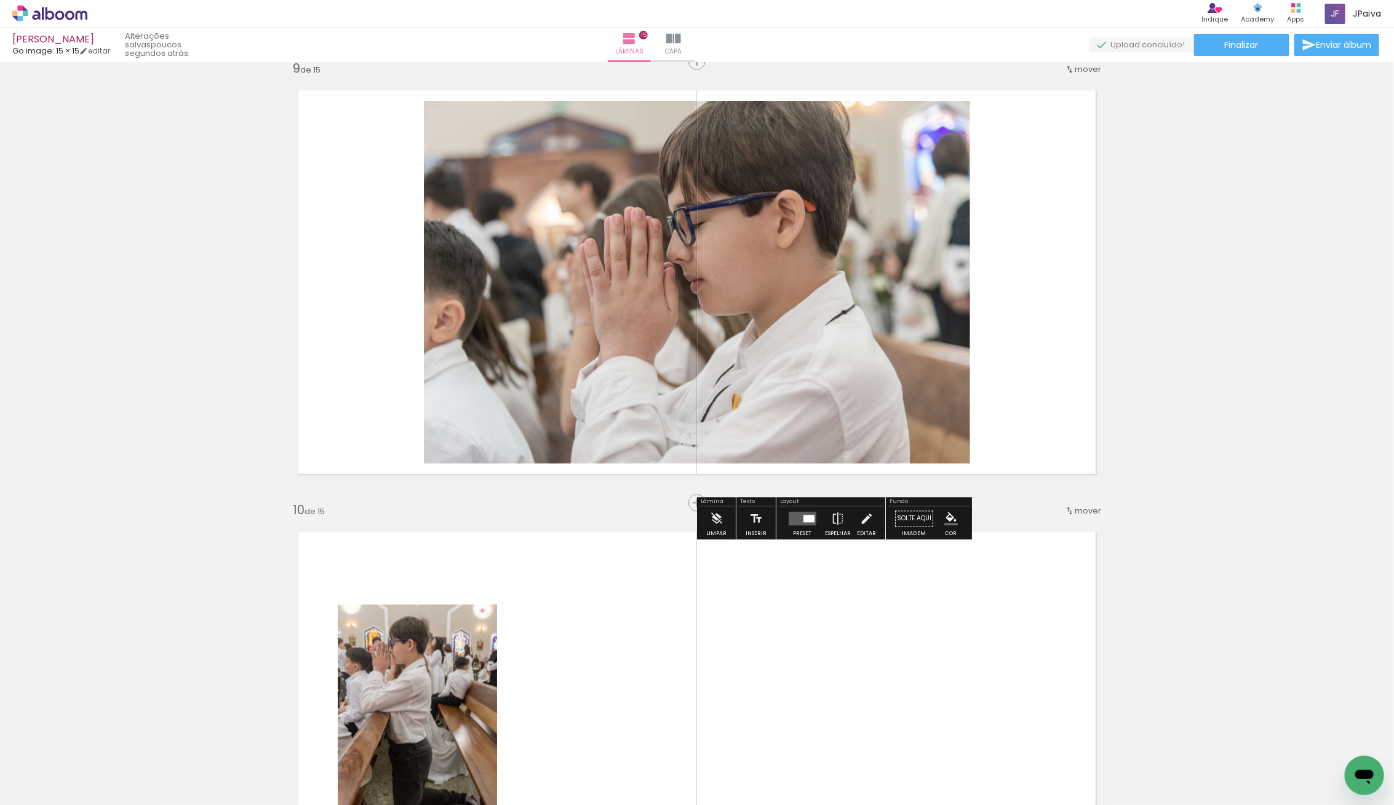
drag, startPoint x: 491, startPoint y: 117, endPoint x: 501, endPoint y: 140, distance: 24.8
click at [493, 140] on quentale-layouter at bounding box center [697, 282] width 824 height 411
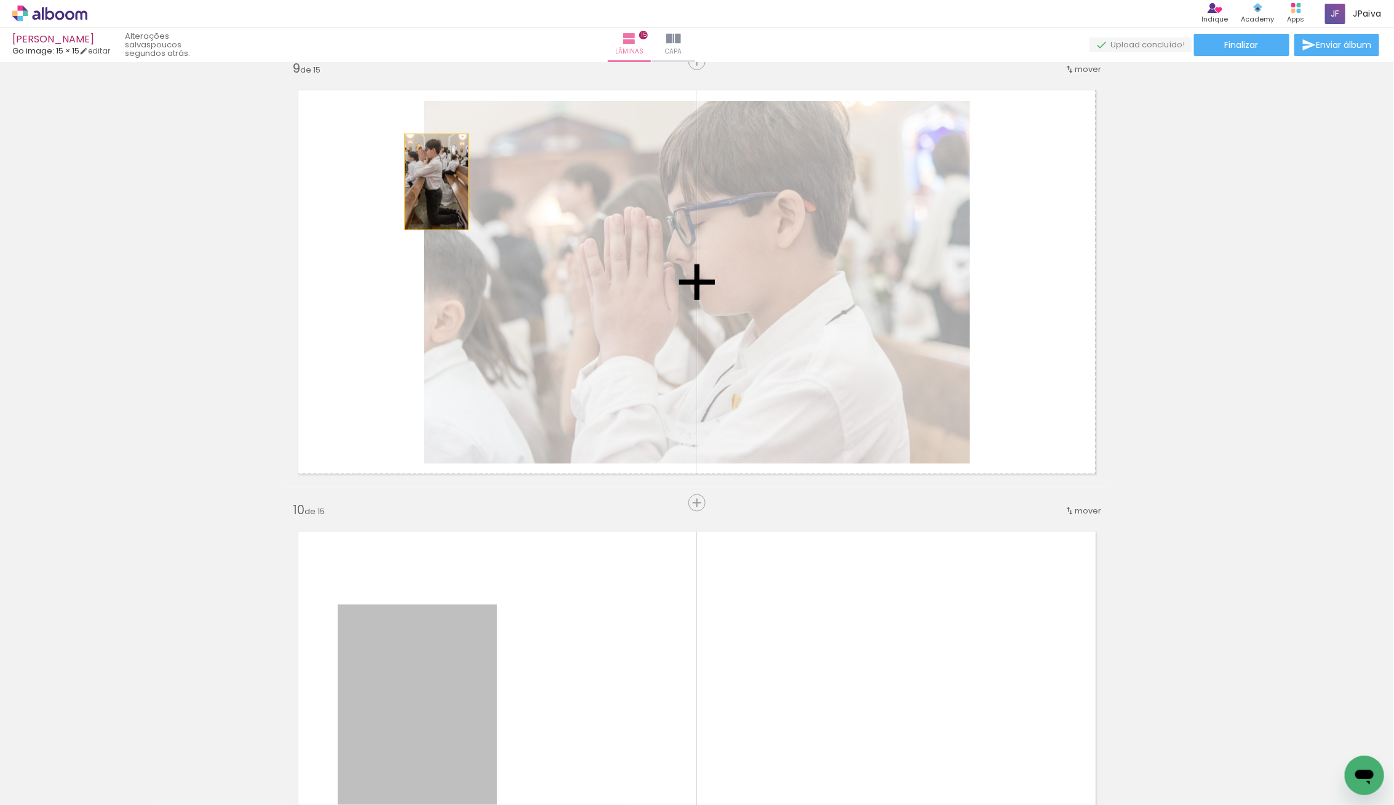
drag, startPoint x: 424, startPoint y: 626, endPoint x: 436, endPoint y: 185, distance: 440.6
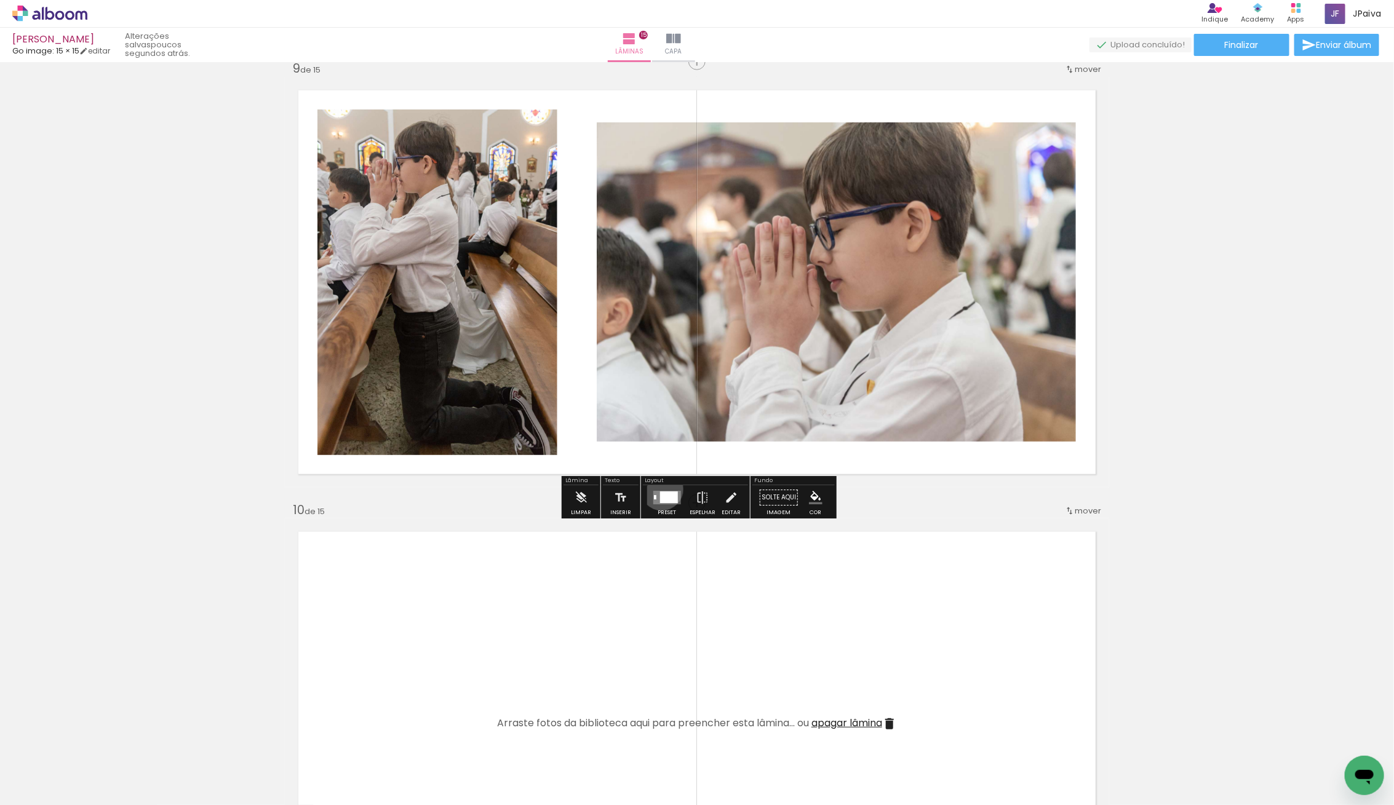
drag, startPoint x: 659, startPoint y: 488, endPoint x: 678, endPoint y: 474, distance: 23.7
click at [659, 488] on div at bounding box center [666, 497] width 33 height 25
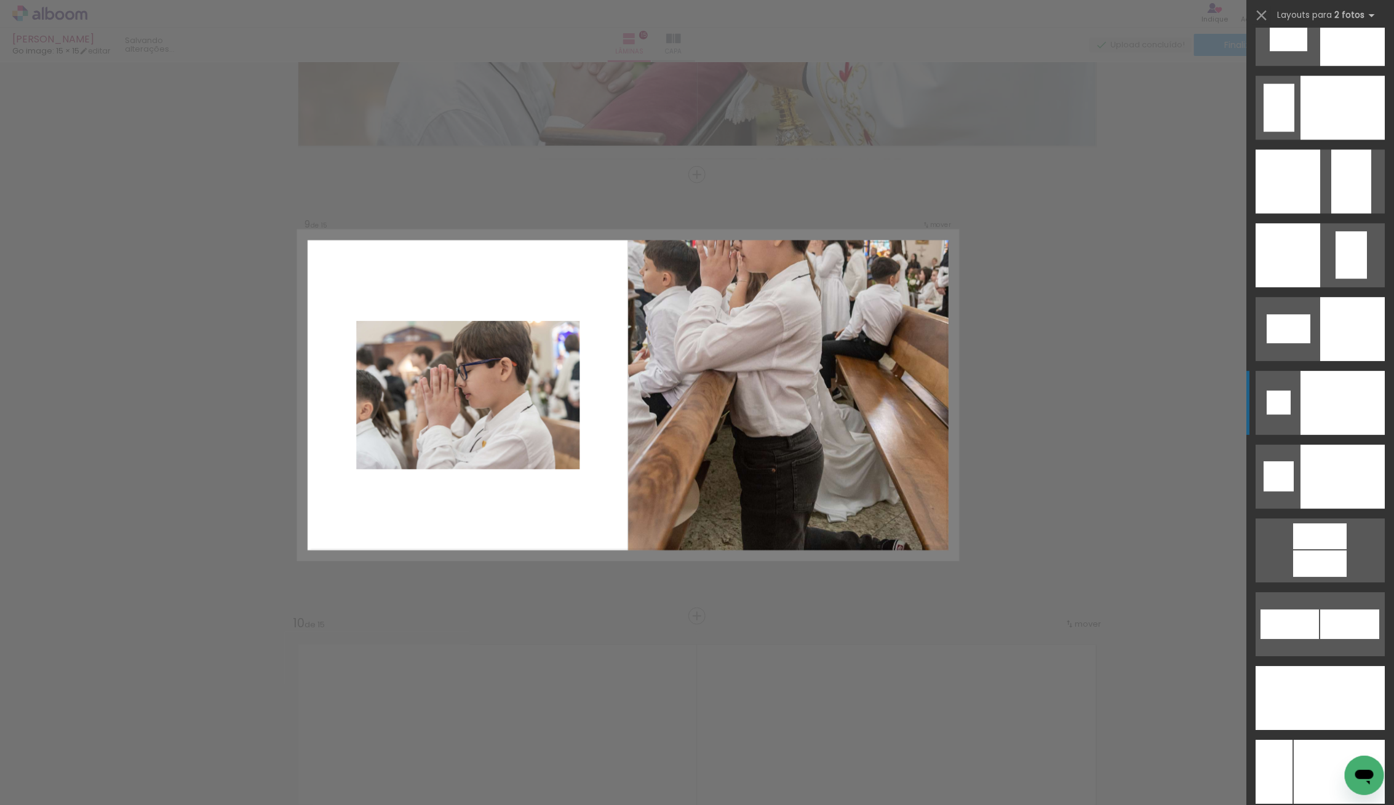
scroll to position [4945, 0]
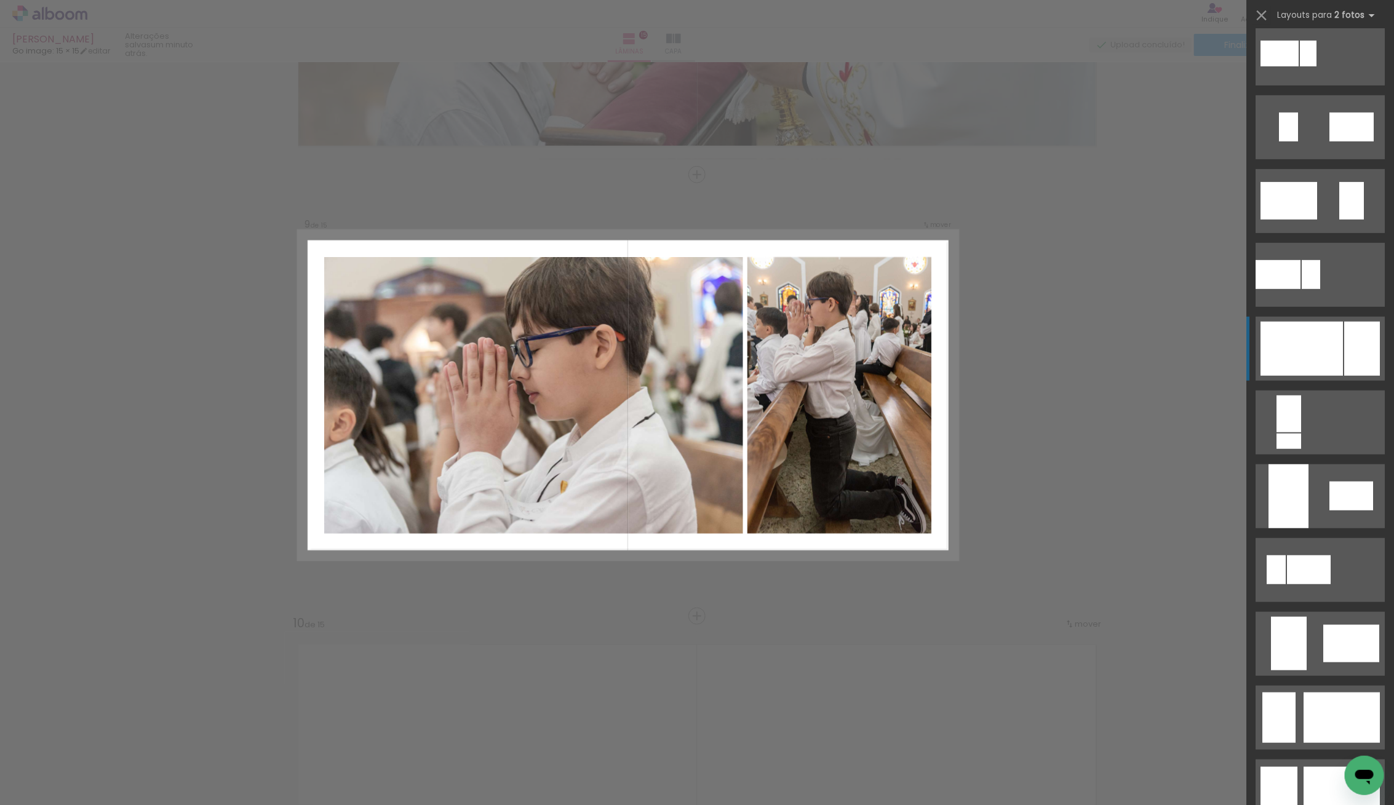
scroll to position [310, 0]
click at [1303, 345] on div at bounding box center [1301, 350] width 82 height 54
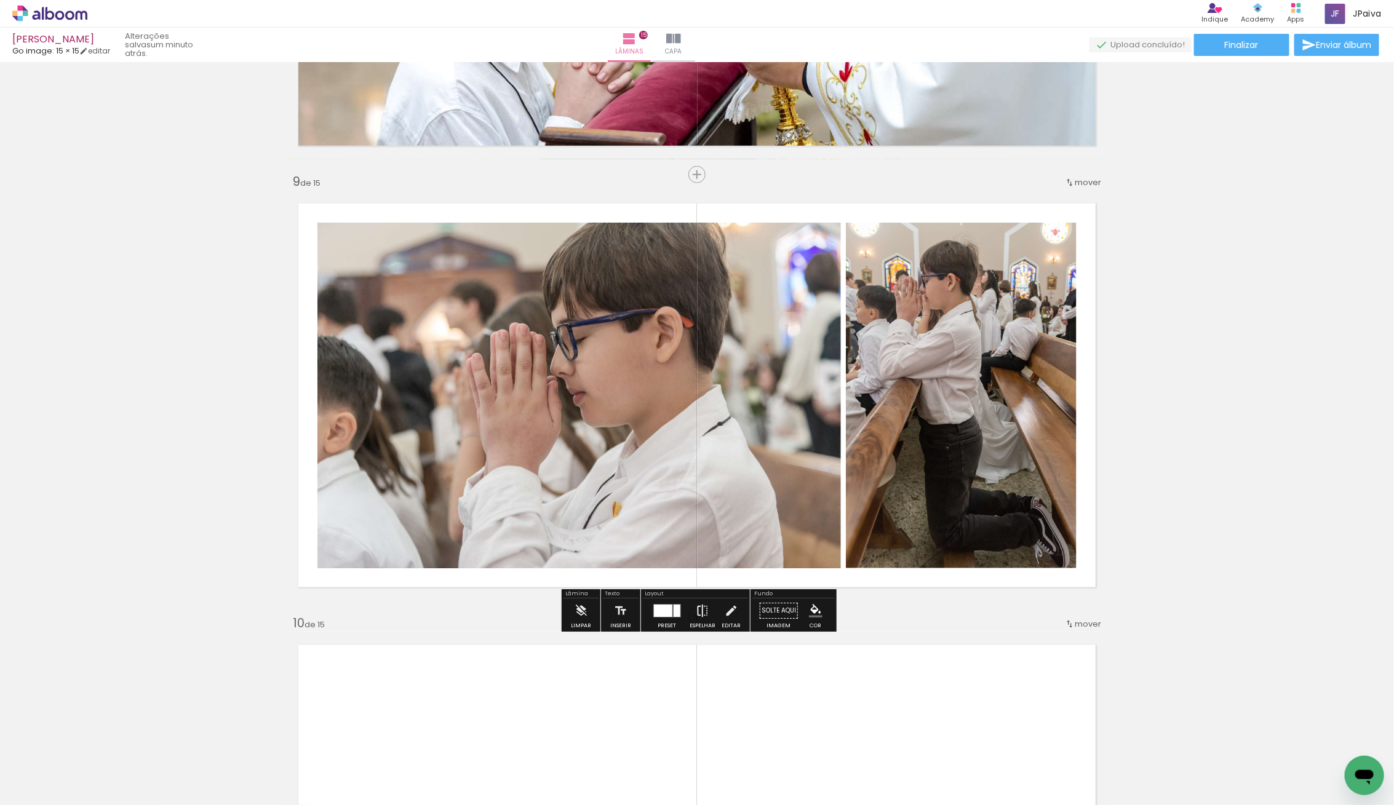
click at [709, 610] on paper-button "Espelhar" at bounding box center [702, 613] width 32 height 31
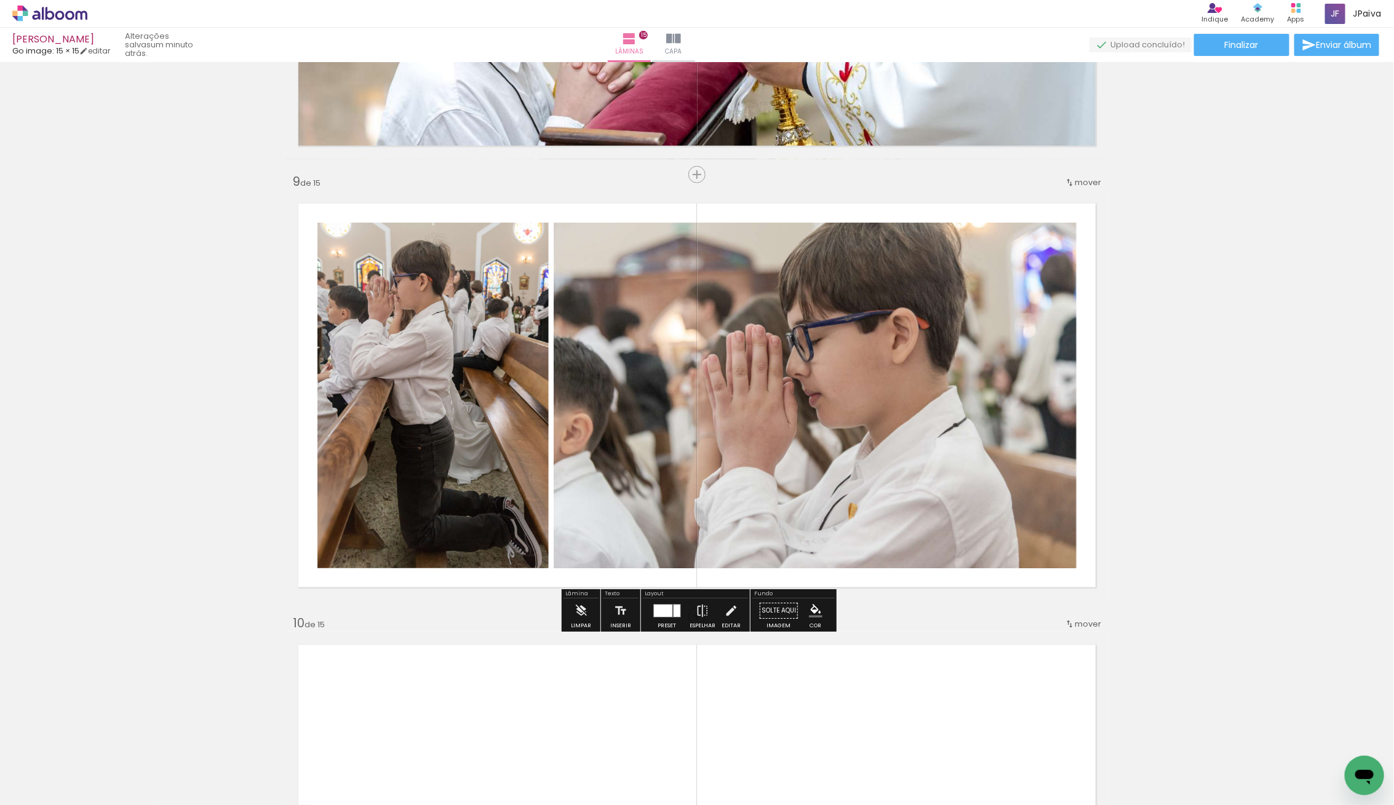
click at [536, 456] on quentale-photo at bounding box center [432, 396] width 231 height 346
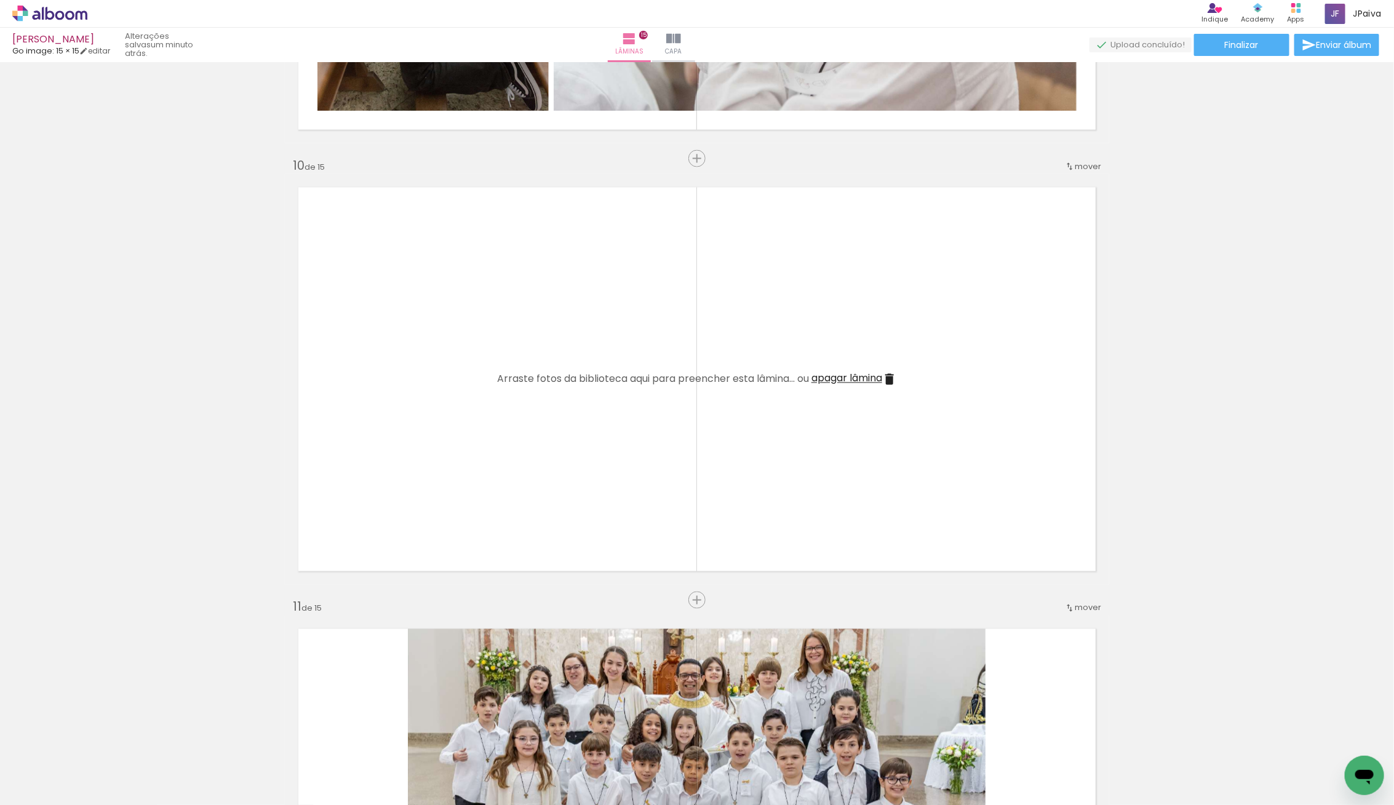
scroll to position [4032, 0]
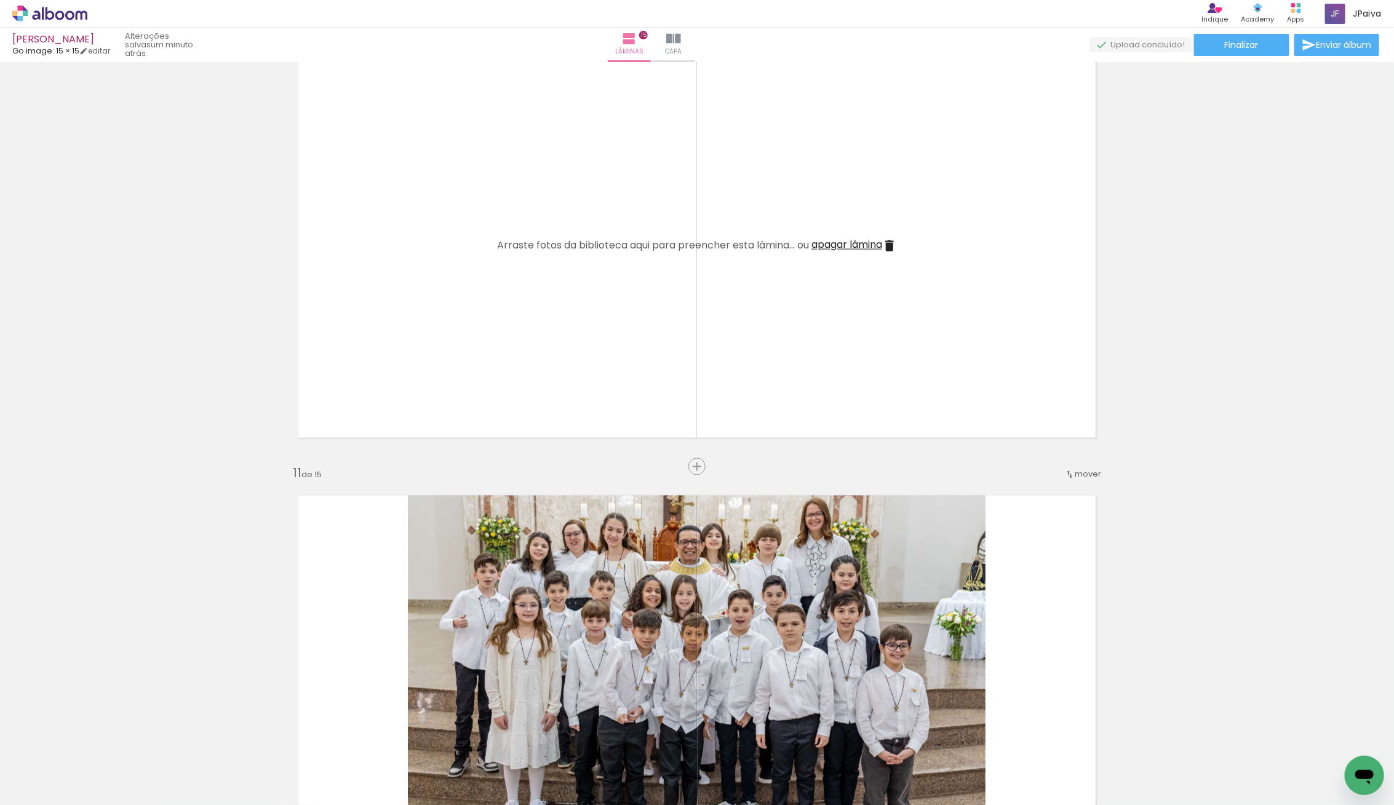
click at [892, 239] on iron-icon at bounding box center [889, 246] width 15 height 15
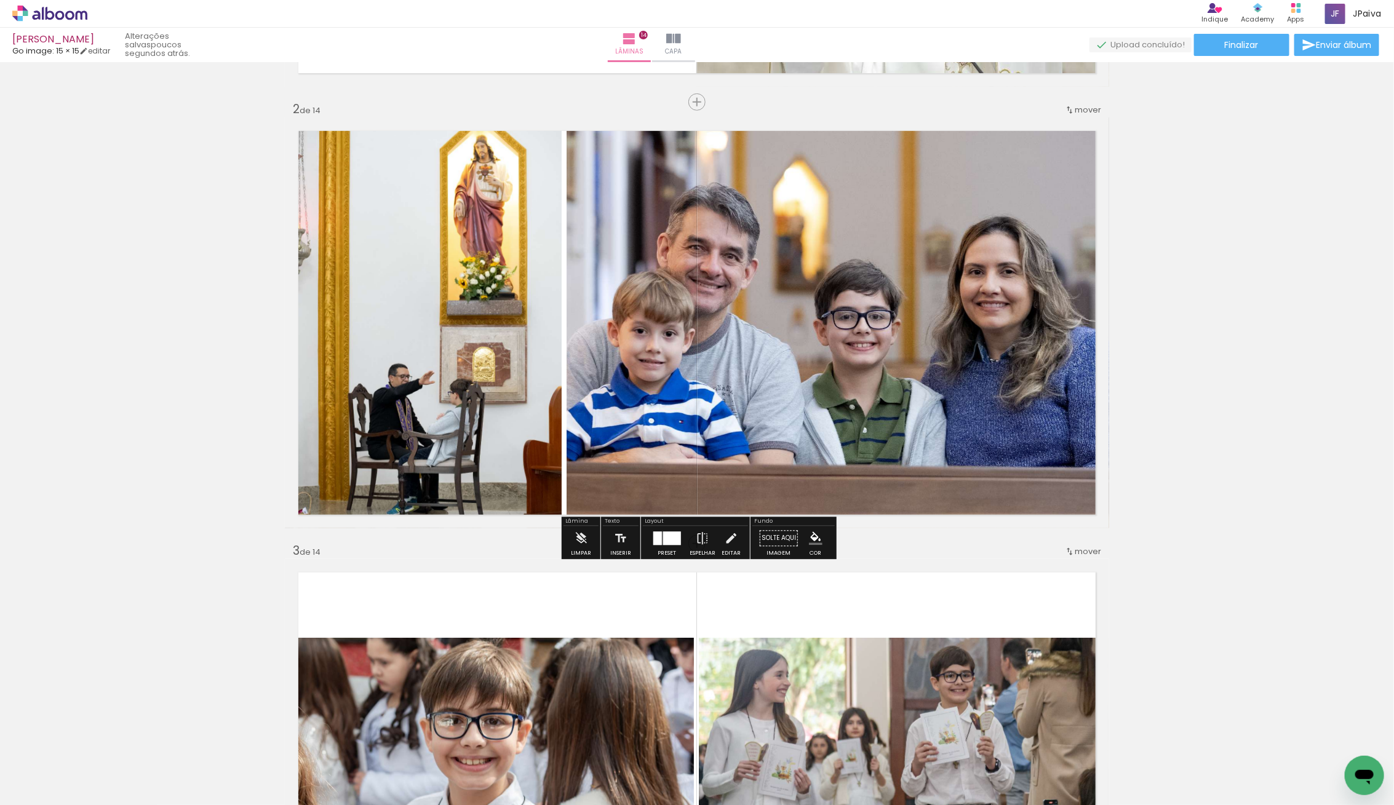
scroll to position [421, 0]
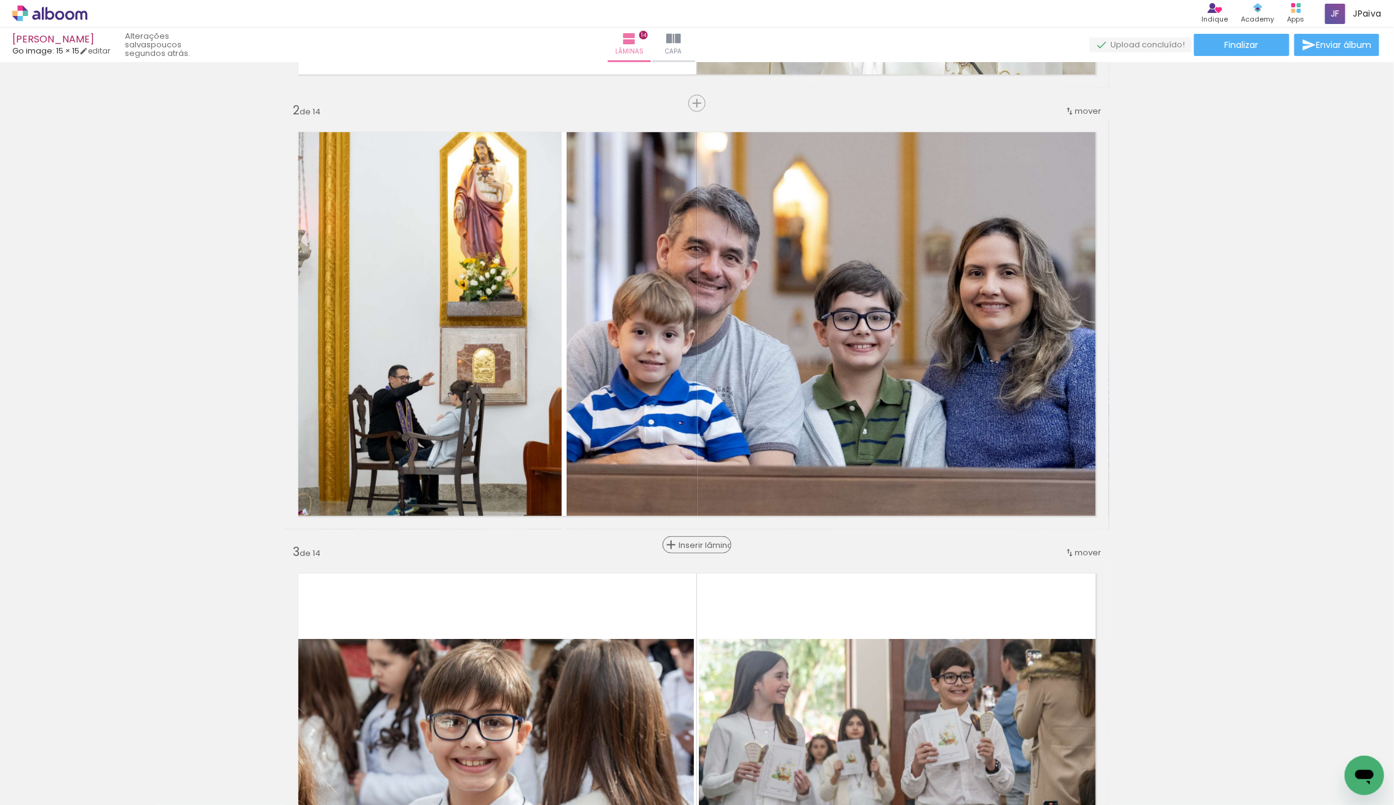
click at [701, 541] on span "Inserir lâmina" at bounding box center [702, 545] width 48 height 8
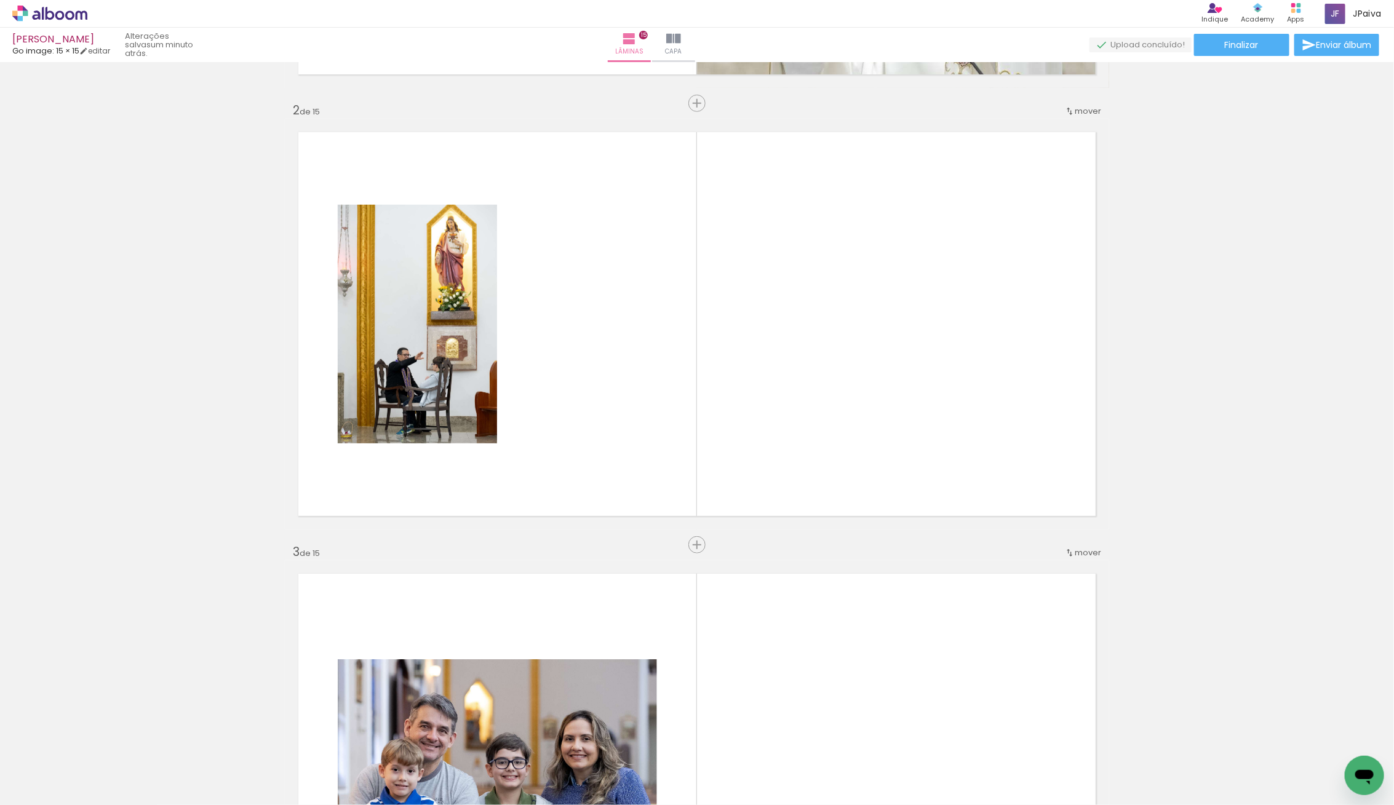
scroll to position [310, 0]
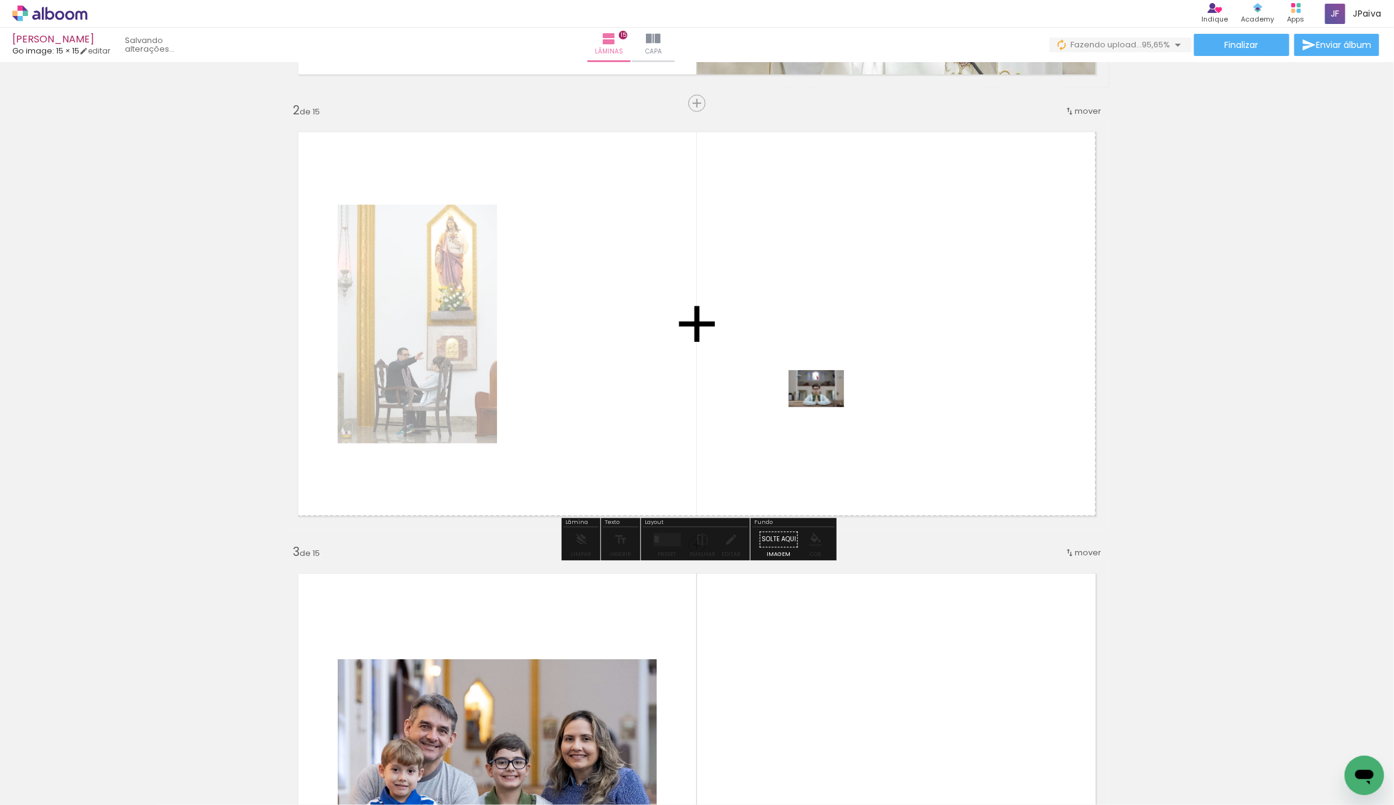
drag, startPoint x: 205, startPoint y: 771, endPoint x: 833, endPoint y: 398, distance: 730.1
click at [833, 398] on quentale-workspace at bounding box center [697, 402] width 1394 height 805
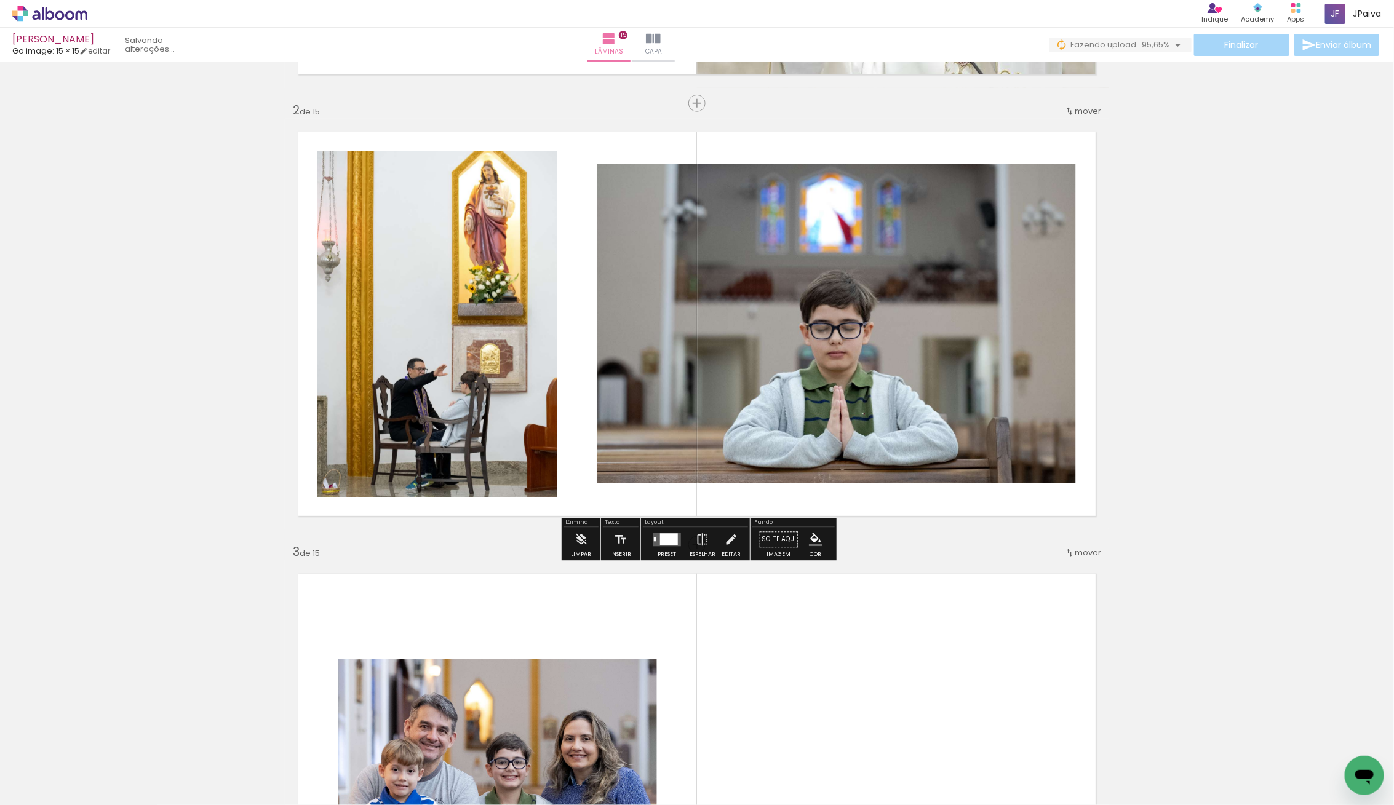
click at [664, 528] on div at bounding box center [666, 540] width 33 height 25
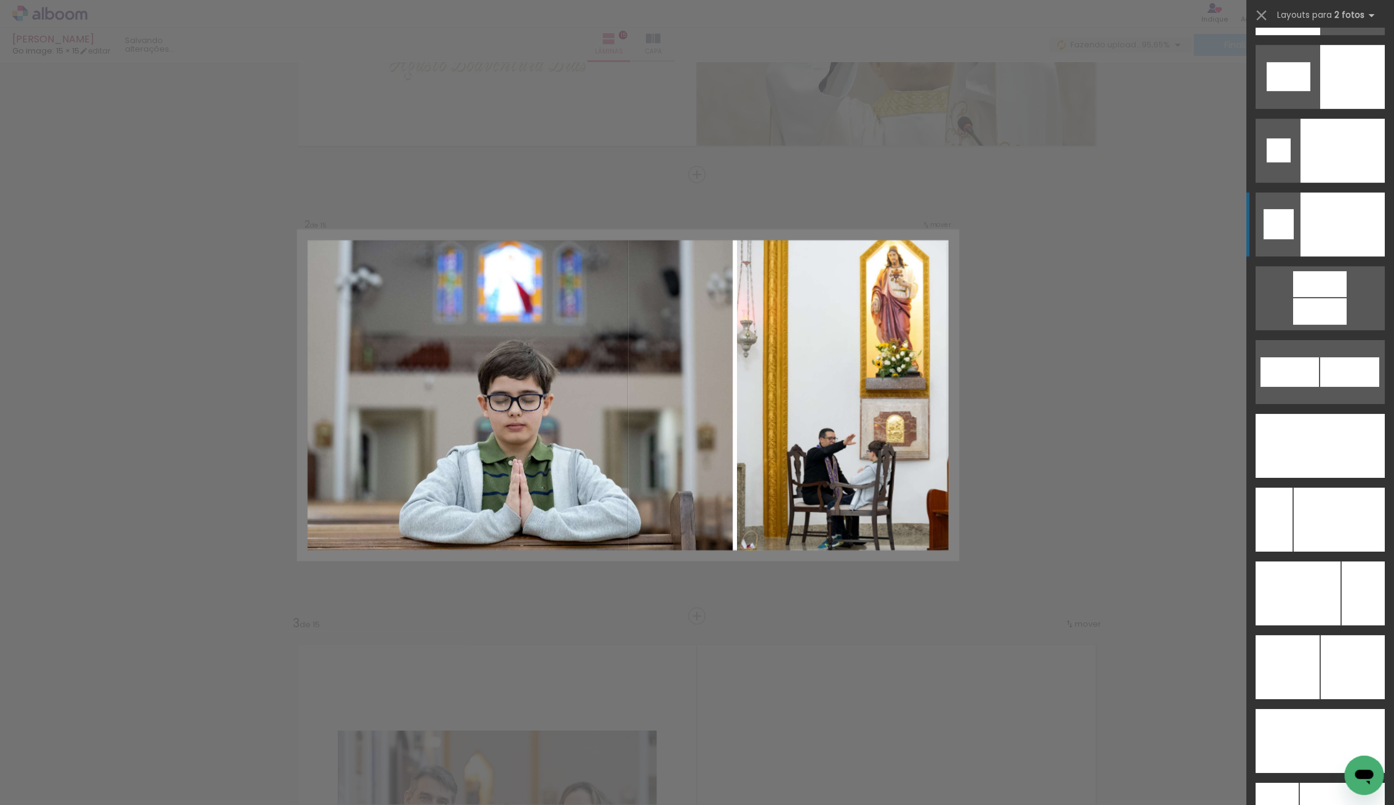
scroll to position [5161, 0]
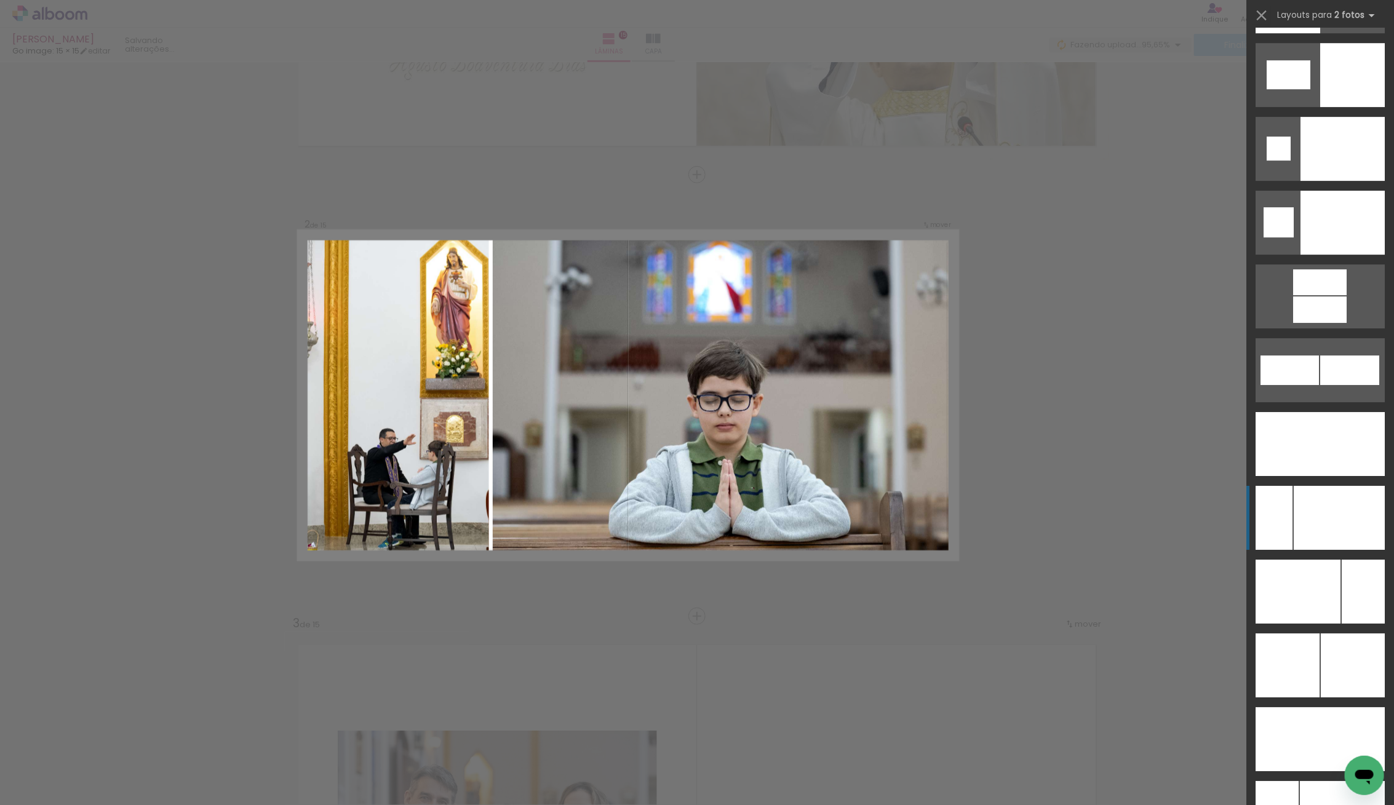
click at [1351, 532] on div at bounding box center [1339, 518] width 91 height 64
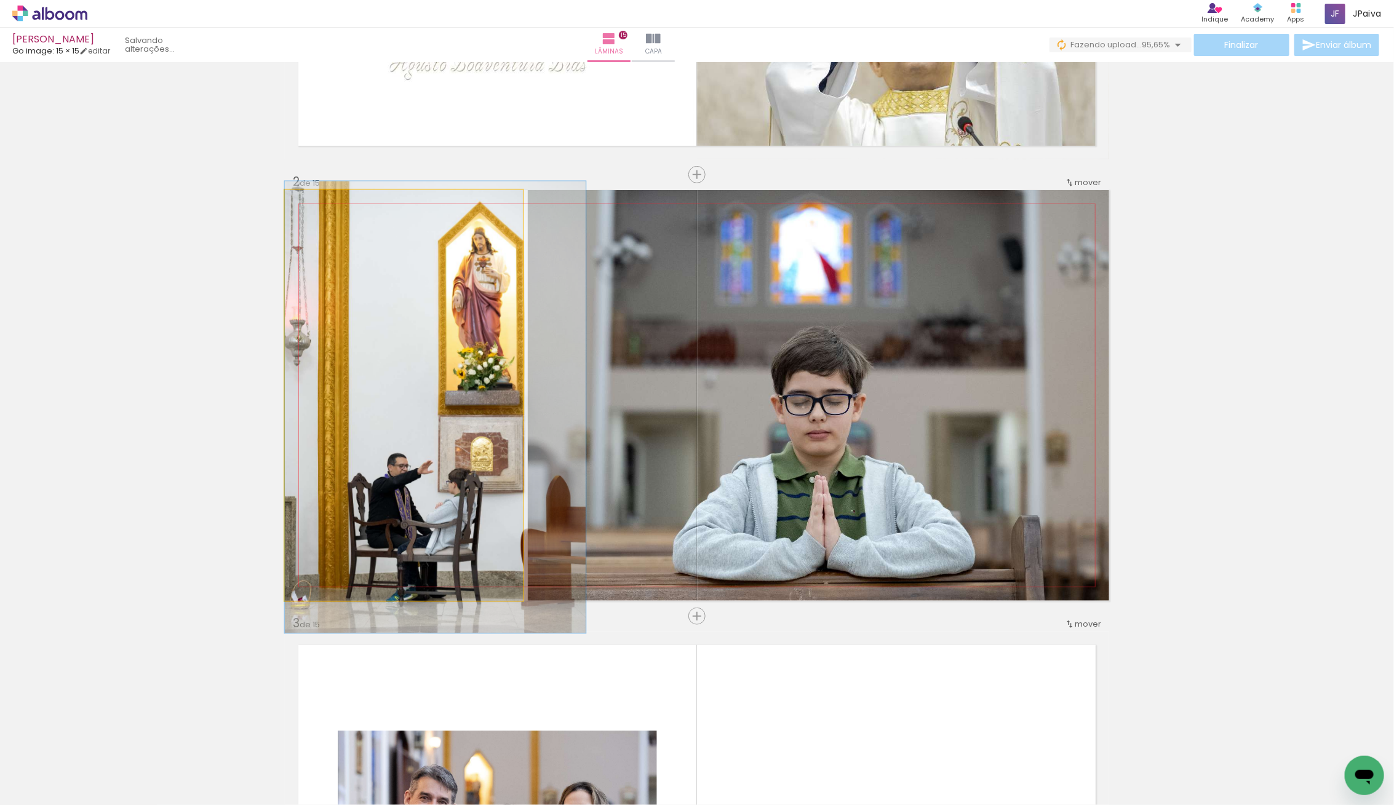
drag, startPoint x: 437, startPoint y: 457, endPoint x: 466, endPoint y: 474, distance: 33.3
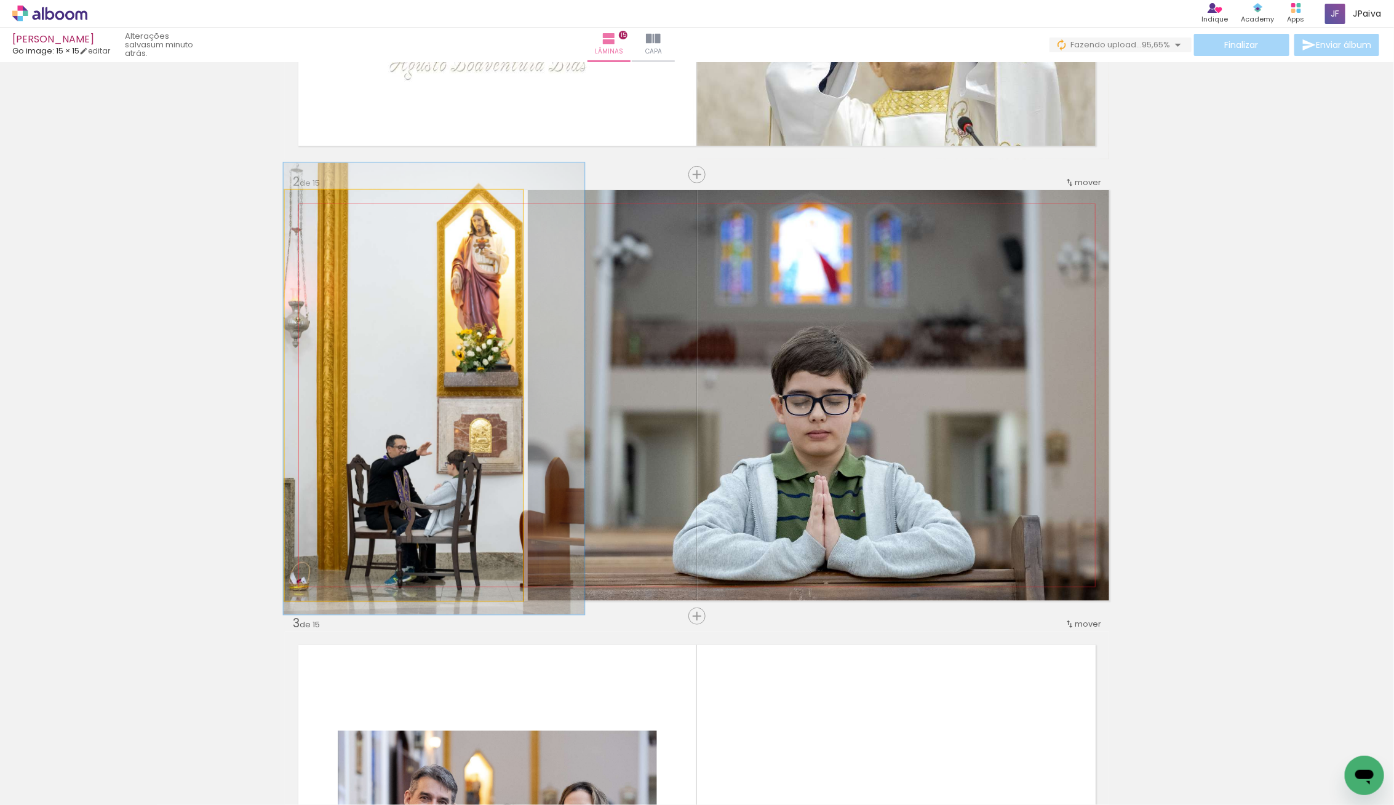
drag, startPoint x: 466, startPoint y: 471, endPoint x: 466, endPoint y: 458, distance: 12.9
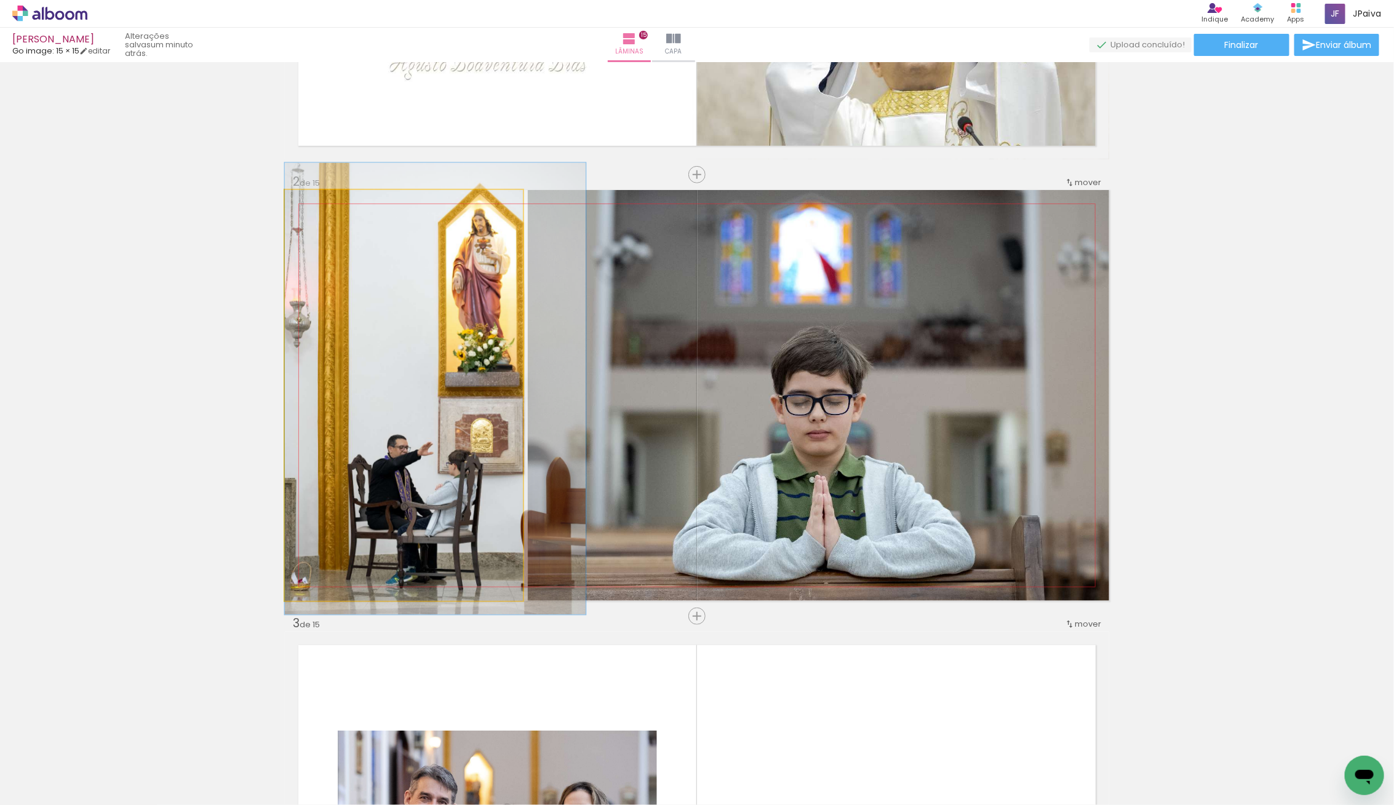
drag, startPoint x: 473, startPoint y: 457, endPoint x: 483, endPoint y: 457, distance: 9.8
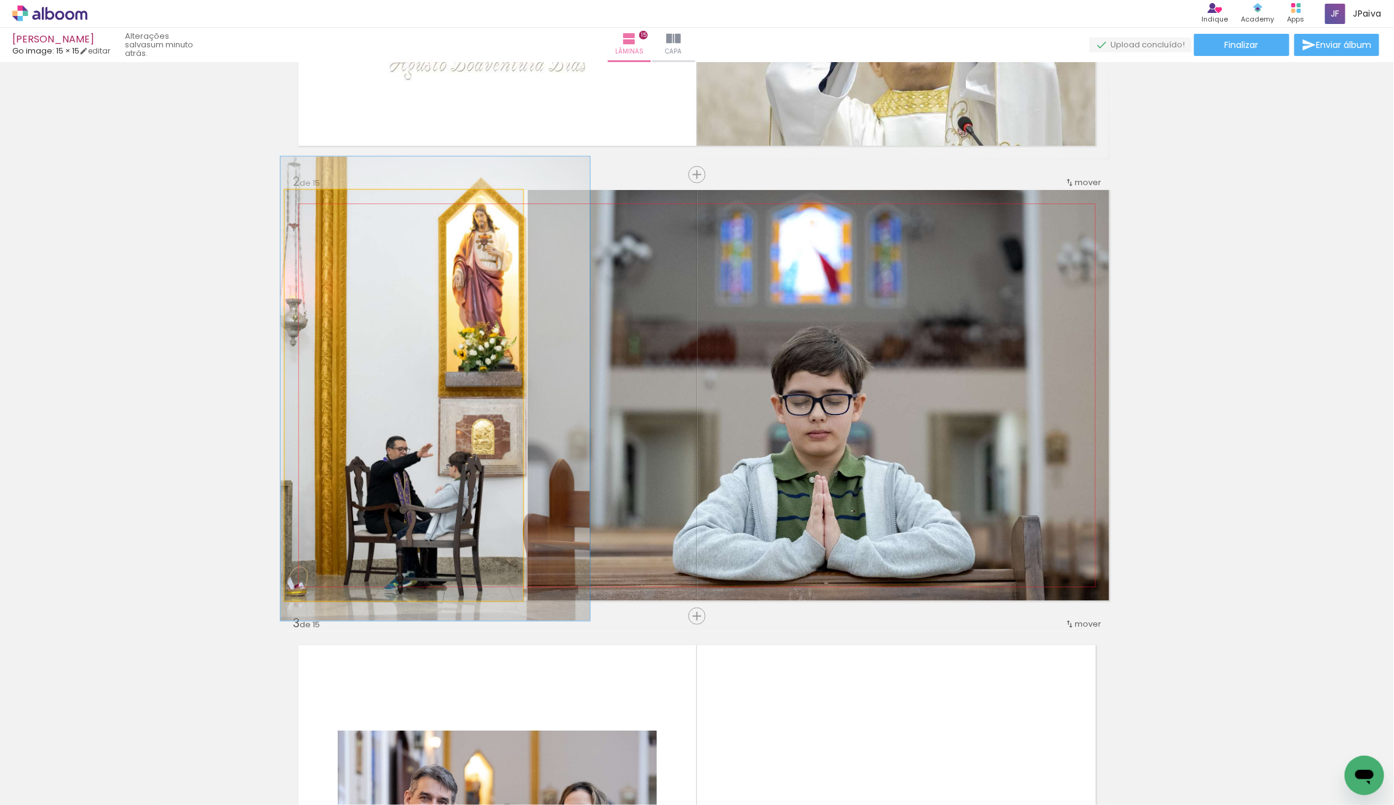
type paper-slider "113"
click at [324, 212] on div at bounding box center [320, 203] width 20 height 20
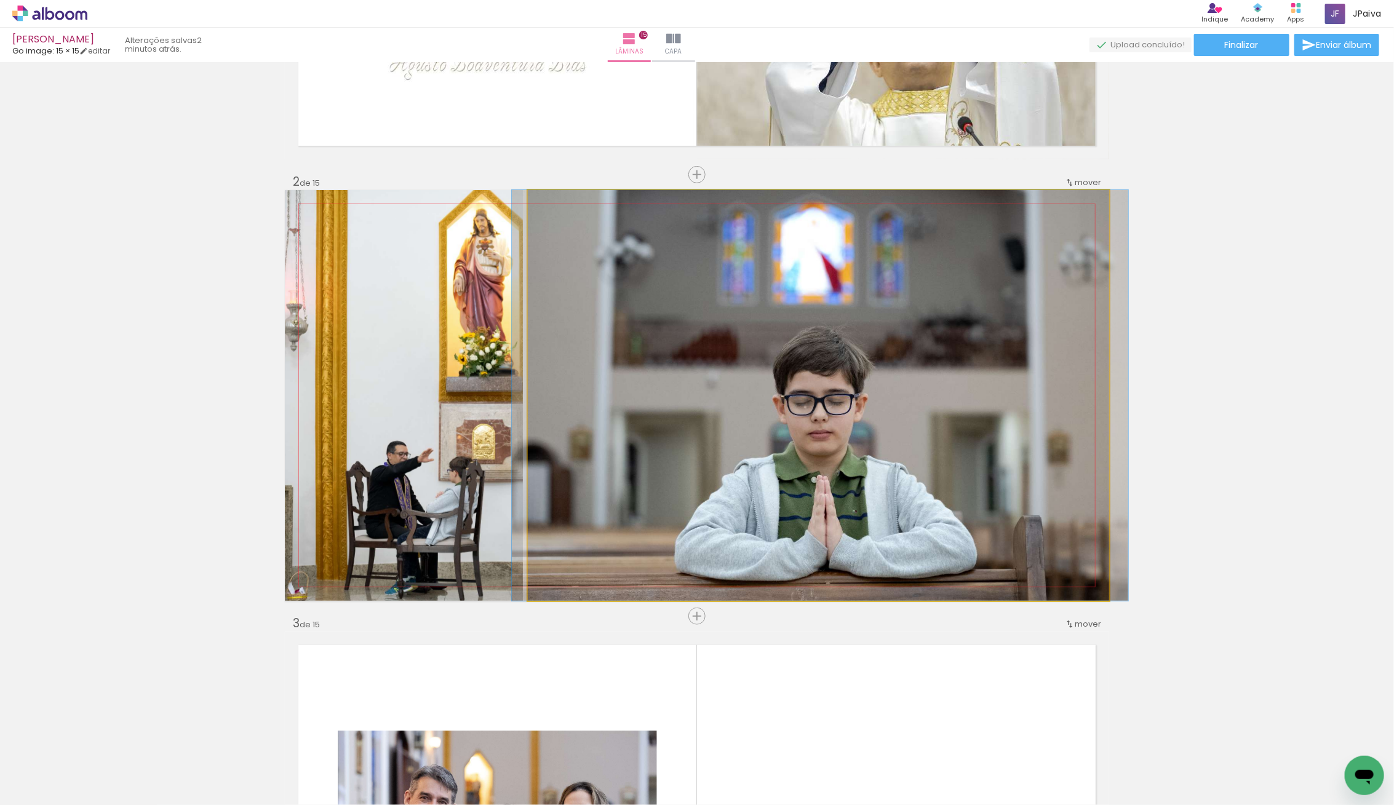
click at [833, 355] on div at bounding box center [820, 395] width 616 height 411
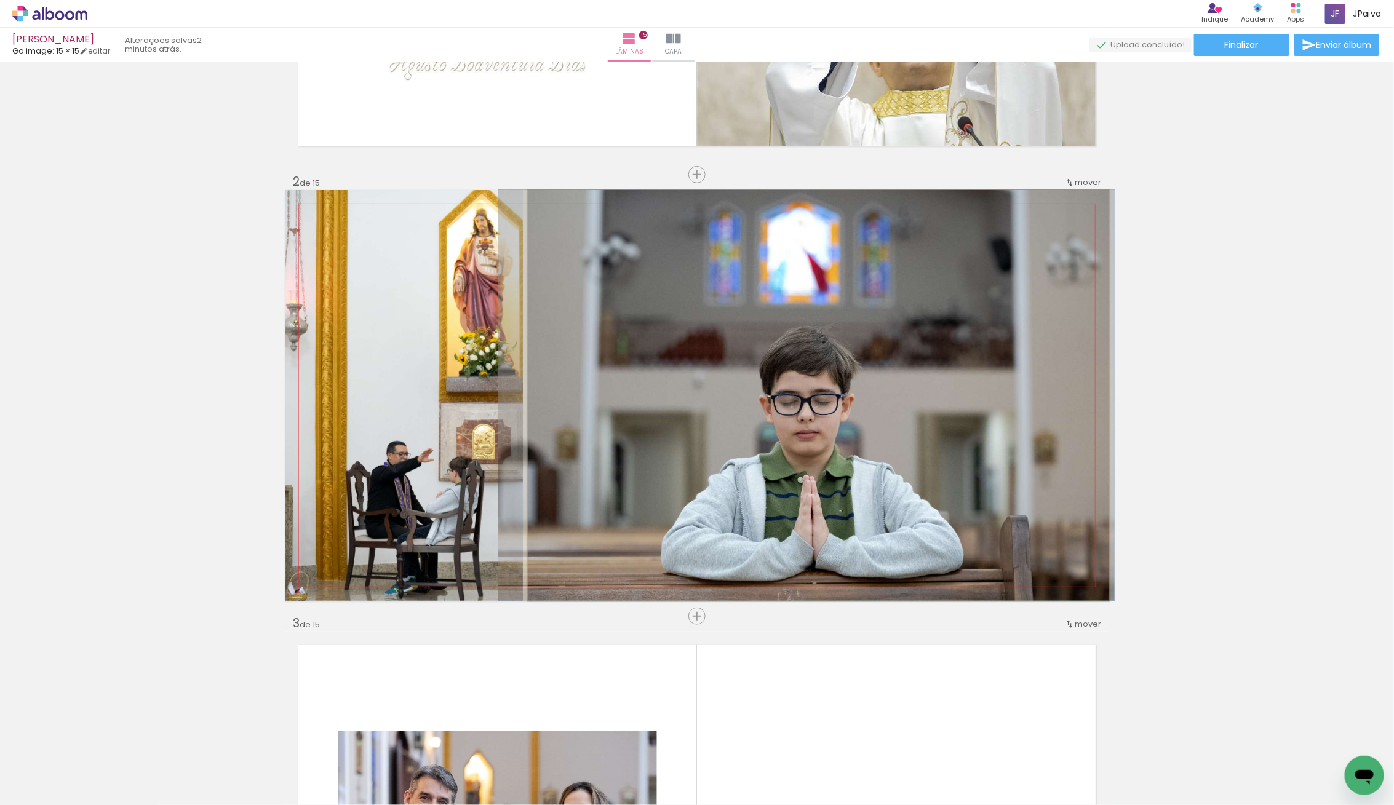
drag, startPoint x: 812, startPoint y: 348, endPoint x: 798, endPoint y: 348, distance: 13.5
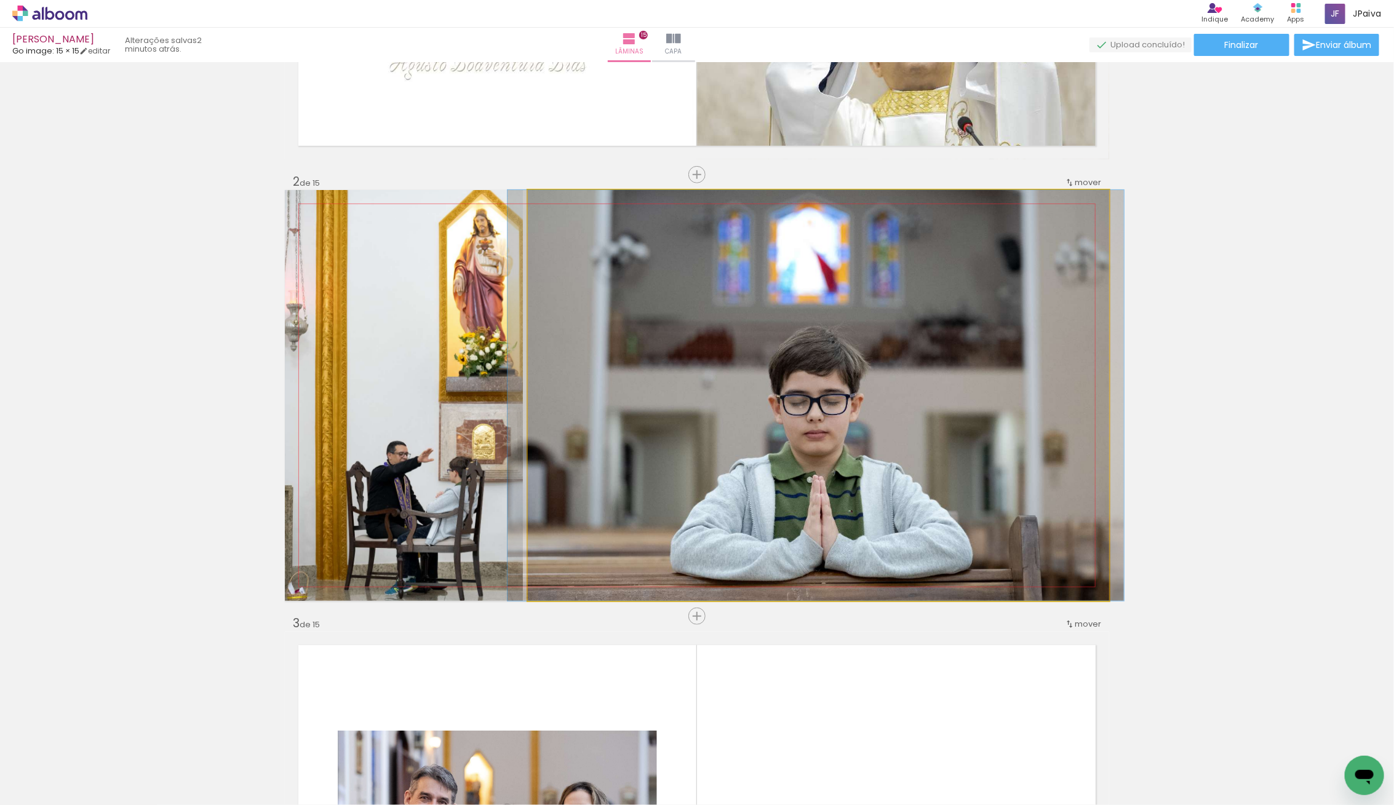
drag, startPoint x: 803, startPoint y: 348, endPoint x: 812, endPoint y: 349, distance: 8.6
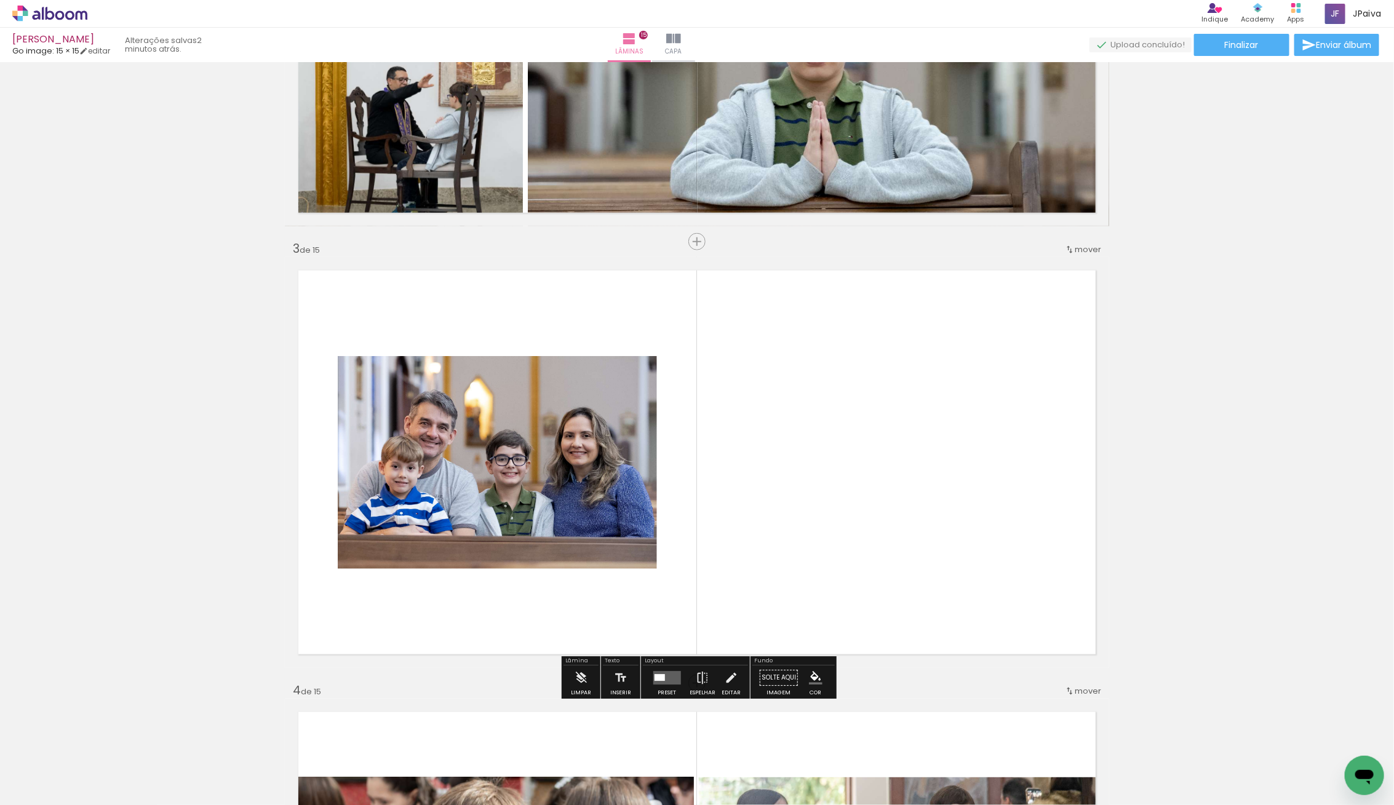
scroll to position [803, 0]
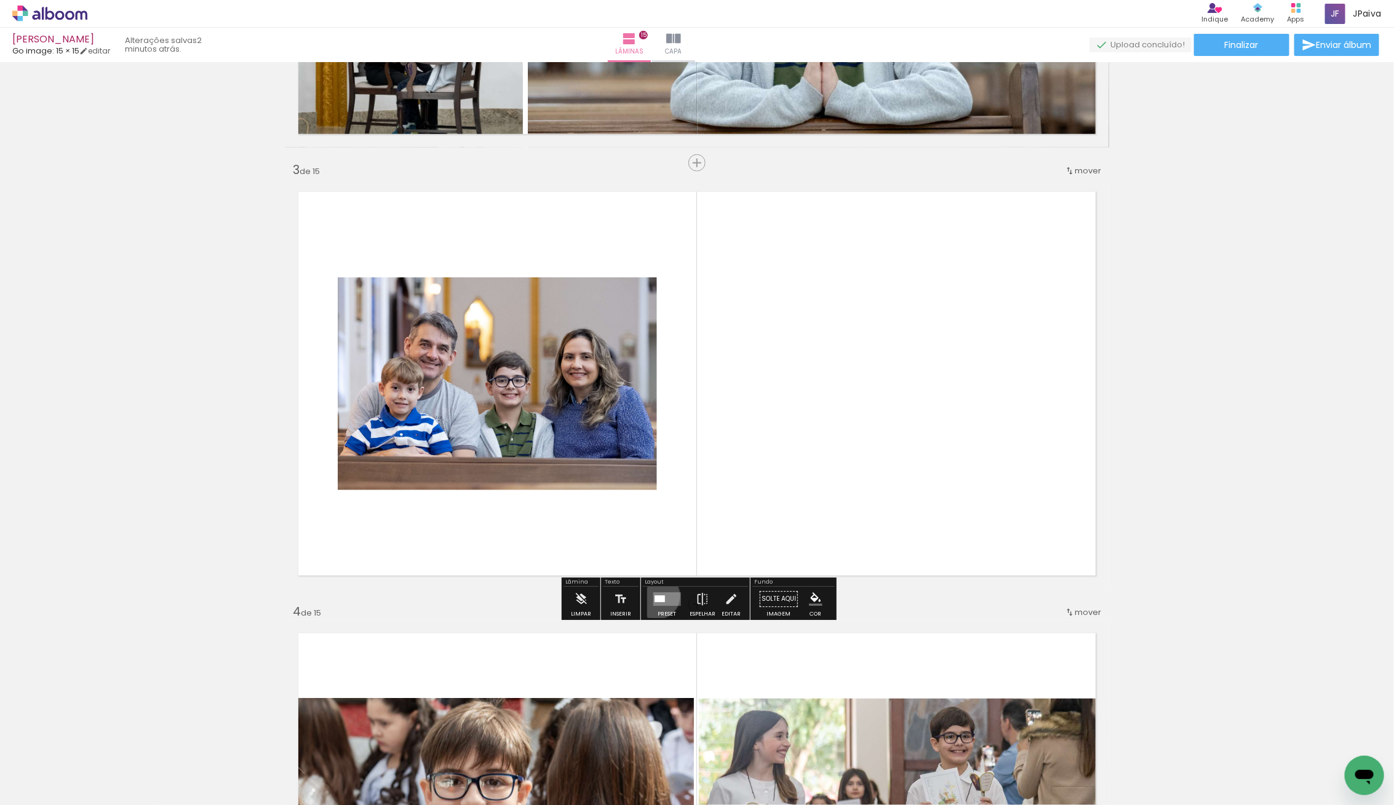
click at [654, 596] on div at bounding box center [659, 599] width 10 height 7
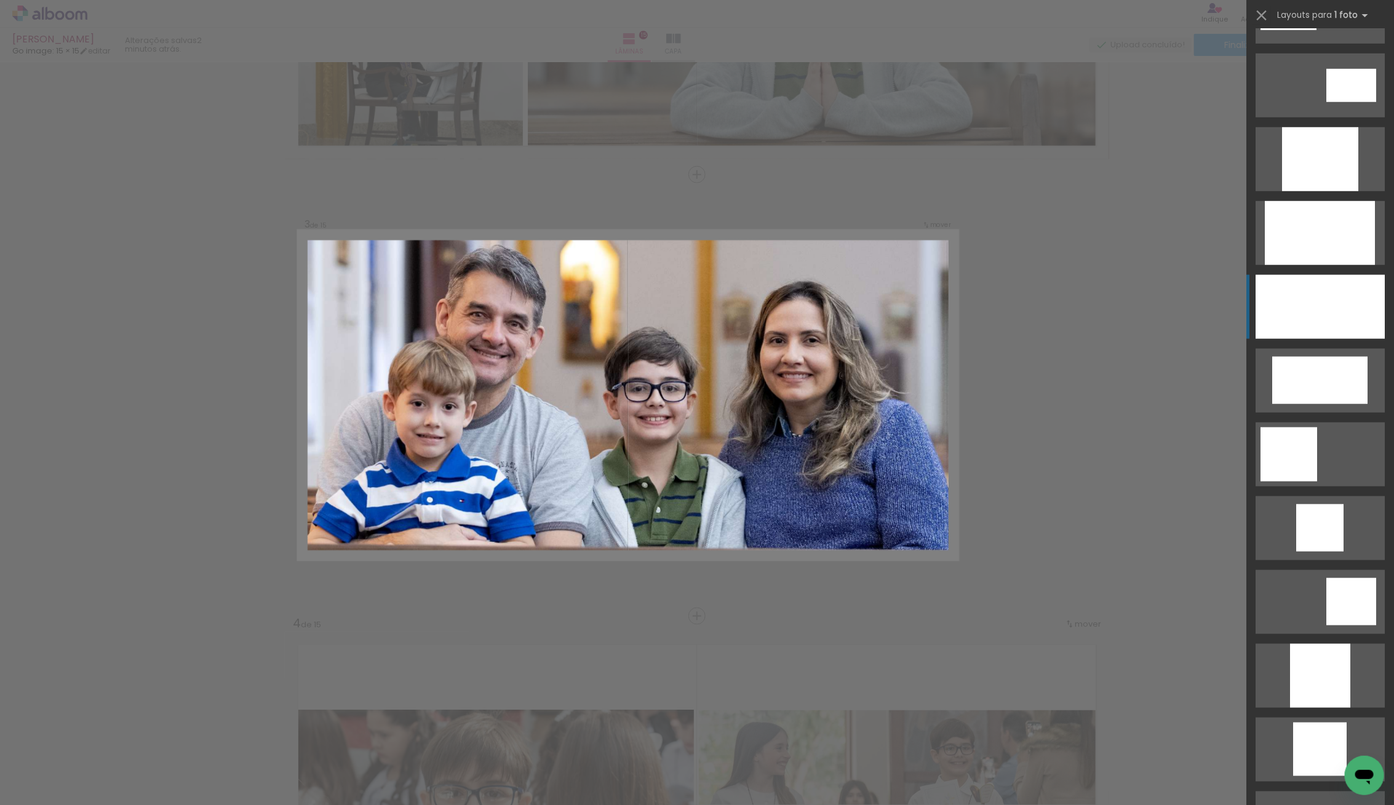
scroll to position [653, 0]
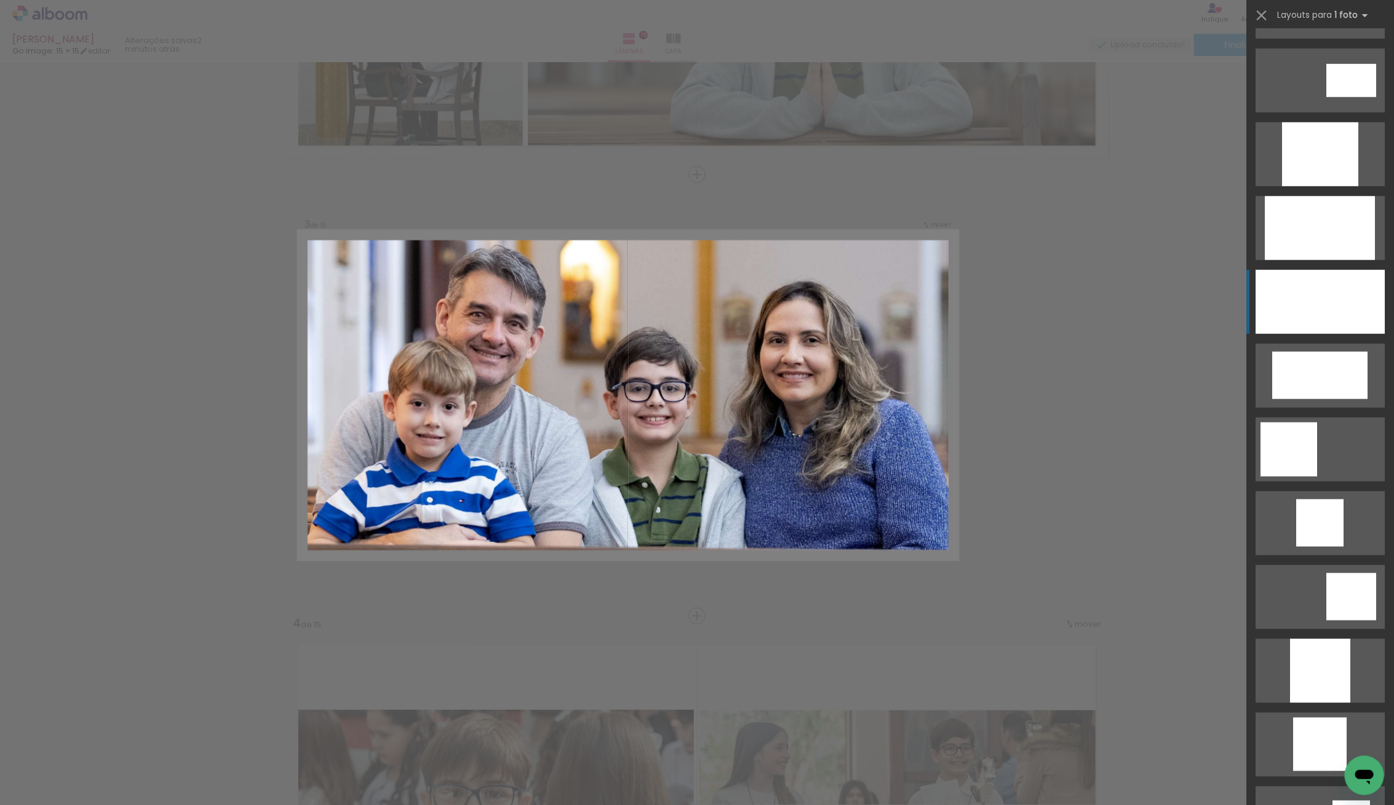
click at [1302, 307] on div at bounding box center [1319, 302] width 129 height 64
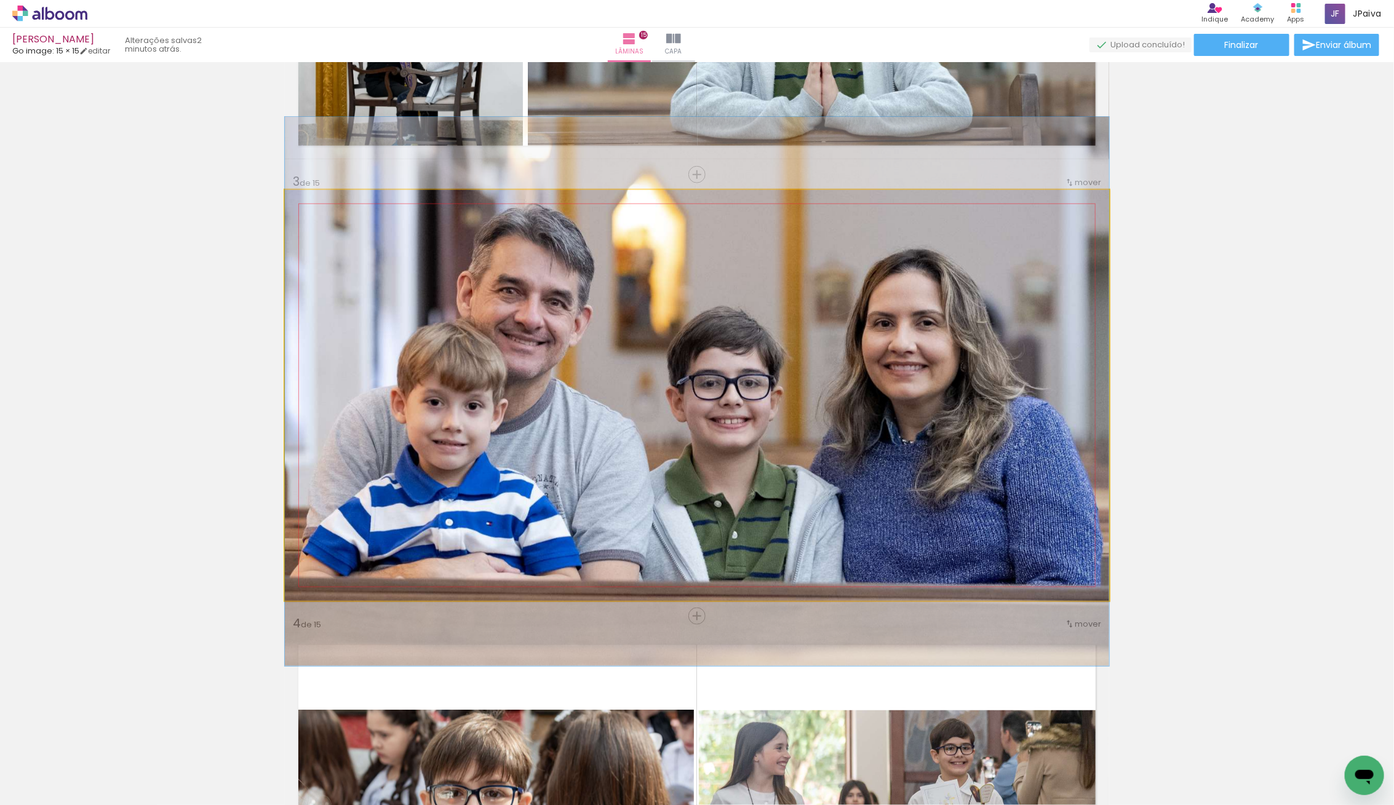
drag, startPoint x: 817, startPoint y: 461, endPoint x: 837, endPoint y: 457, distance: 20.0
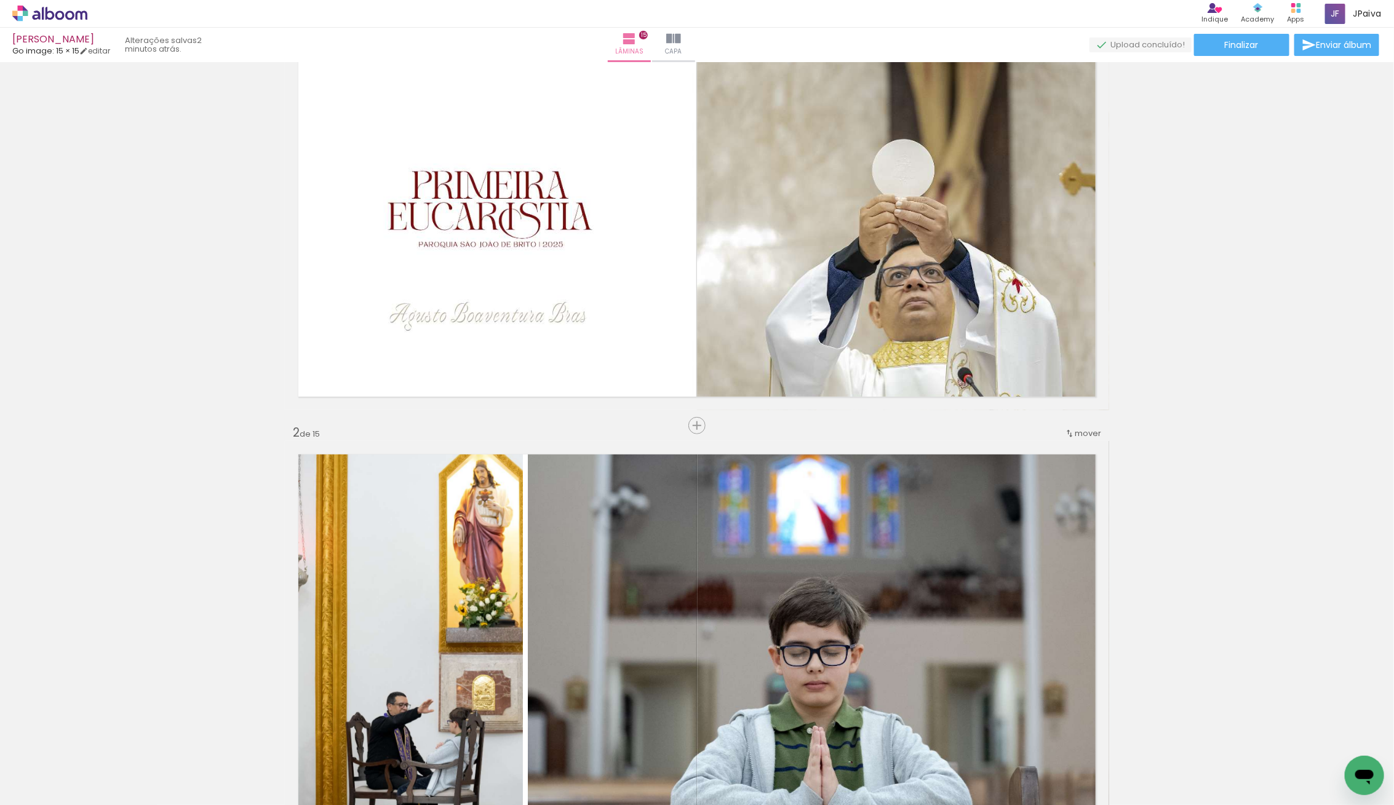
scroll to position [0, 0]
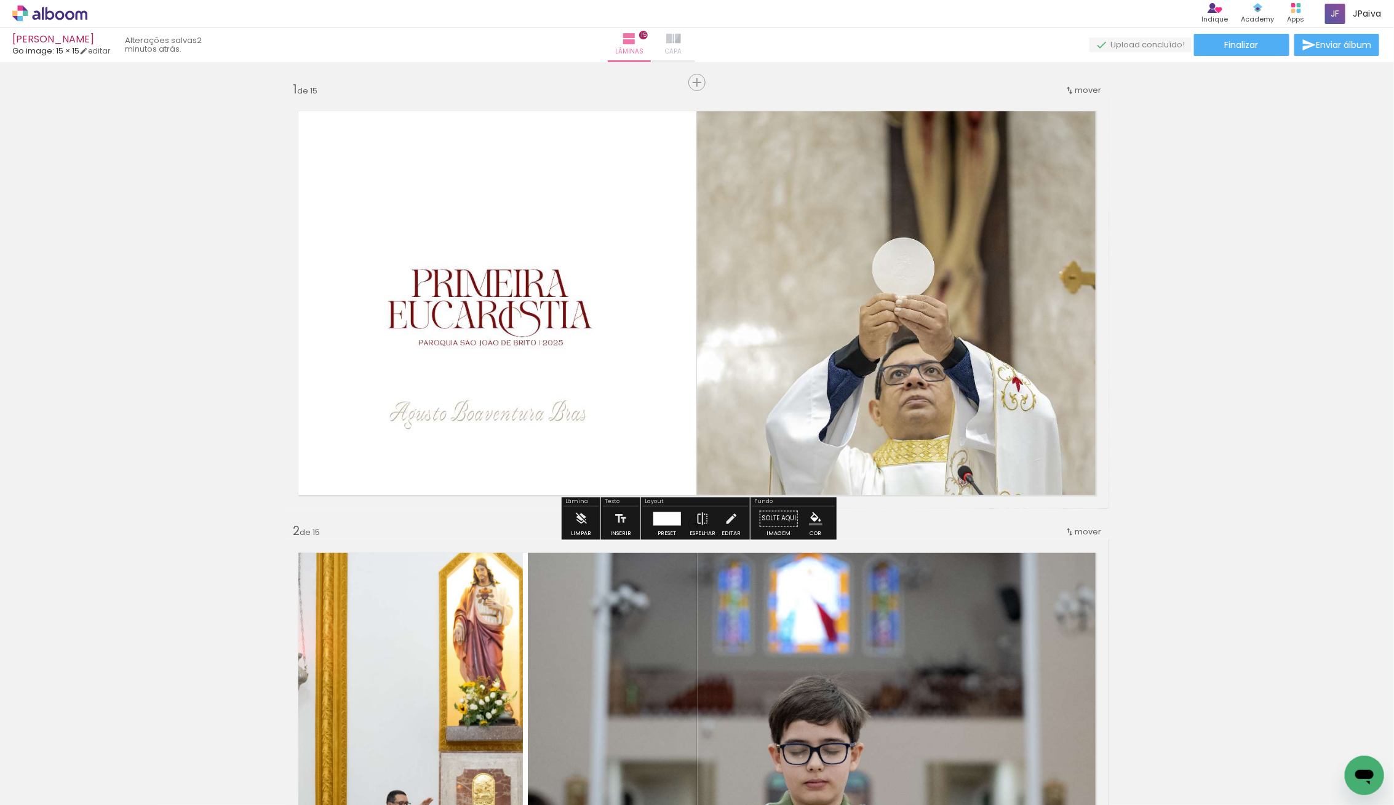
click at [681, 31] on iron-icon at bounding box center [673, 38] width 15 height 15
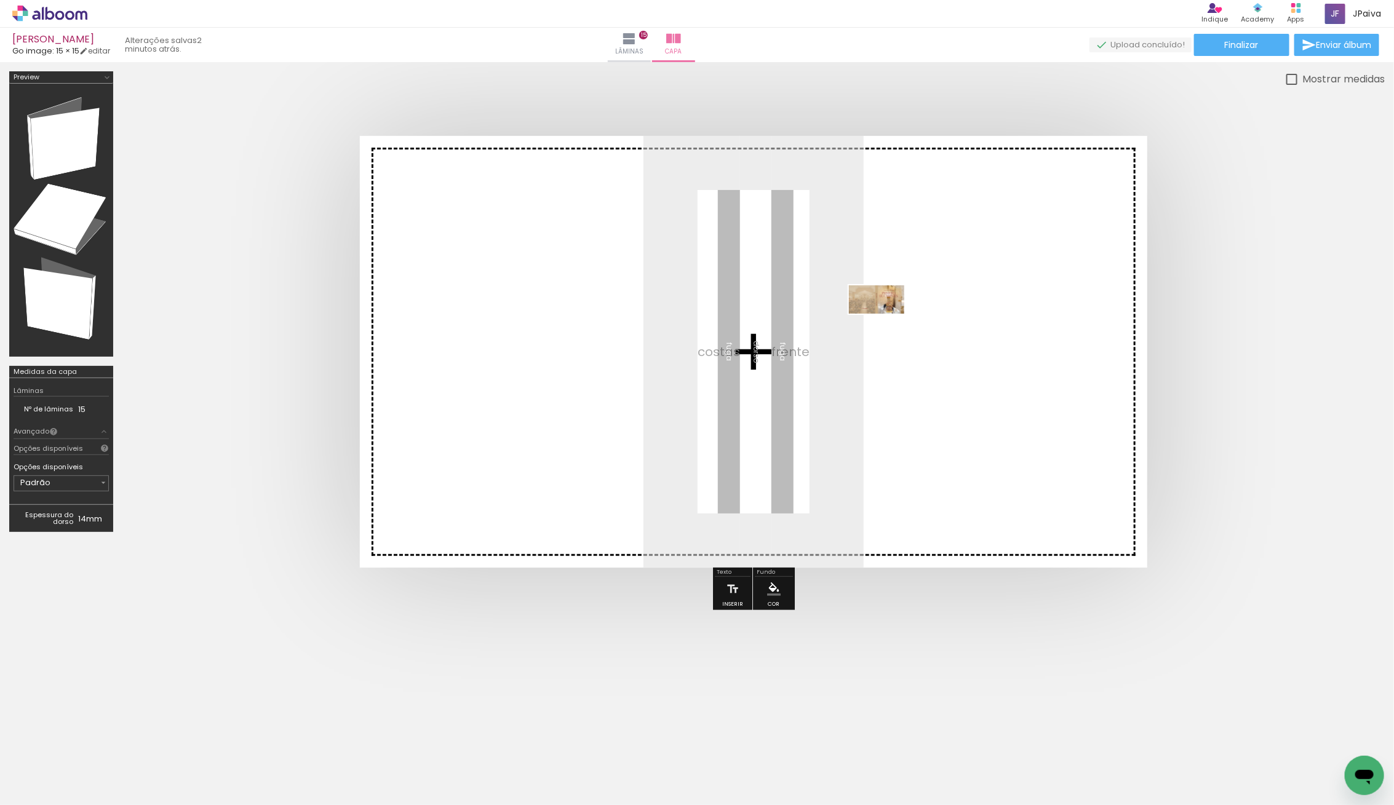
drag, startPoint x: 138, startPoint y: 769, endPoint x: 886, endPoint y: 322, distance: 870.6
click at [886, 322] on quentale-workspace at bounding box center [697, 402] width 1394 height 805
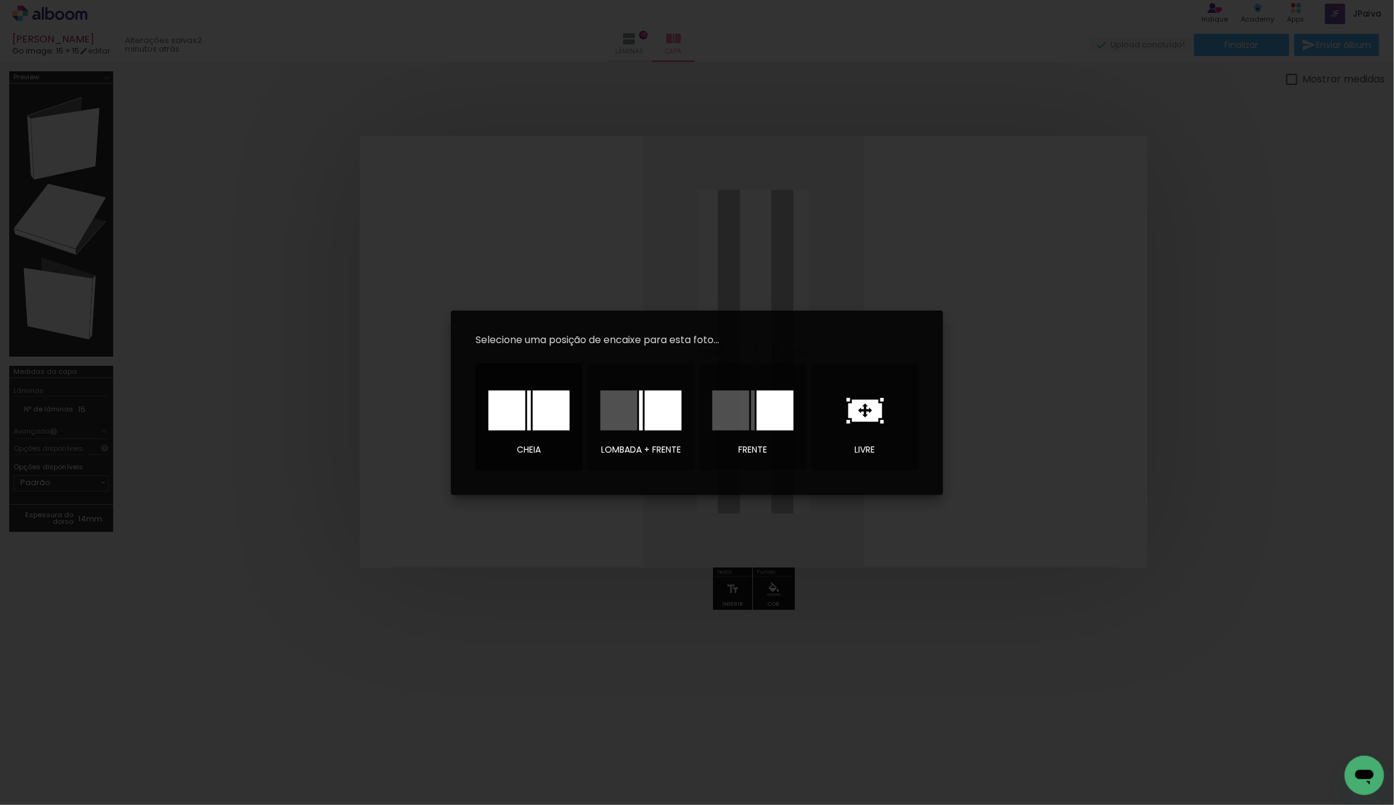
click at [539, 399] on div at bounding box center [551, 411] width 37 height 40
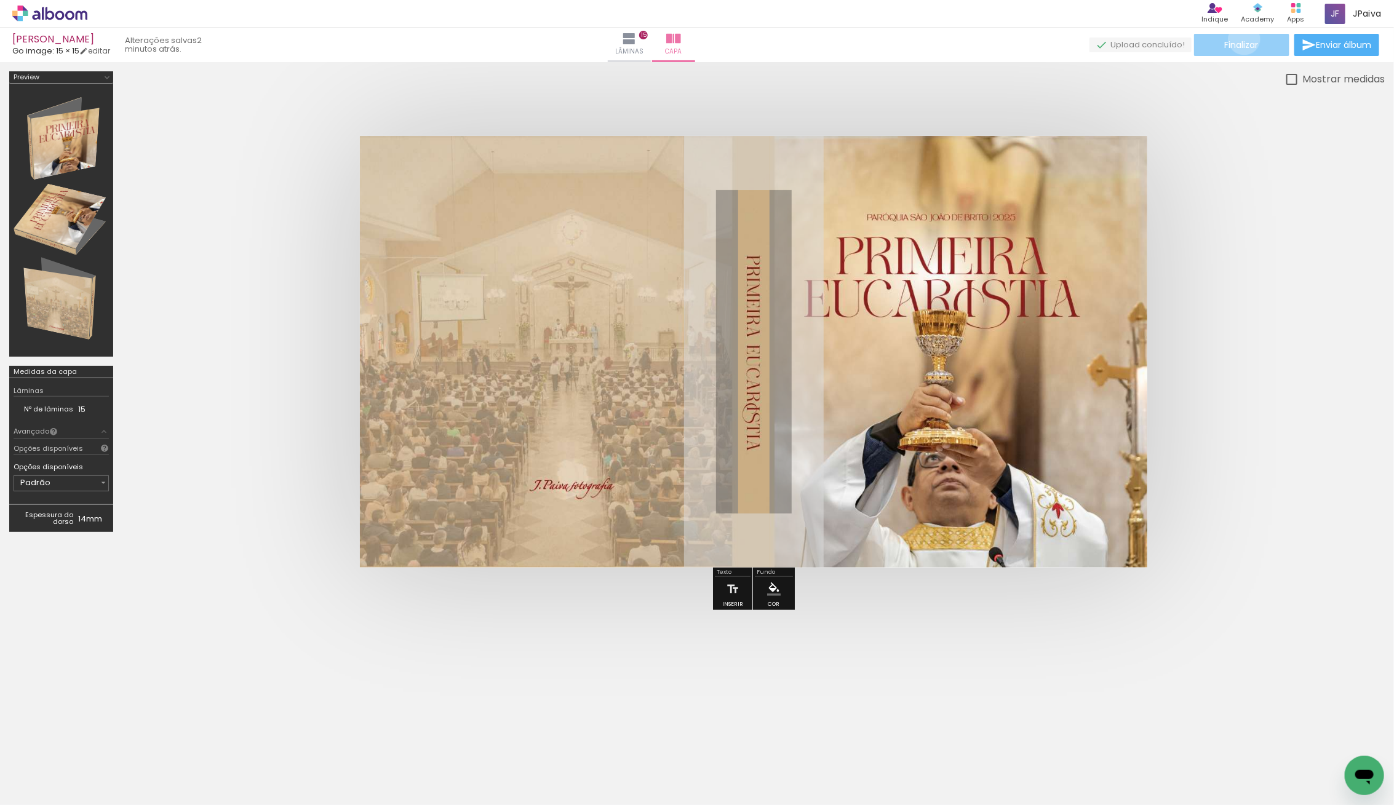
click at [1240, 41] on span "Finalizar" at bounding box center [1242, 45] width 34 height 9
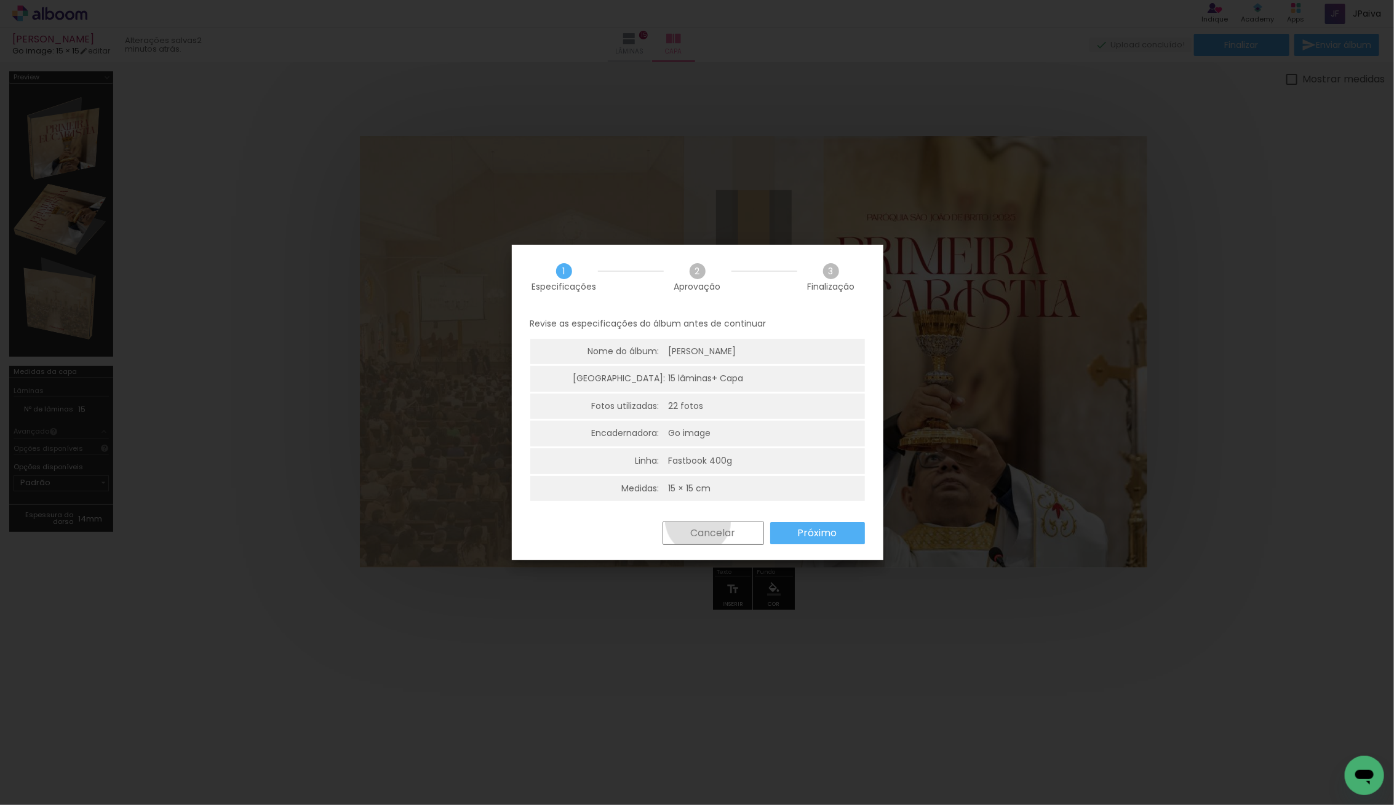
click at [697, 522] on paper-button "Cancelar" at bounding box center [712, 533] width 101 height 23
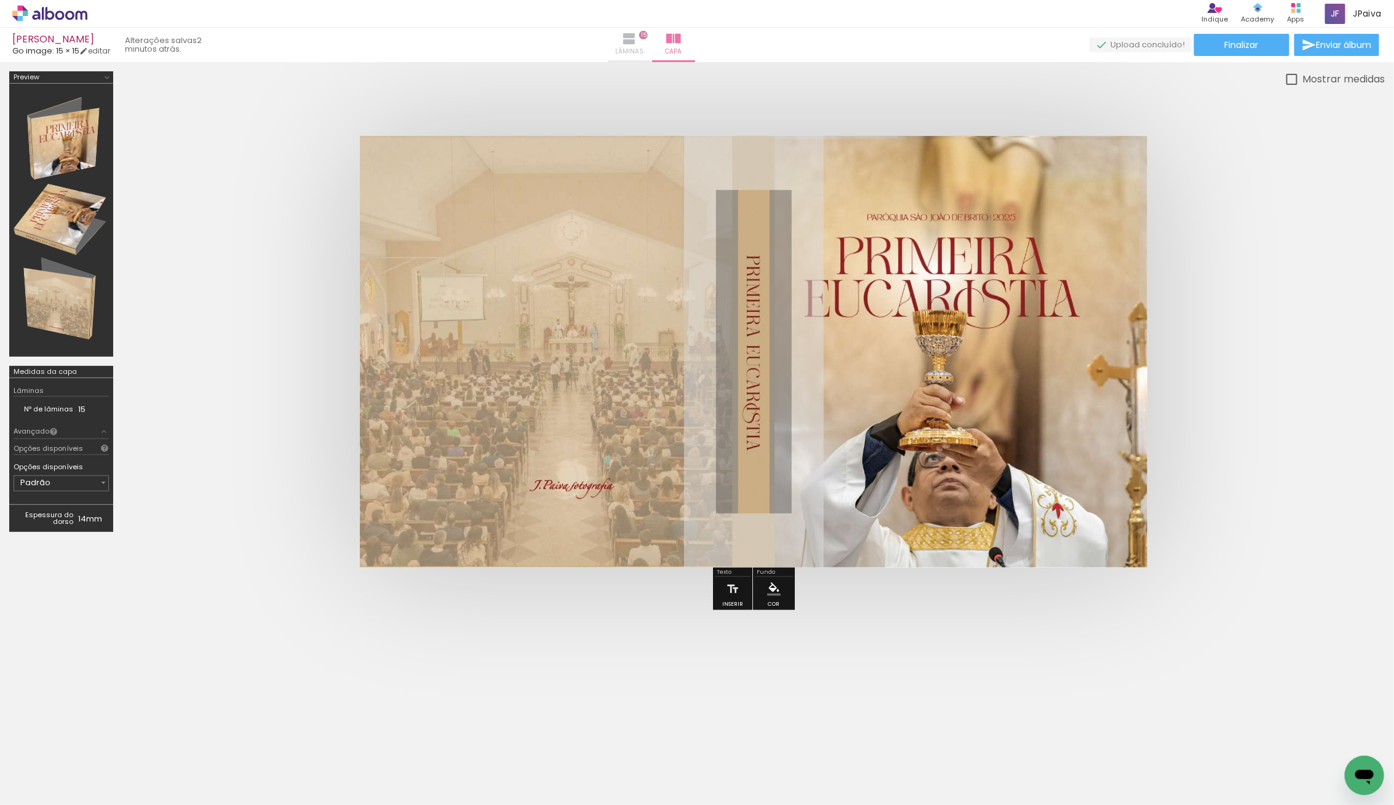
click at [637, 38] on iron-icon at bounding box center [629, 38] width 15 height 15
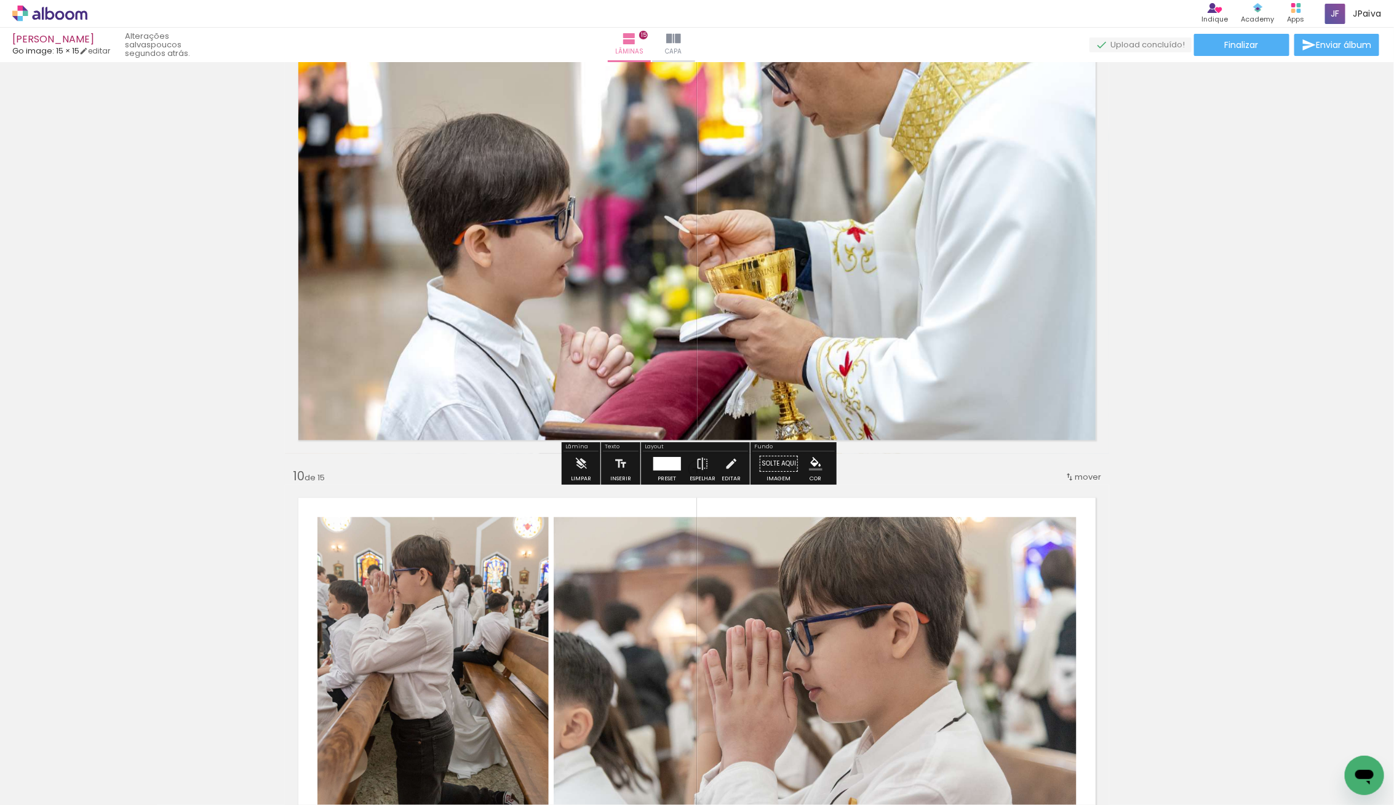
scroll to position [3580, 0]
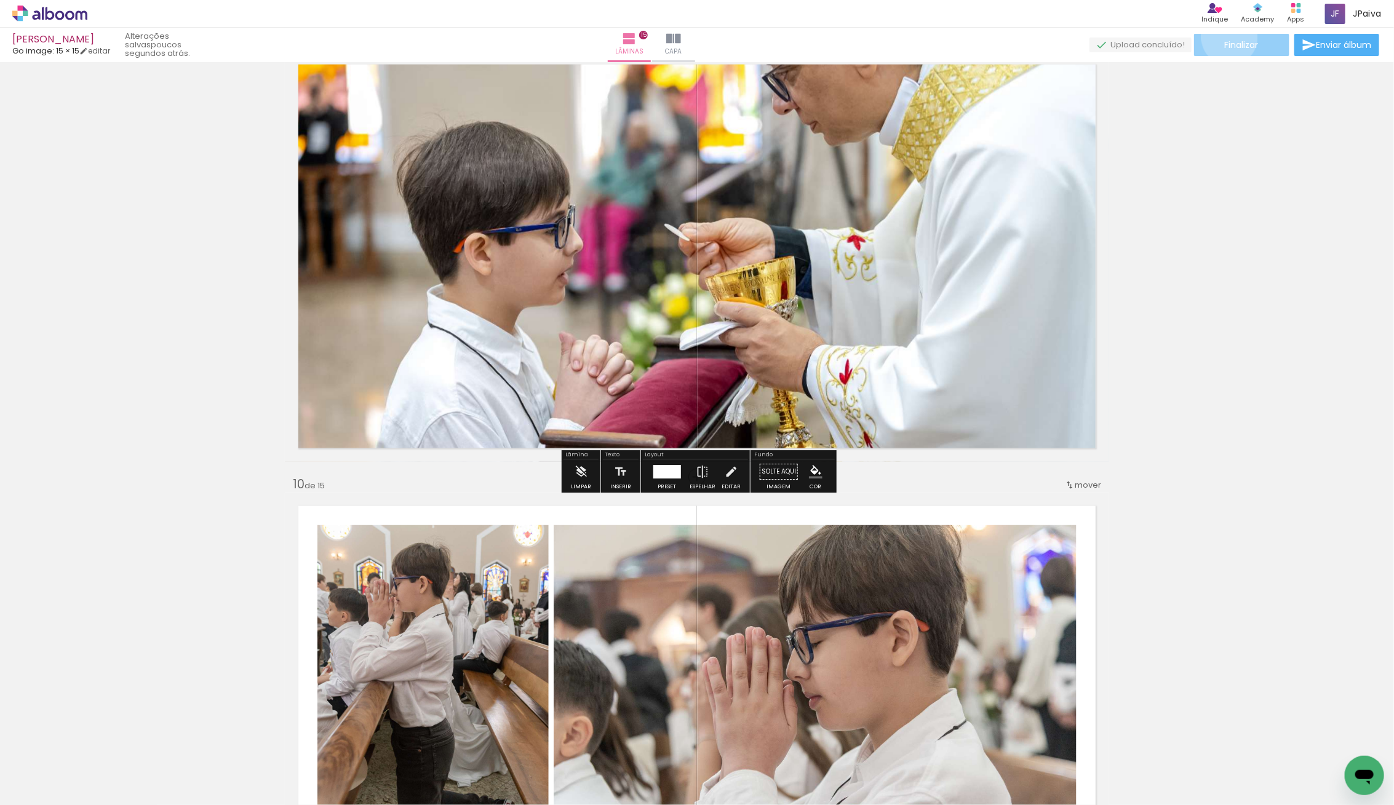
click at [1225, 37] on paper-button "Finalizar" at bounding box center [1241, 45] width 95 height 22
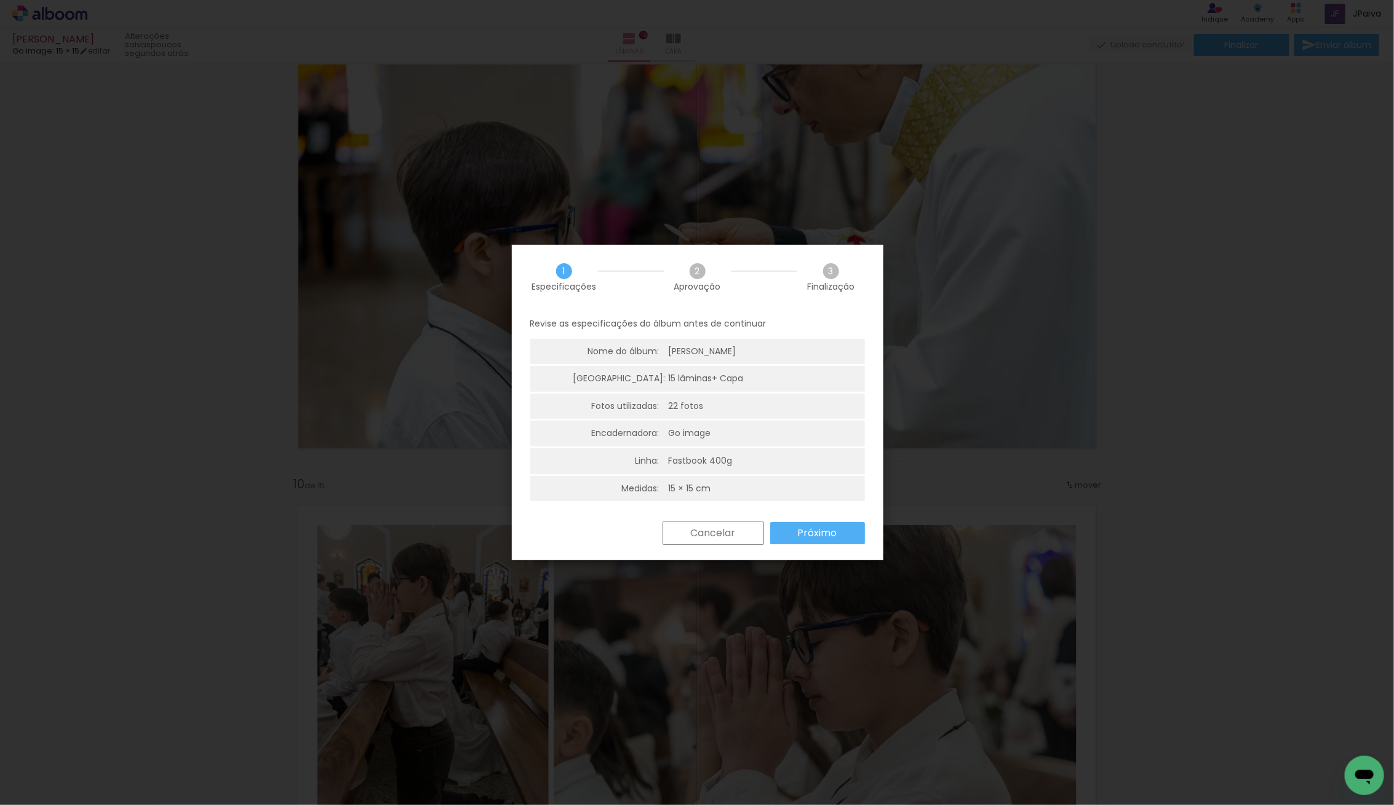
click at [0, 0] on slot "Próximo" at bounding box center [0, 0] width 0 height 0
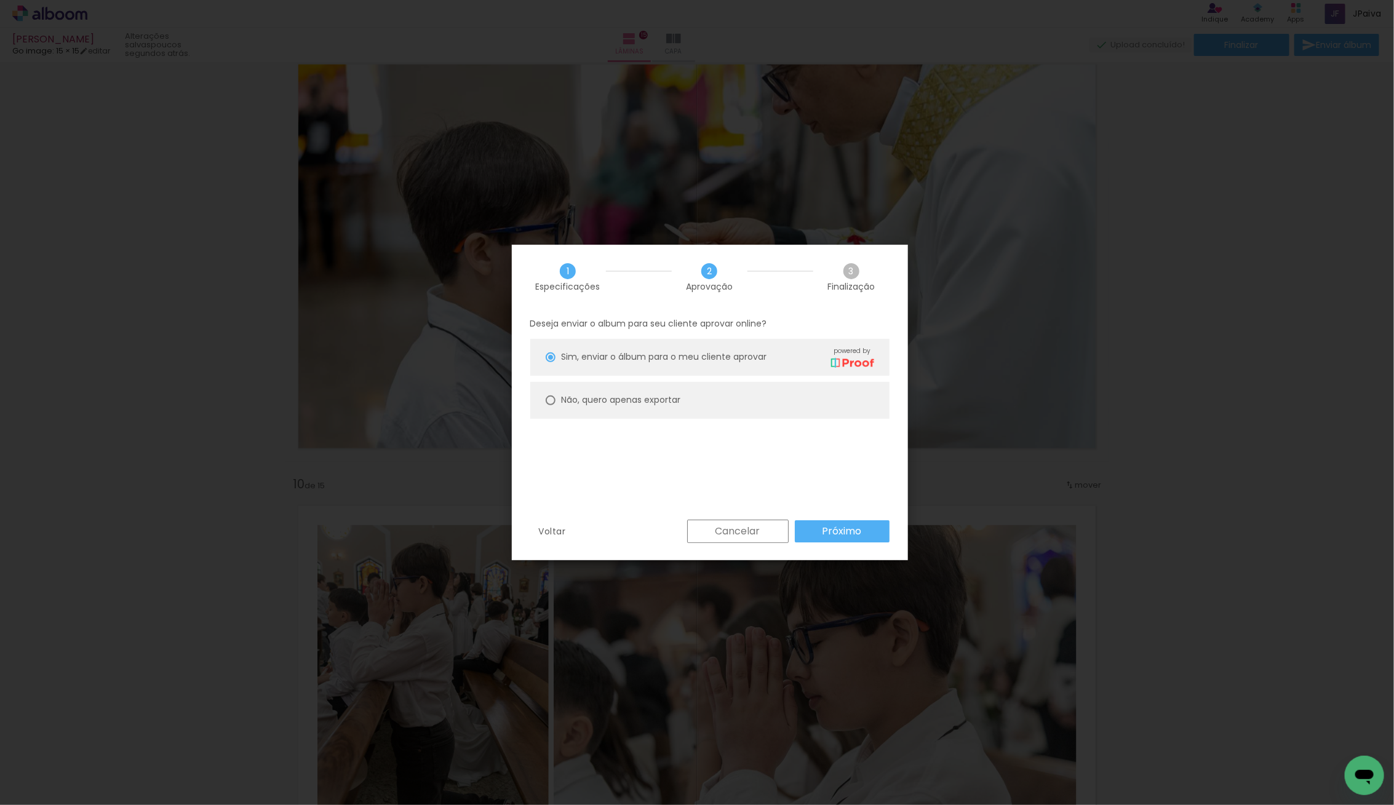
click at [811, 533] on paper-button "Próximo" at bounding box center [842, 531] width 95 height 22
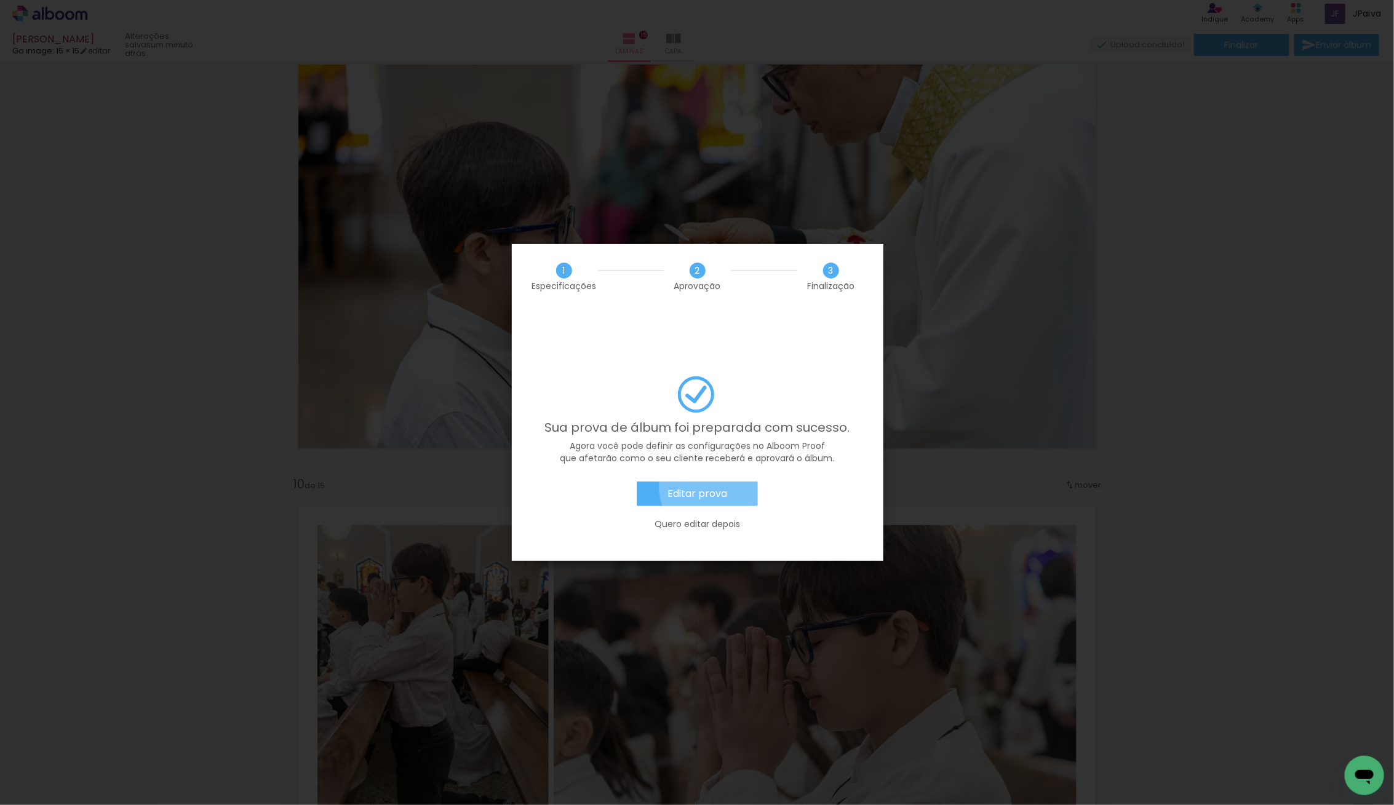
click at [0, 0] on slot "Editar prova" at bounding box center [0, 0] width 0 height 0
